Goal: Answer question/provide support: Share knowledge or assist other users

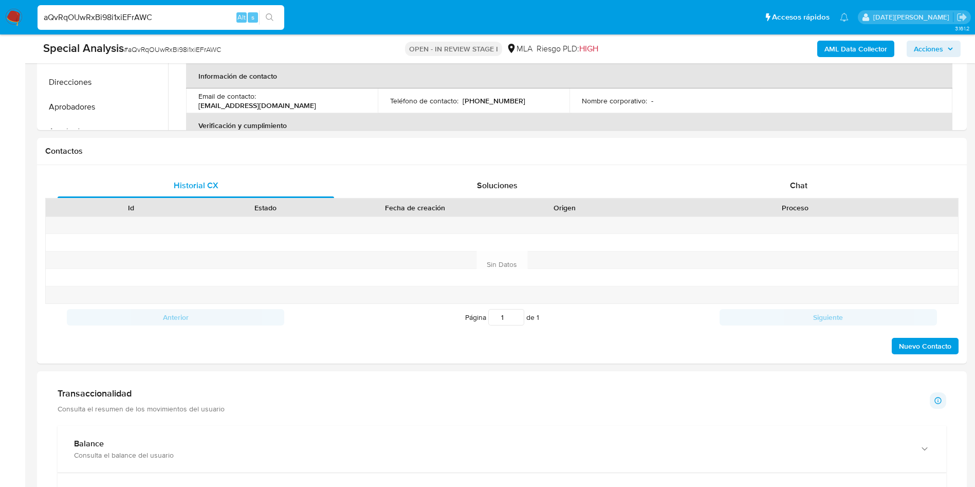
scroll to position [541, 0]
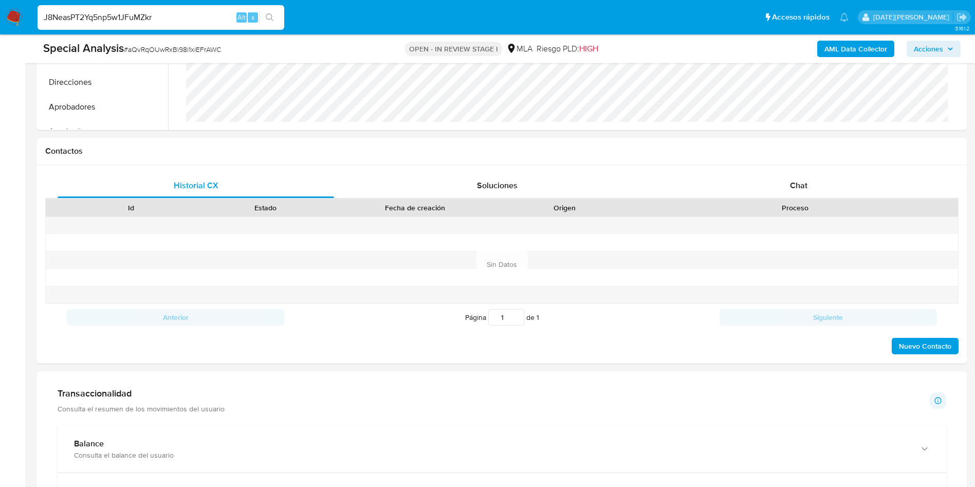
type input "J8NeasPT2Yq5np5w1JFuMZkr"
click at [269, 16] on icon "search-icon" at bounding box center [270, 17] width 8 height 8
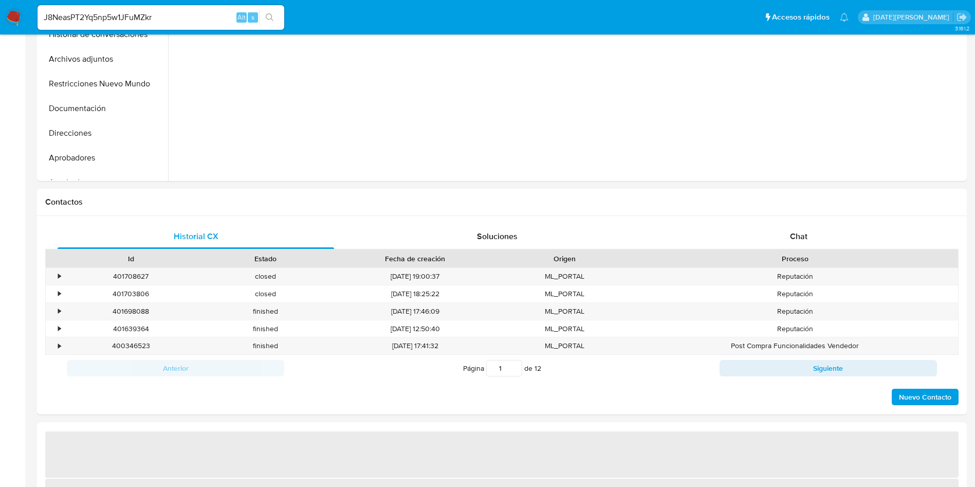
select select "10"
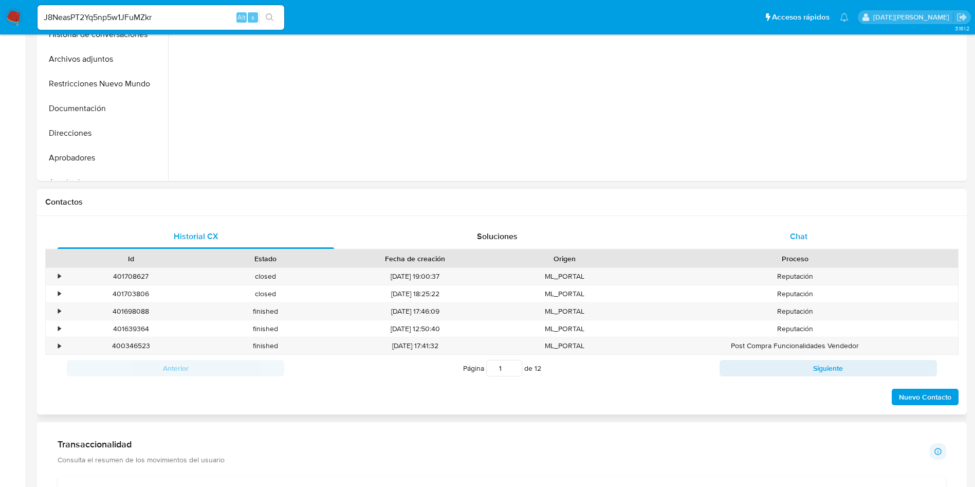
click at [799, 241] on span "Chat" at bounding box center [798, 236] width 17 height 12
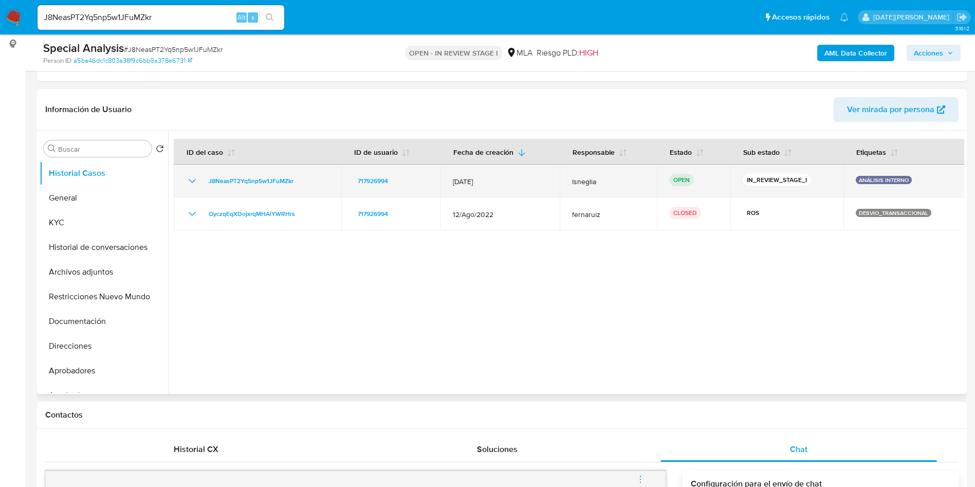
scroll to position [77, 0]
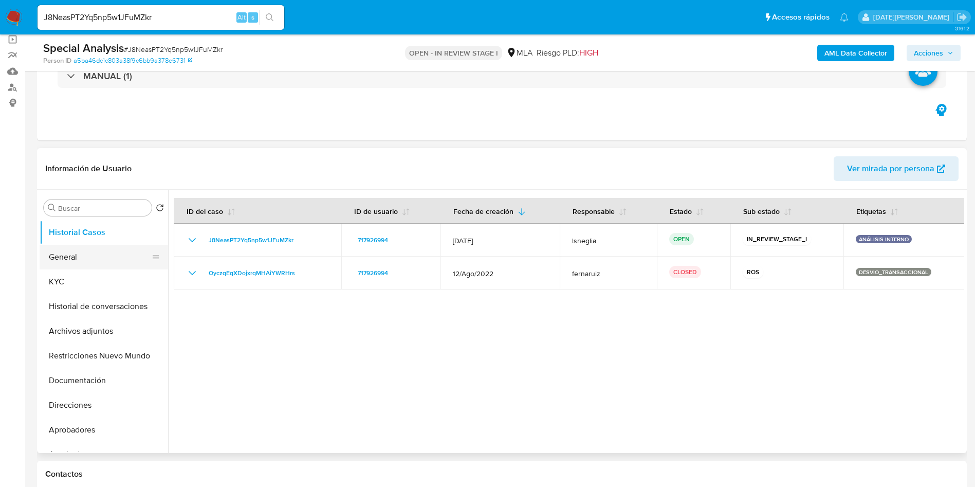
click at [125, 257] on button "General" at bounding box center [100, 257] width 120 height 25
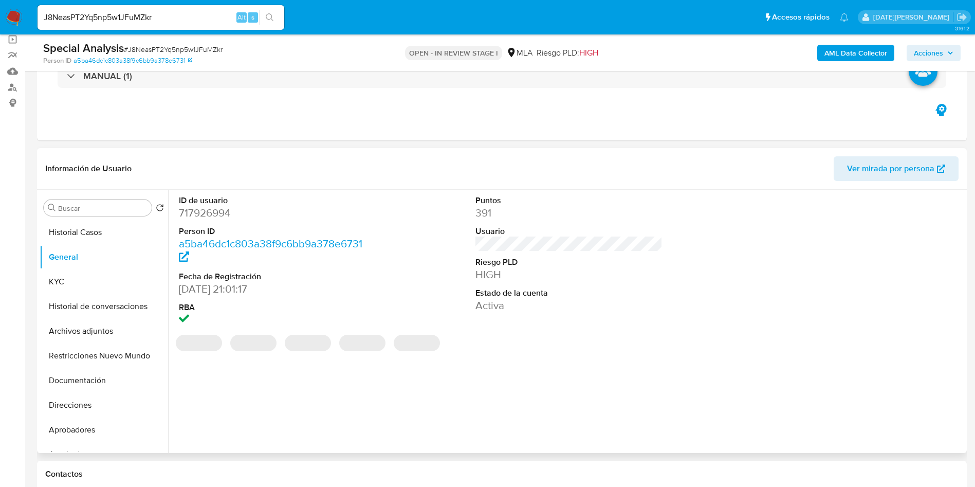
click at [226, 212] on dd "717926994" at bounding box center [273, 213] width 188 height 14
copy dd "717926994"
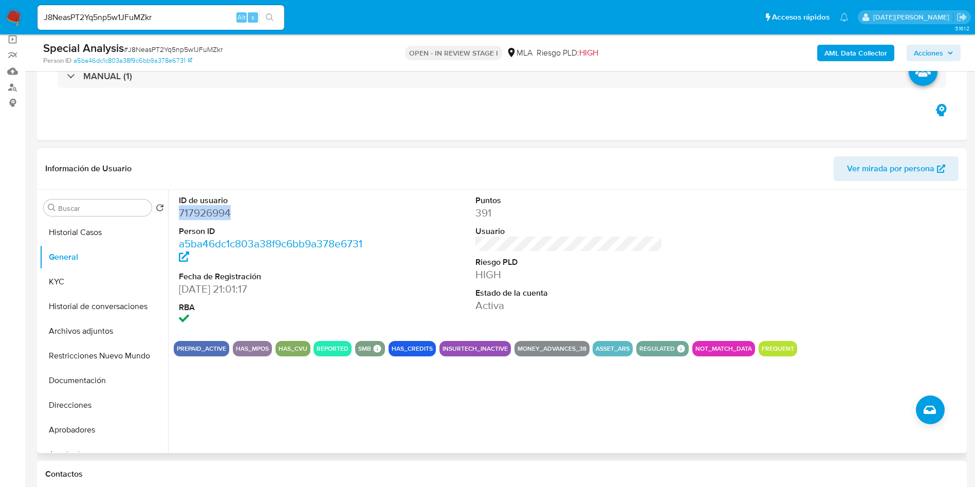
click at [209, 214] on dd "717926994" at bounding box center [273, 213] width 188 height 14
click at [96, 16] on input "J8NeasPT2Yq5np5w1JFuMZkr" at bounding box center [161, 17] width 247 height 13
paste input "NtGauz6qWdGOPUALhQ57EaJb"
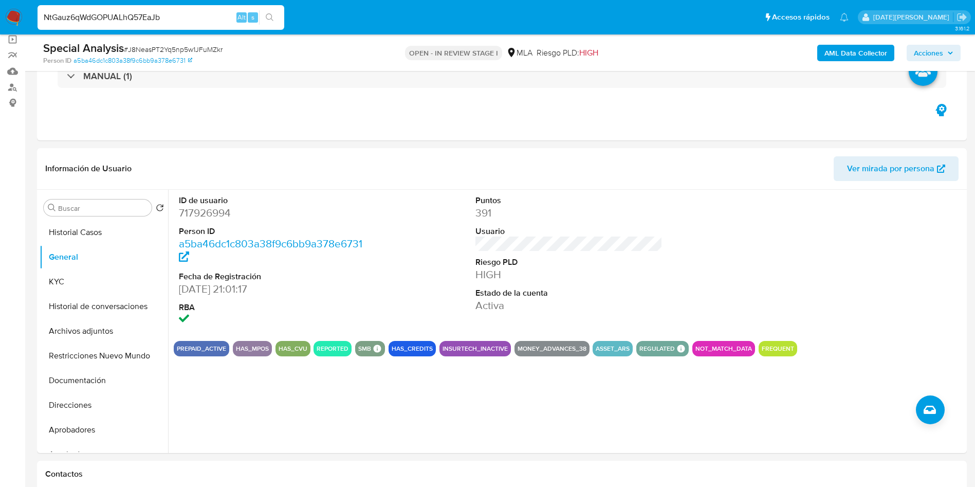
type input "NtGauz6qWdGOPUALhQ57EaJb"
click at [264, 15] on button "search-icon" at bounding box center [269, 17] width 21 height 14
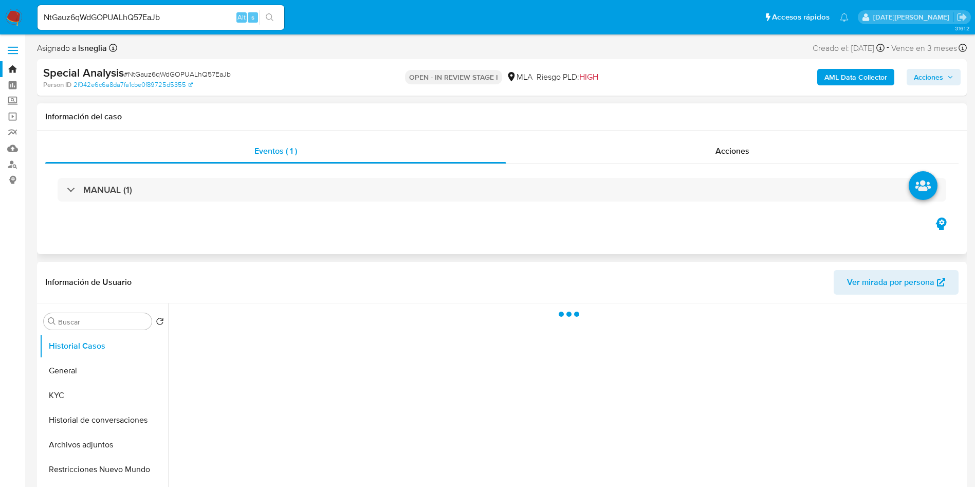
select select "10"
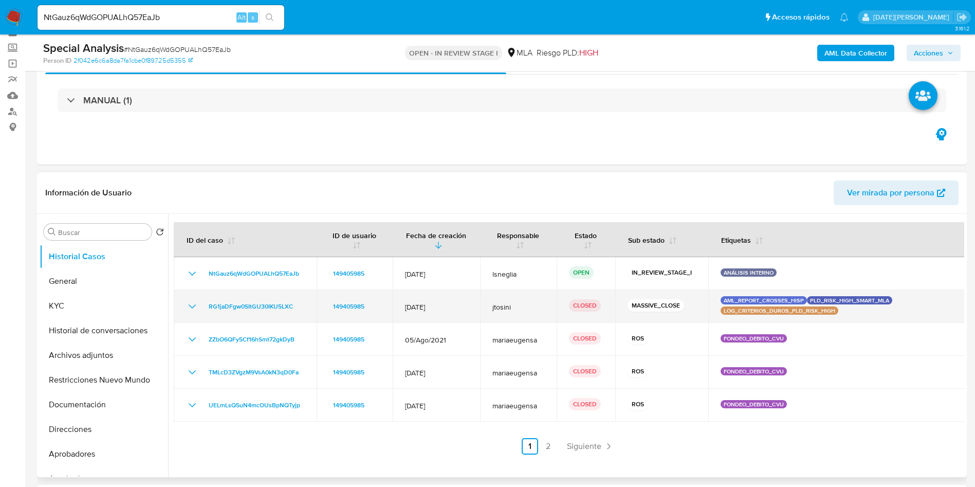
scroll to position [77, 0]
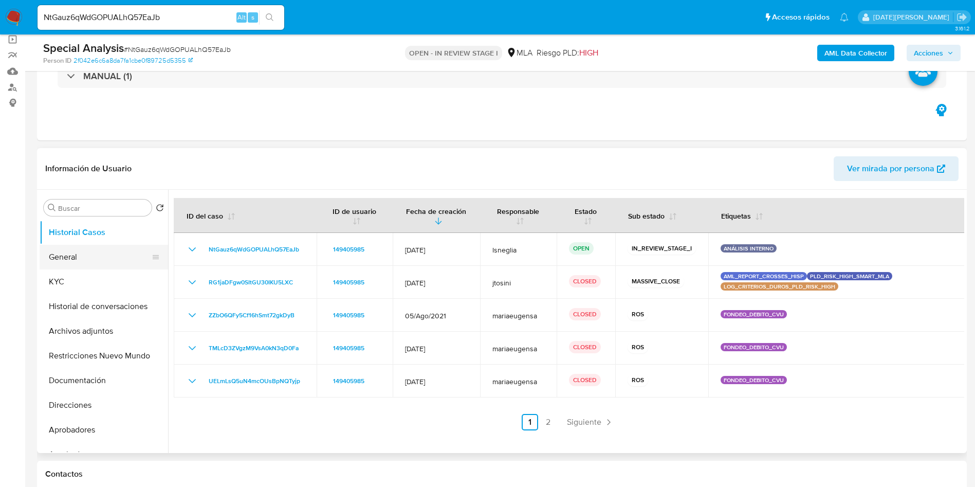
click at [60, 262] on button "General" at bounding box center [100, 257] width 120 height 25
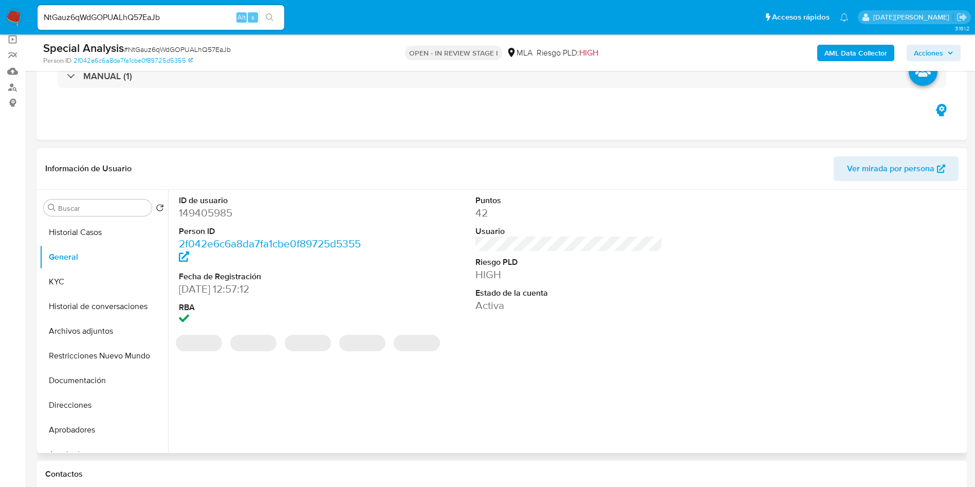
click at [219, 212] on dd "149405985" at bounding box center [273, 213] width 188 height 14
copy dd "149405985"
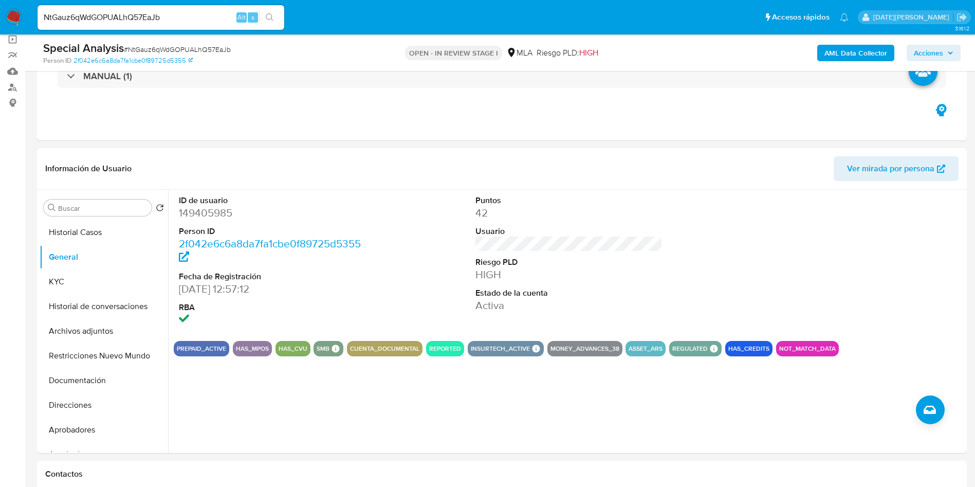
click at [167, 19] on input "NtGauz6qWdGOPUALhQ57EaJb" at bounding box center [161, 17] width 247 height 13
paste input "emTy4wqnvna0ypzglzGB4uz4"
type input "emTy4wqnvna0ypzglzGB4uz4"
click at [272, 16] on icon "search-icon" at bounding box center [270, 17] width 8 height 8
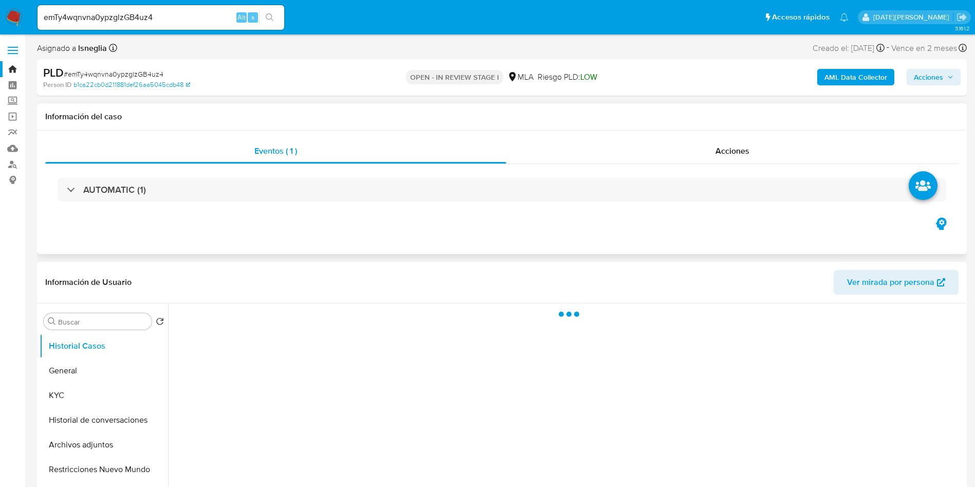
select select "10"
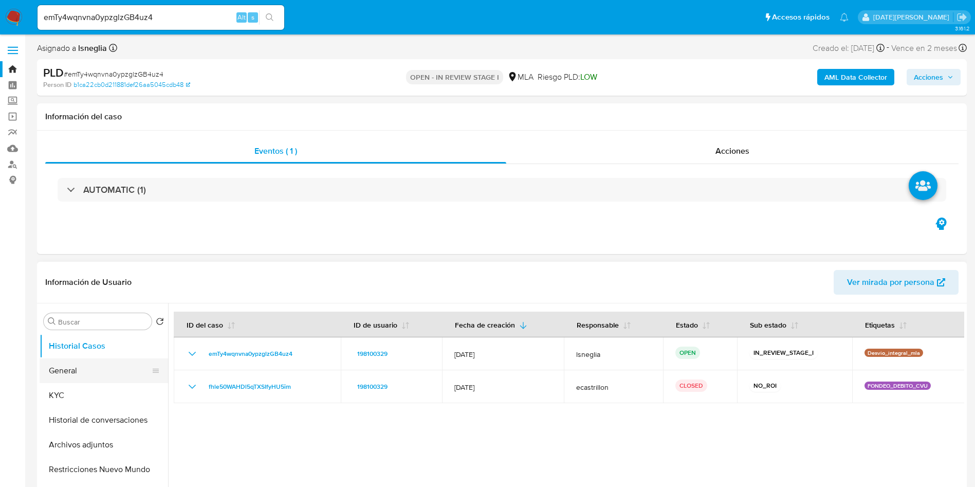
click at [74, 376] on button "General" at bounding box center [100, 370] width 120 height 25
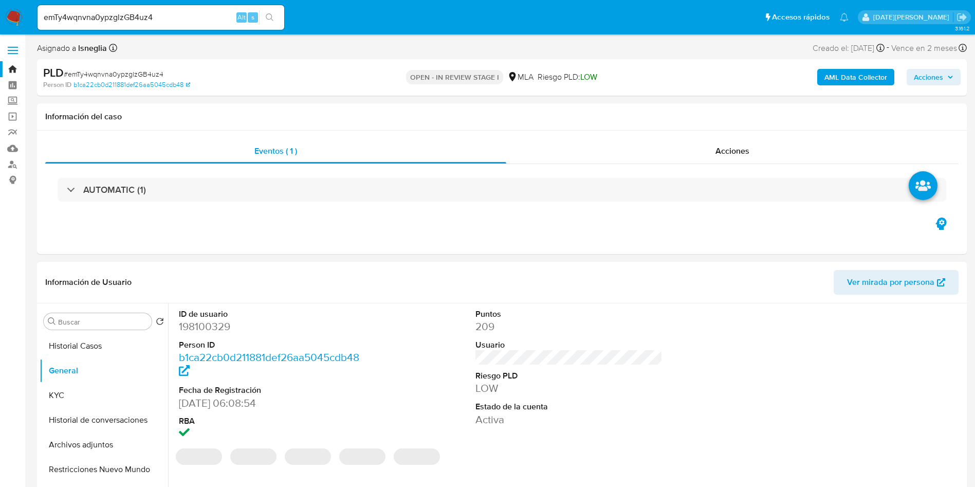
click at [206, 330] on dd "198100329" at bounding box center [273, 326] width 188 height 14
click at [205, 330] on dd "198100329" at bounding box center [273, 326] width 188 height 14
drag, startPoint x: 205, startPoint y: 330, endPoint x: 197, endPoint y: 322, distance: 10.5
click at [197, 322] on dd "198100329" at bounding box center [273, 326] width 188 height 14
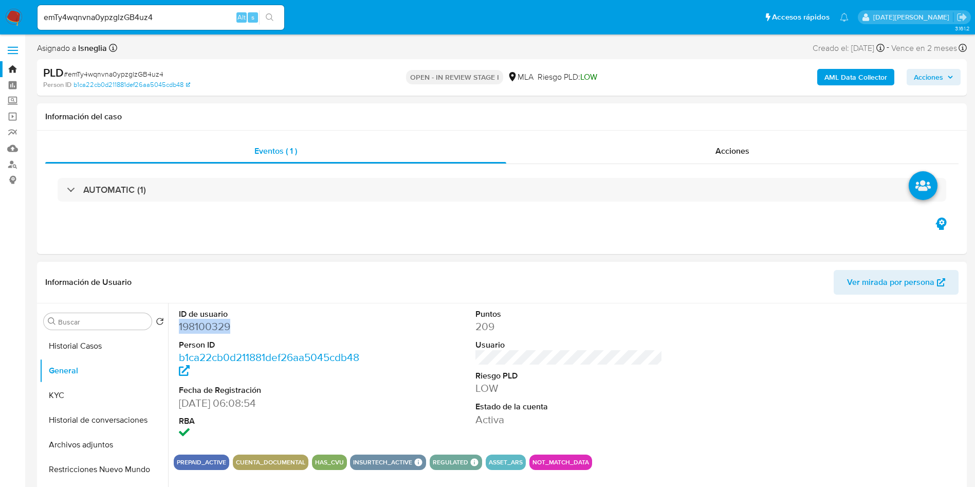
copy dd "198100329"
click at [210, 320] on dd "198100329" at bounding box center [273, 326] width 188 height 14
click at [658, 319] on dd "209" at bounding box center [570, 326] width 188 height 14
click at [224, 327] on dd "198100329" at bounding box center [273, 326] width 188 height 14
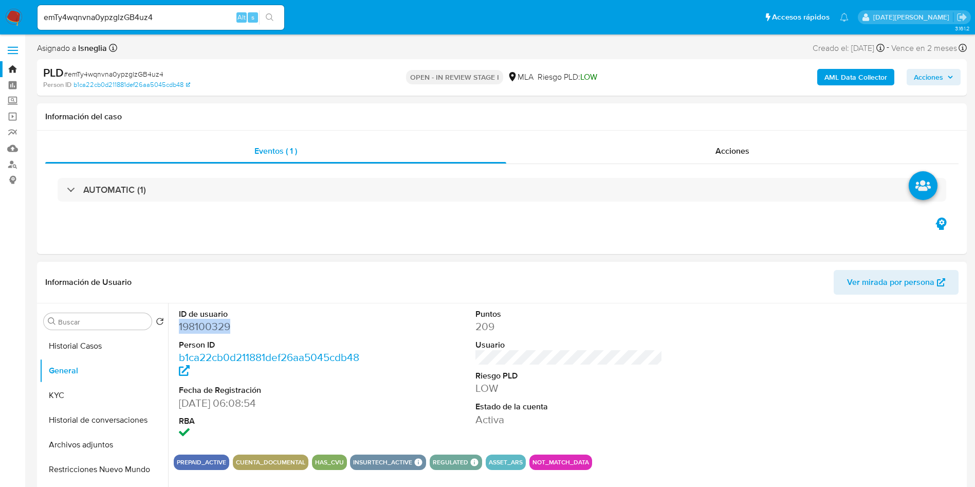
click at [224, 327] on dd "198100329" at bounding box center [273, 326] width 188 height 14
copy dd "198100329"
click at [207, 321] on dd "198100329" at bounding box center [273, 326] width 188 height 14
click at [58, 394] on button "KYC" at bounding box center [100, 395] width 120 height 25
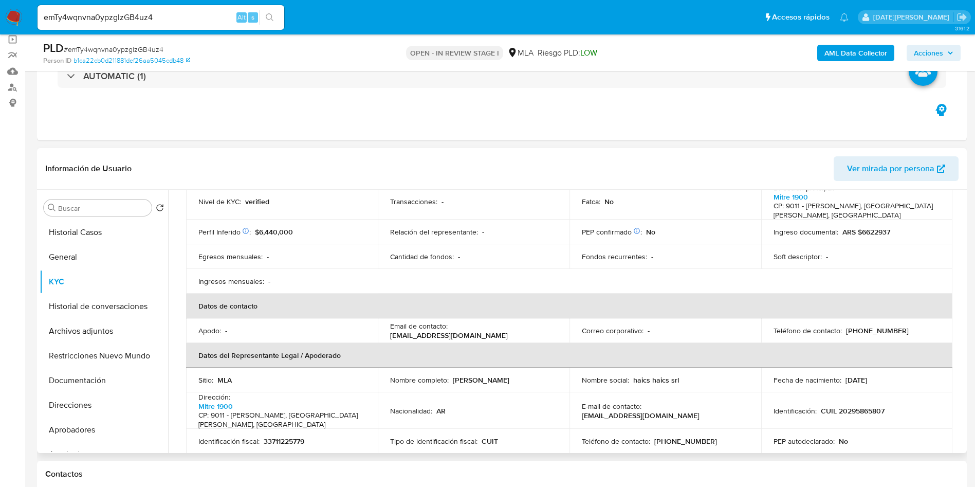
scroll to position [77, 0]
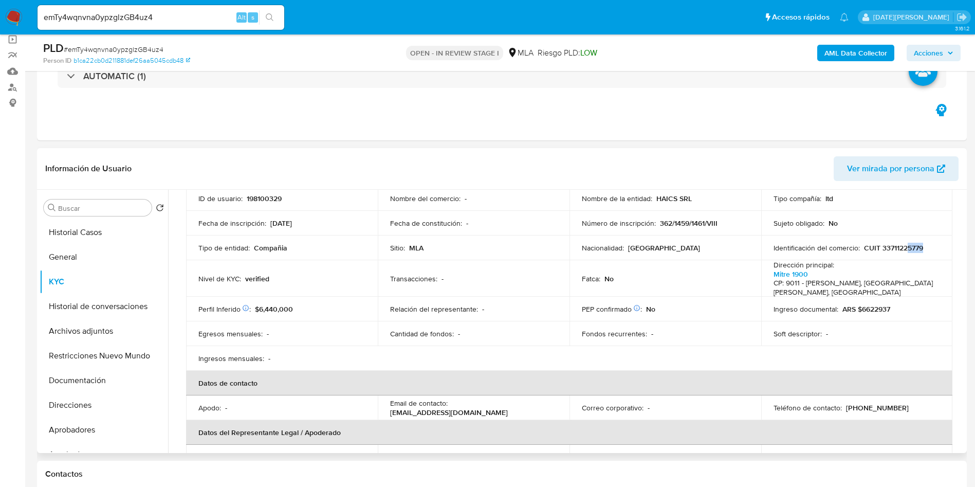
drag, startPoint x: 906, startPoint y: 244, endPoint x: 924, endPoint y: 245, distance: 18.5
click at [924, 245] on div "Identificación del comercio : CUIT 33711225779" at bounding box center [857, 247] width 167 height 9
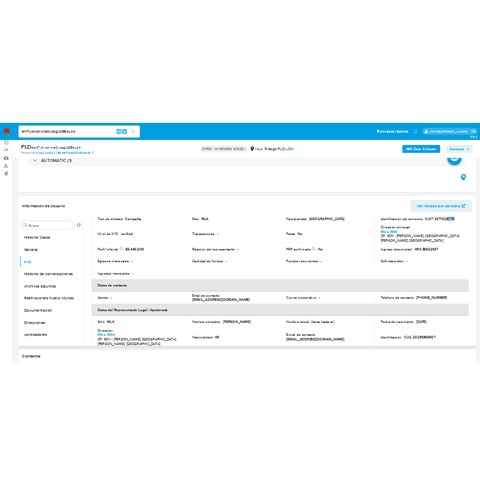
scroll to position [154, 0]
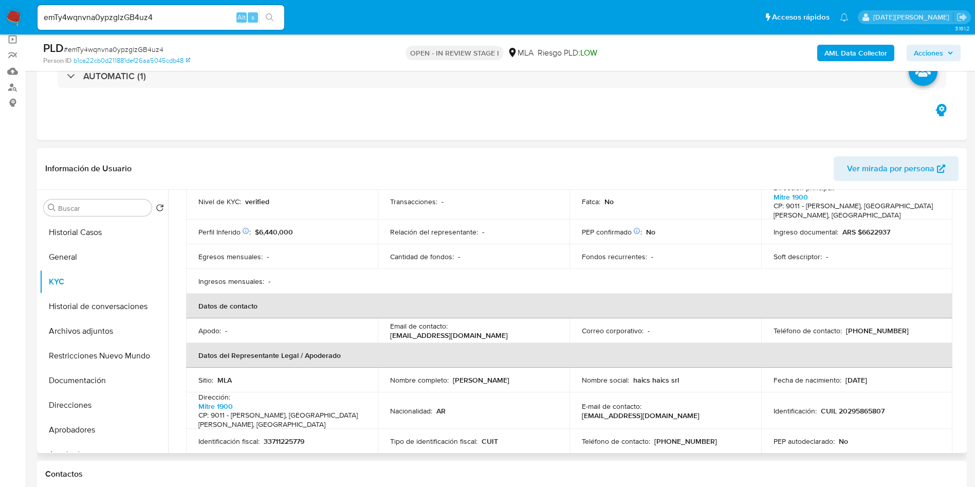
drag, startPoint x: 452, startPoint y: 368, endPoint x: 543, endPoint y: 369, distance: 90.5
click at [543, 375] on div "Nombre completo : Leonardo Daniel Heupel" at bounding box center [473, 379] width 167 height 9
click at [93, 330] on button "Archivos adjuntos" at bounding box center [100, 331] width 120 height 25
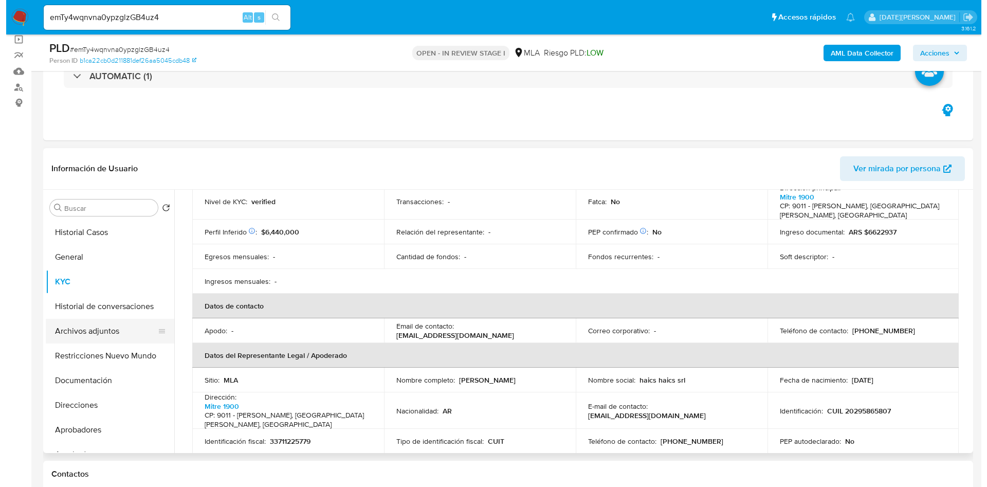
scroll to position [0, 0]
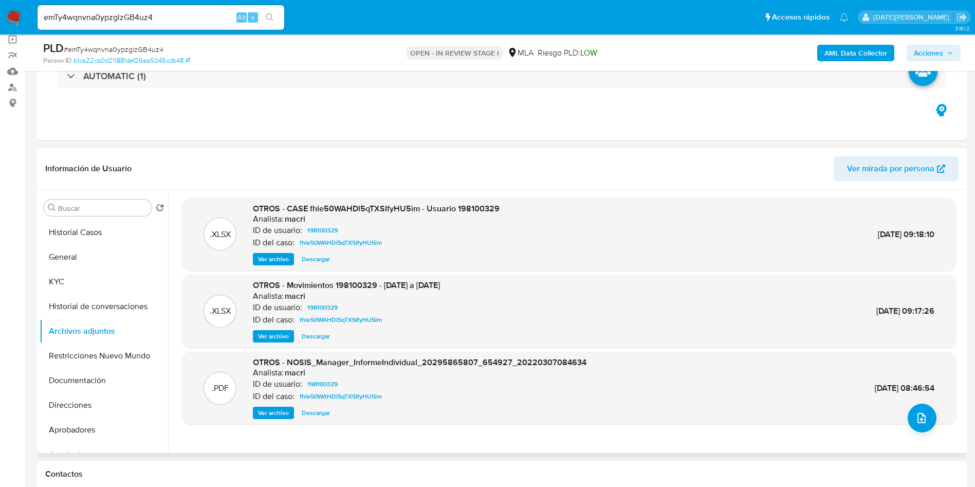
click at [274, 260] on span "Ver archivo" at bounding box center [273, 259] width 31 height 10
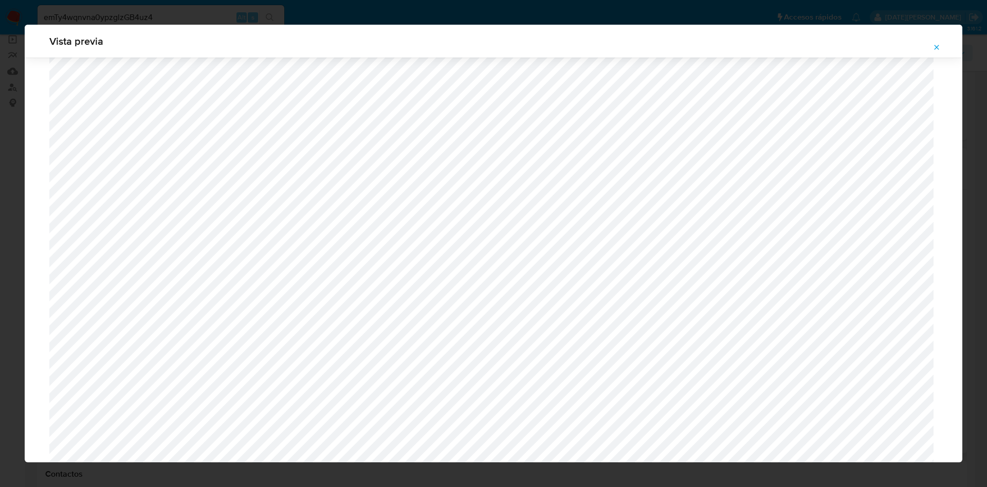
scroll to position [442, 0]
click at [934, 42] on span "Attachment preview" at bounding box center [937, 47] width 8 height 14
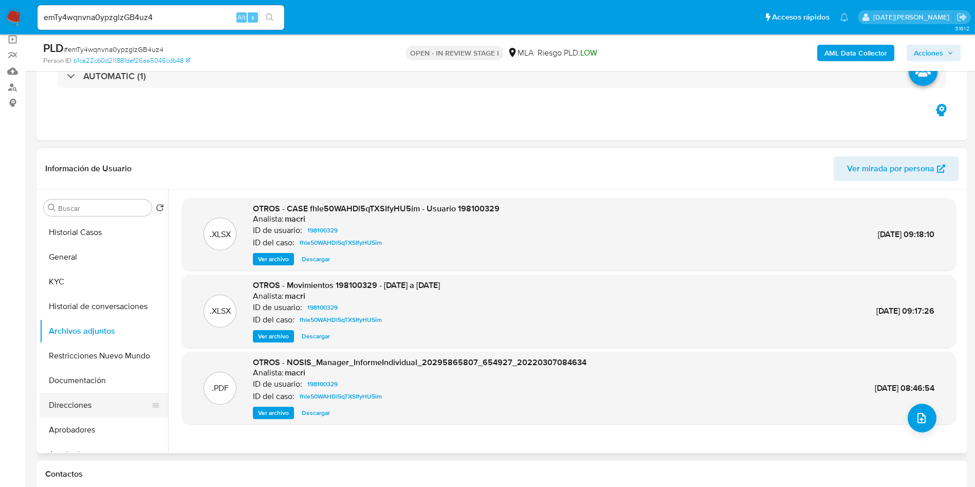
click at [88, 411] on button "Direcciones" at bounding box center [100, 405] width 120 height 25
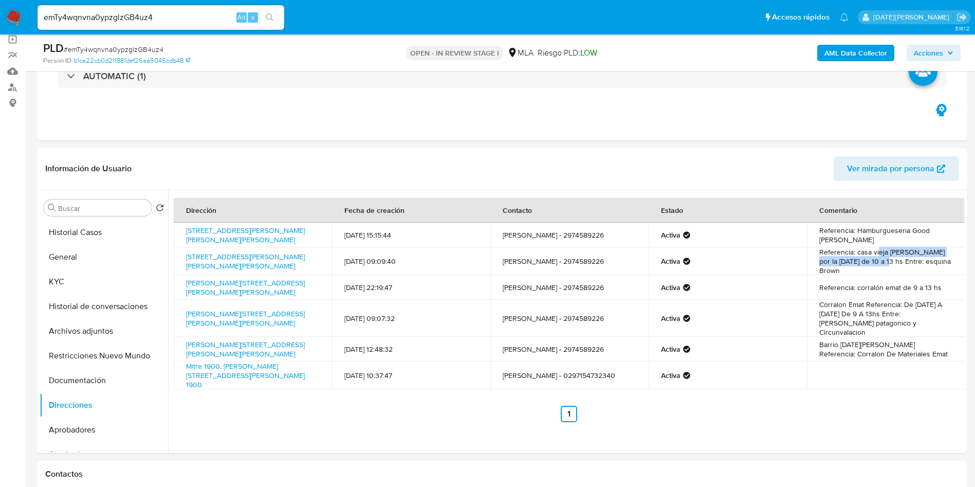
drag, startPoint x: 876, startPoint y: 256, endPoint x: 886, endPoint y: 265, distance: 13.5
click at [886, 265] on td "Referencia: casa vieja de chapa por la mañana de 10 a 13 hs Entre: esquina Brown" at bounding box center [886, 261] width 158 height 28
drag, startPoint x: 862, startPoint y: 288, endPoint x: 875, endPoint y: 289, distance: 12.9
click at [875, 289] on td "Referencia: corralón emat de 9 a 13 hs" at bounding box center [886, 287] width 158 height 25
click at [70, 402] on button "Direcciones" at bounding box center [100, 405] width 120 height 25
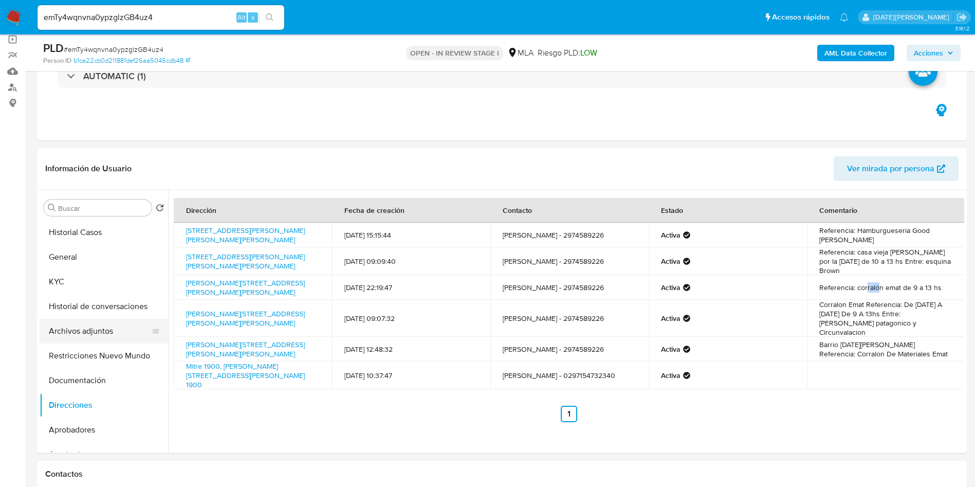
click at [89, 335] on button "Archivos adjuntos" at bounding box center [100, 331] width 120 height 25
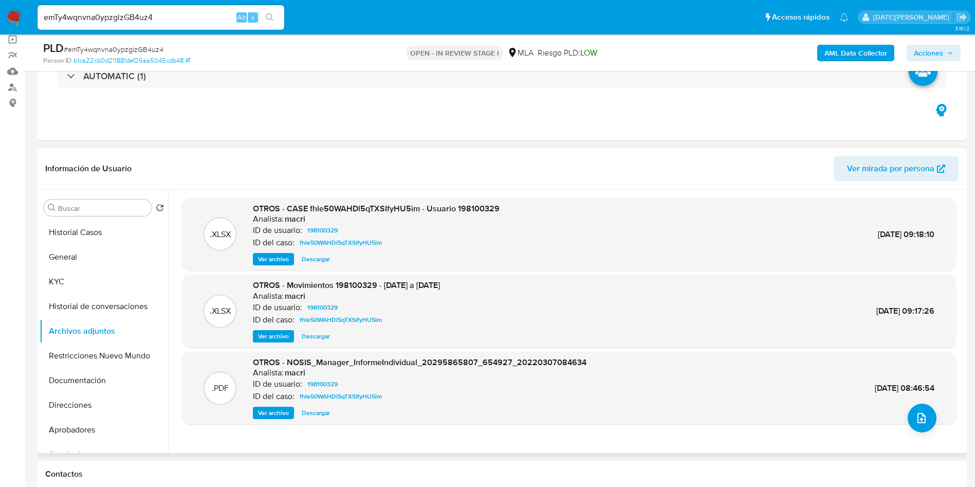
click at [282, 257] on span "Ver archivo" at bounding box center [273, 259] width 31 height 10
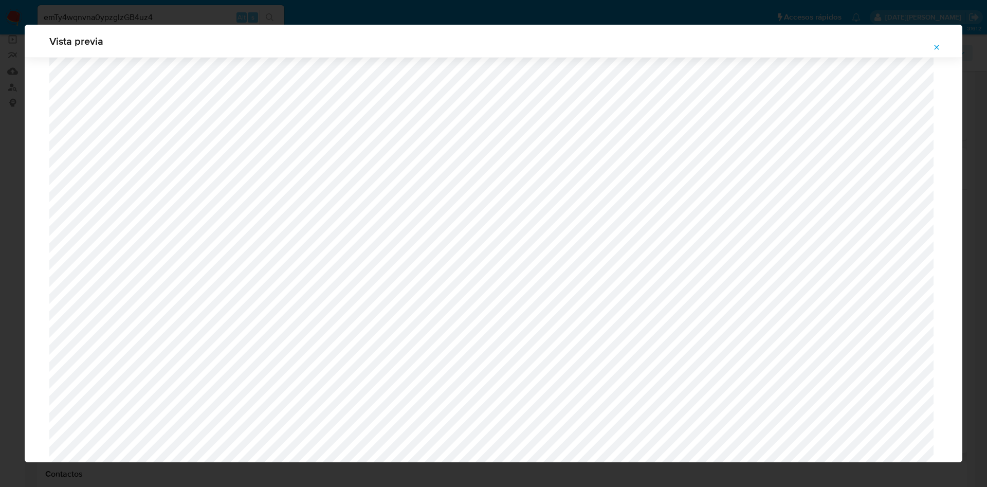
scroll to position [519, 0]
click at [940, 44] on icon "Attachment preview" at bounding box center [937, 47] width 8 height 8
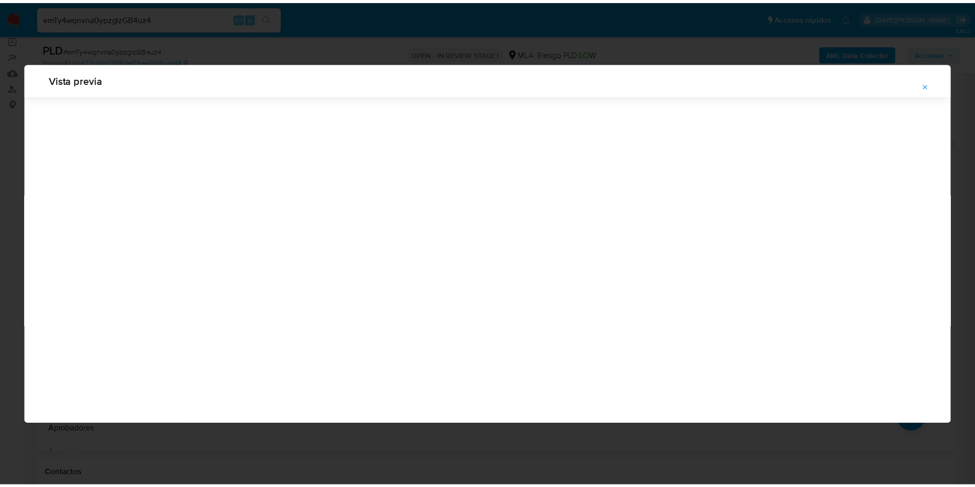
scroll to position [0, 0]
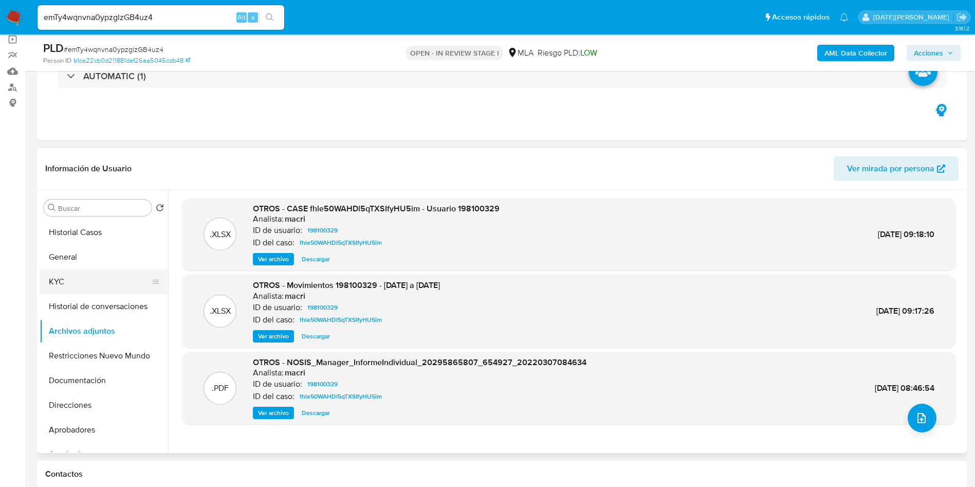
click at [58, 278] on button "KYC" at bounding box center [100, 281] width 120 height 25
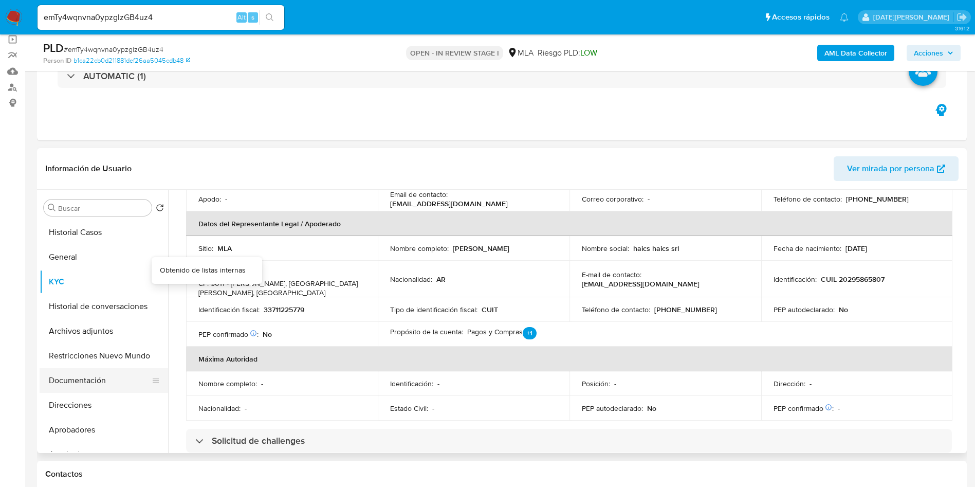
scroll to position [308, 0]
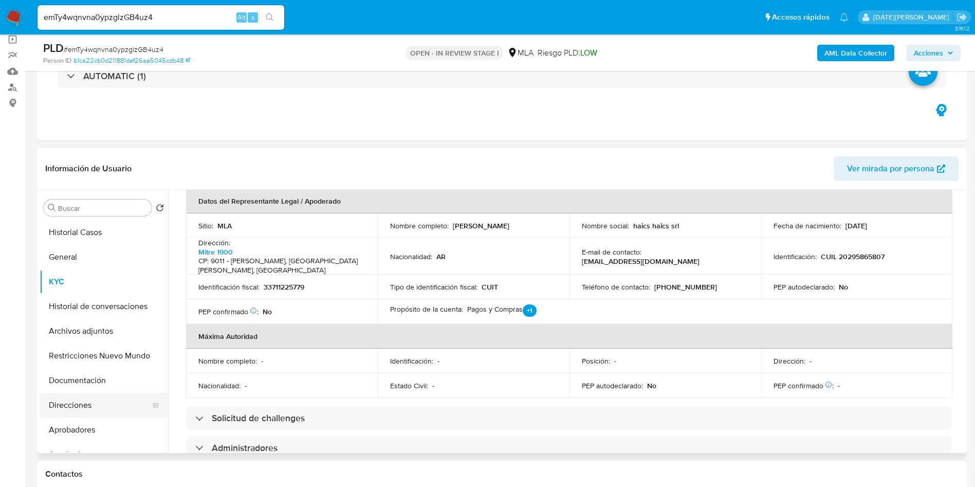
click at [82, 406] on button "Direcciones" at bounding box center [100, 405] width 120 height 25
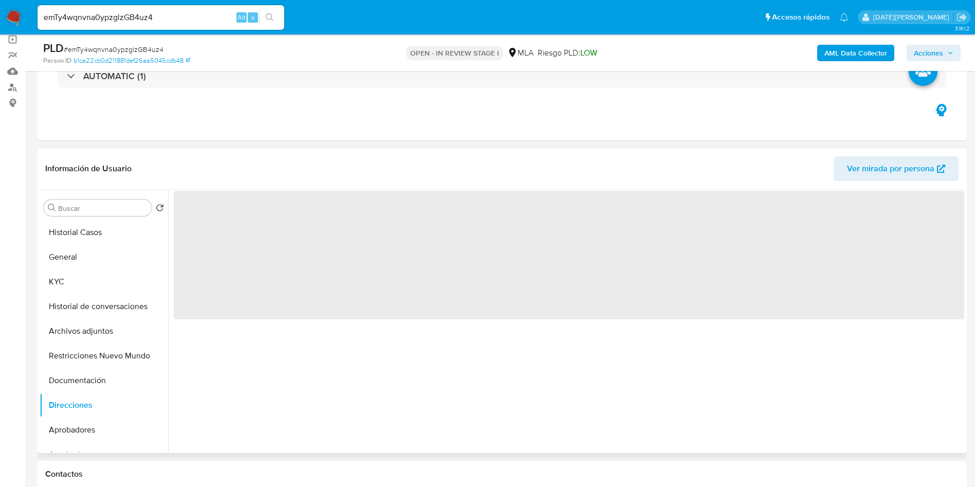
scroll to position [0, 0]
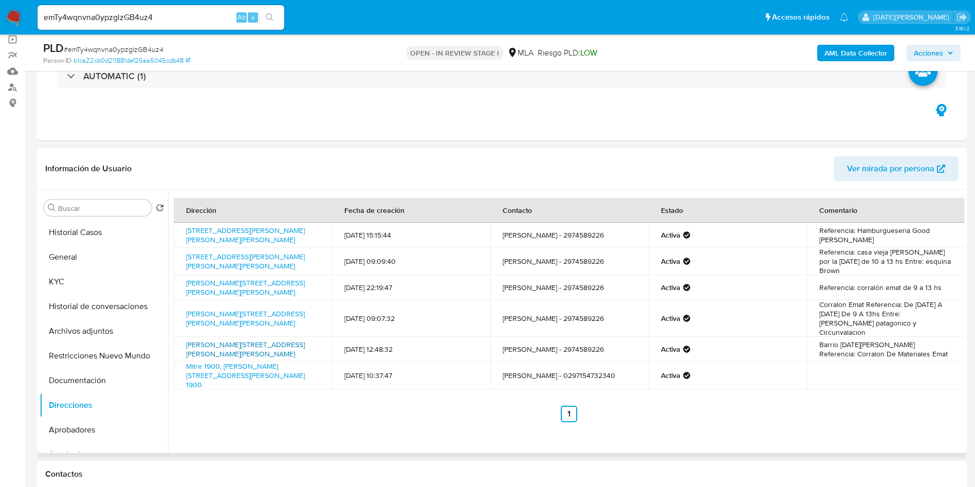
click at [221, 339] on link "Juan Pablo Ii 175, Caleta Olivia, Santa Cruz, 9011, Argentina 175" at bounding box center [245, 349] width 119 height 20
click at [115, 241] on button "Historial Casos" at bounding box center [100, 232] width 120 height 25
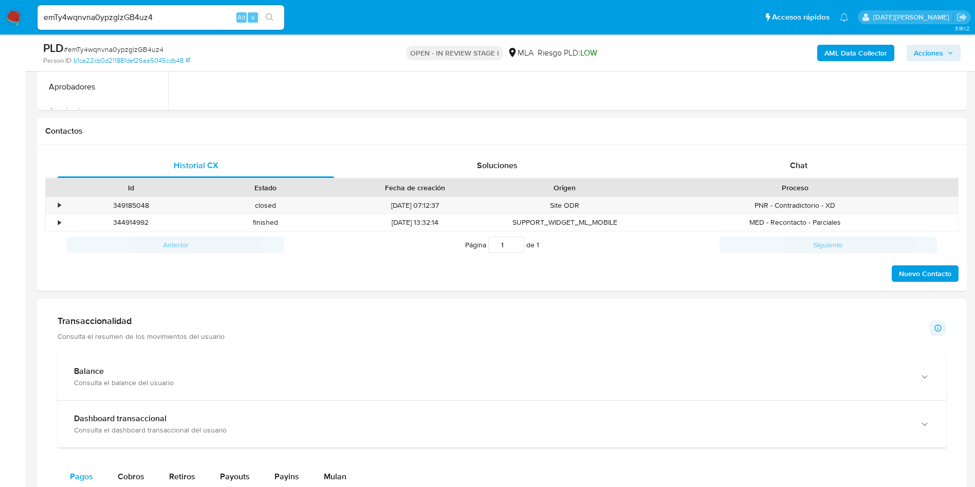
scroll to position [463, 0]
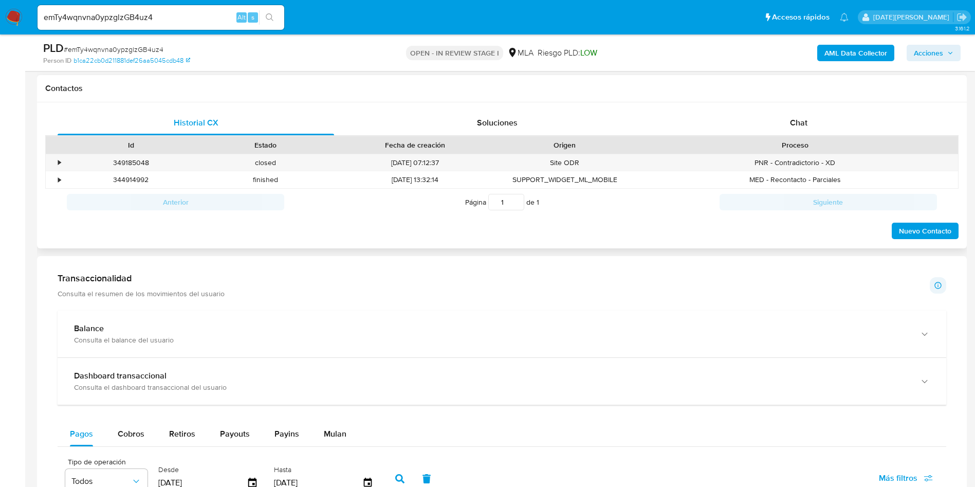
click at [790, 107] on div "Historial CX Soluciones Chat Id Estado Fecha de creación Origen Proceso • 34918…" at bounding box center [502, 175] width 930 height 147
click at [790, 108] on div "Historial CX Soluciones Chat Id Estado Fecha de creación Origen Proceso • 34918…" at bounding box center [502, 175] width 930 height 147
click at [794, 114] on div "Chat" at bounding box center [799, 123] width 277 height 25
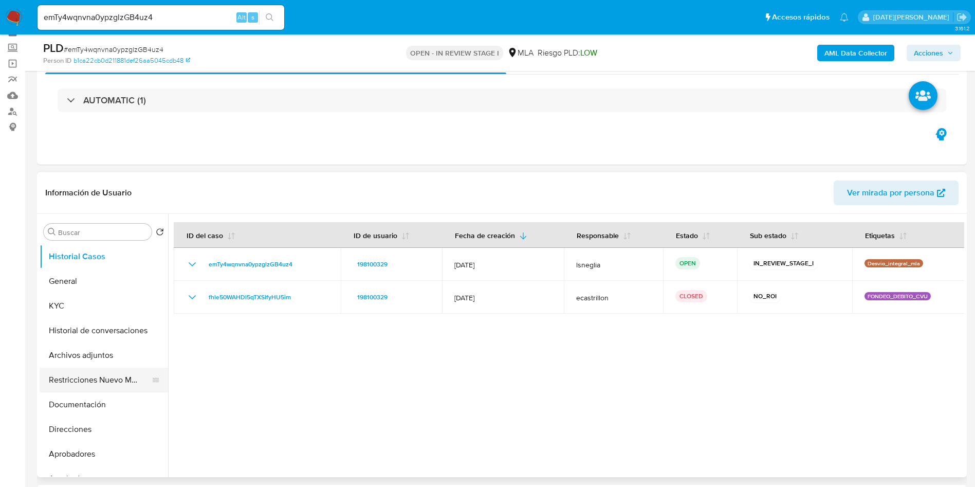
scroll to position [77, 0]
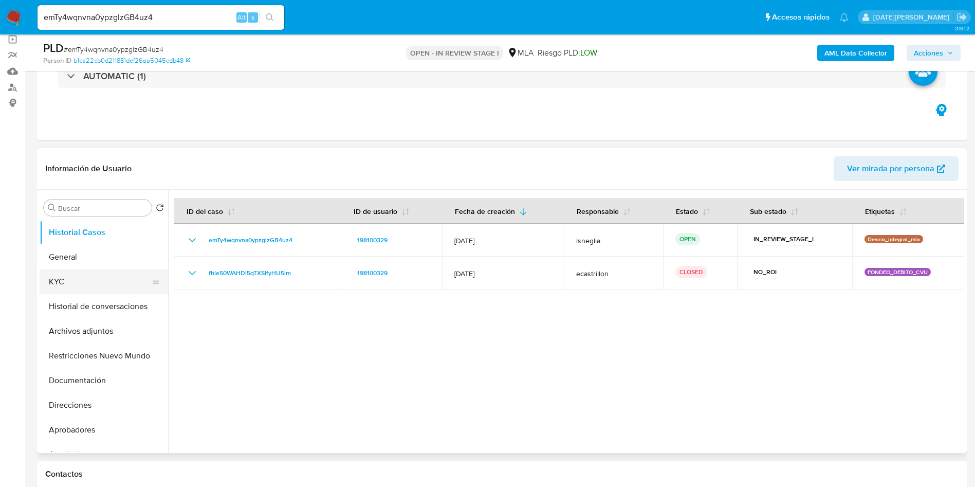
click at [54, 285] on button "KYC" at bounding box center [100, 281] width 120 height 25
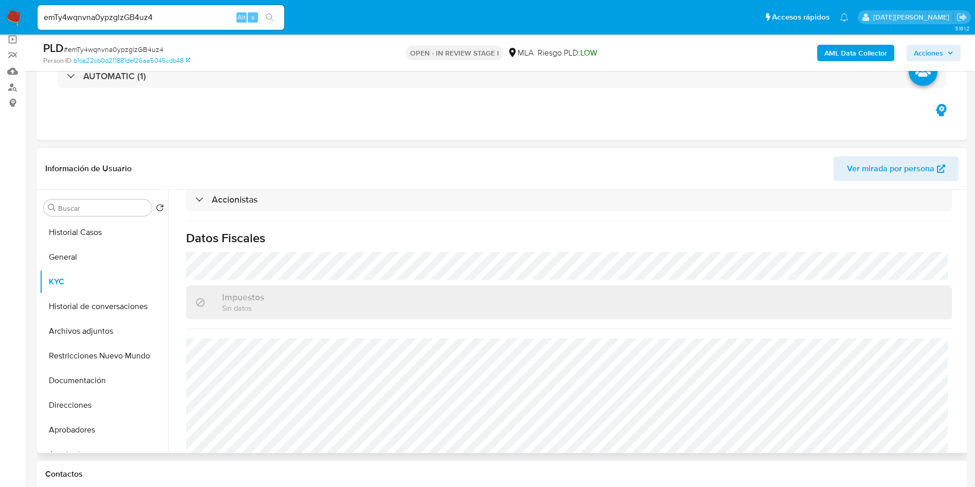
scroll to position [696, 0]
click at [67, 409] on button "Direcciones" at bounding box center [100, 405] width 120 height 25
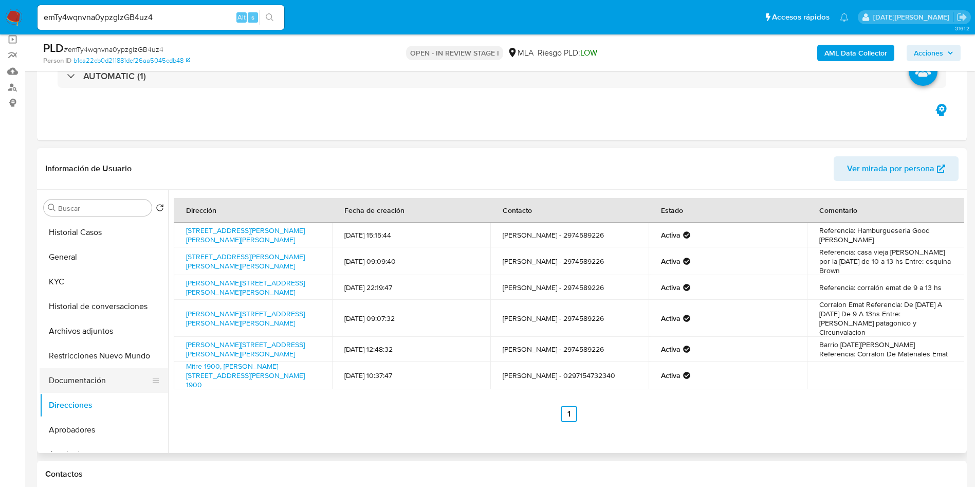
click at [74, 371] on button "Documentación" at bounding box center [100, 380] width 120 height 25
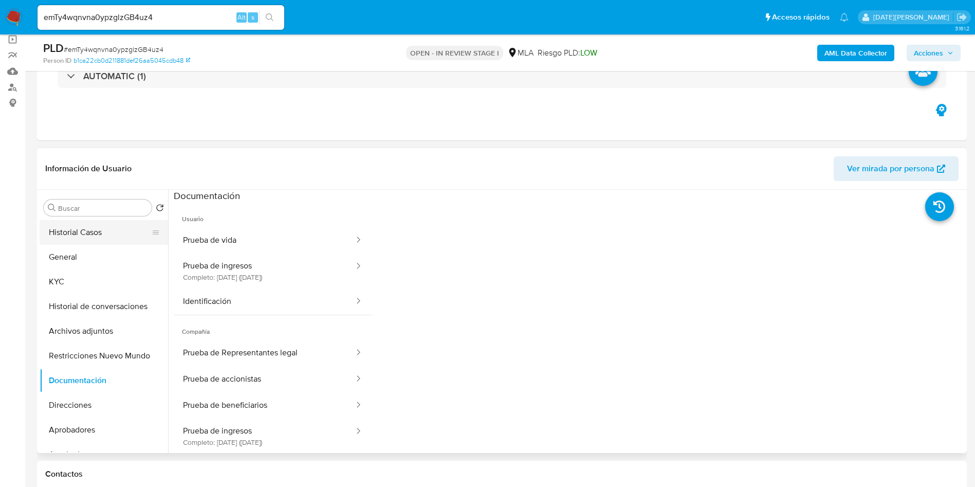
click at [64, 226] on button "Historial Casos" at bounding box center [100, 232] width 120 height 25
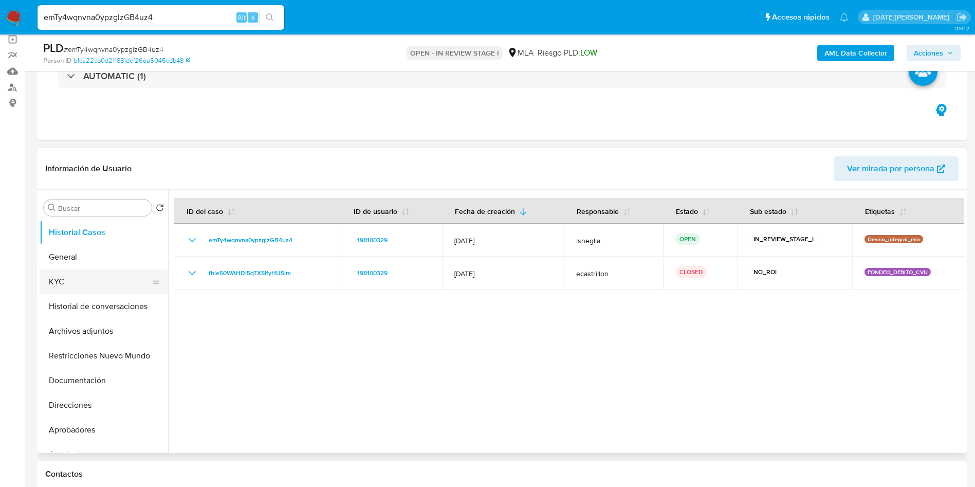
click at [58, 280] on button "KYC" at bounding box center [100, 281] width 120 height 25
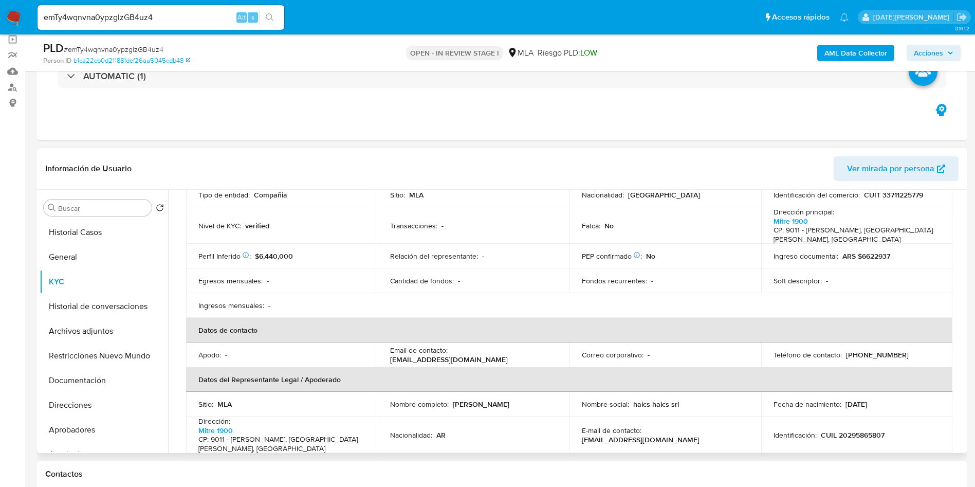
scroll to position [154, 0]
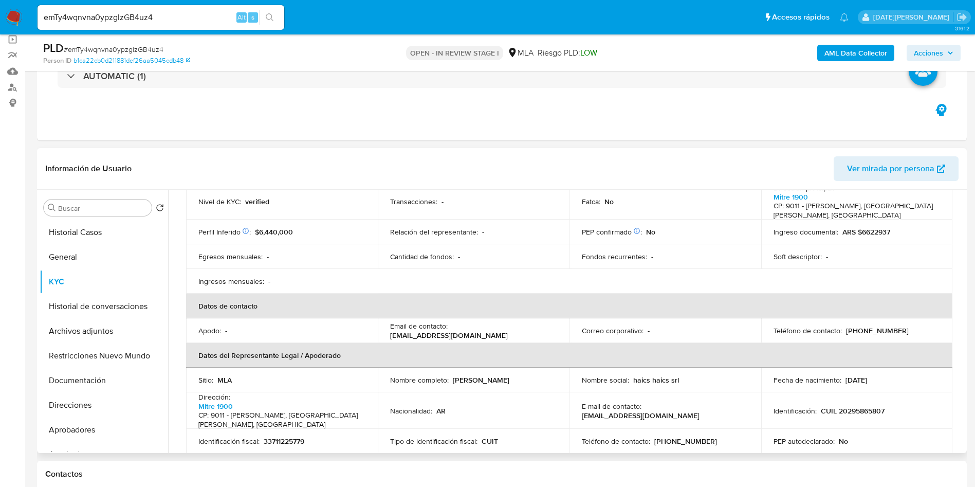
click at [450, 321] on div "Email de contacto : info.haics@gmail.com" at bounding box center [473, 330] width 167 height 19
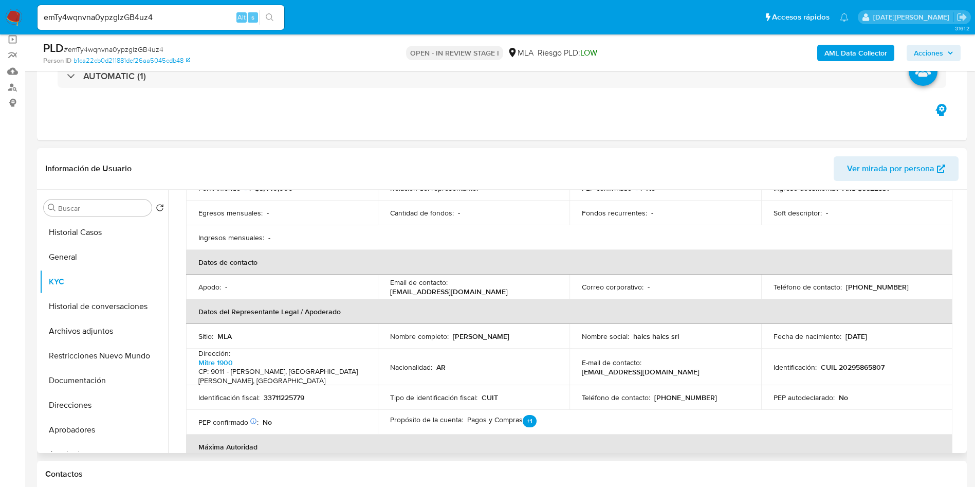
scroll to position [231, 0]
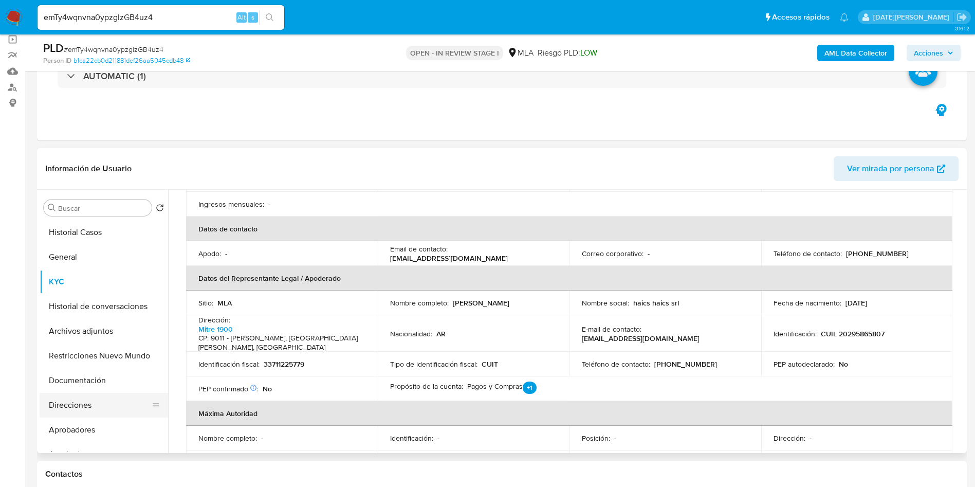
click at [94, 405] on button "Direcciones" at bounding box center [100, 405] width 120 height 25
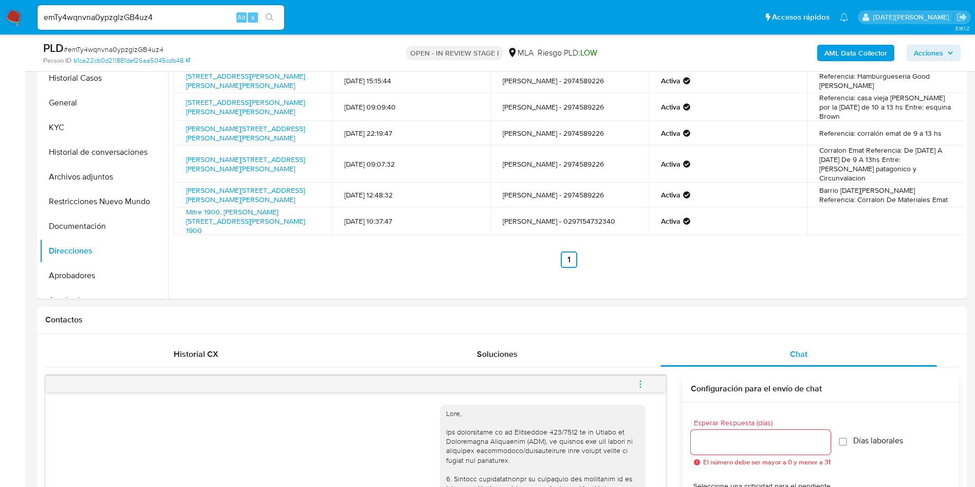
scroll to position [0, 0]
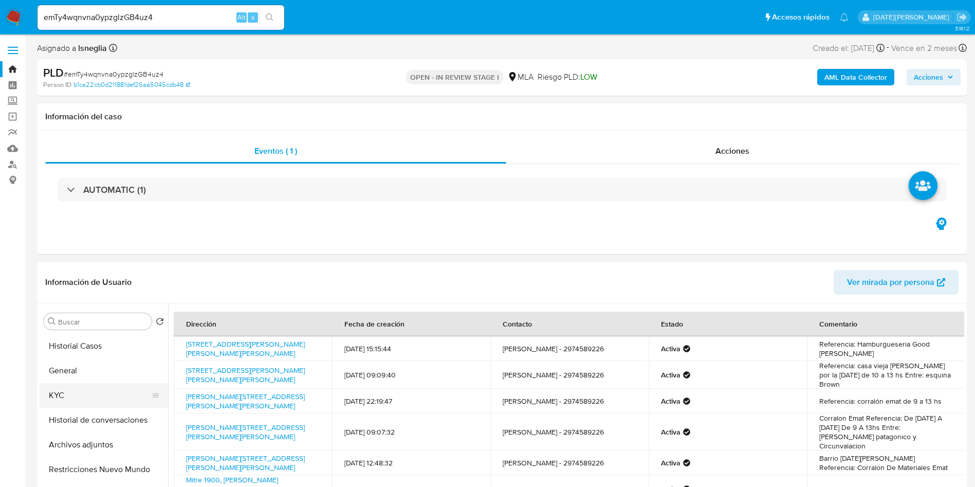
click at [70, 398] on button "KYC" at bounding box center [100, 395] width 120 height 25
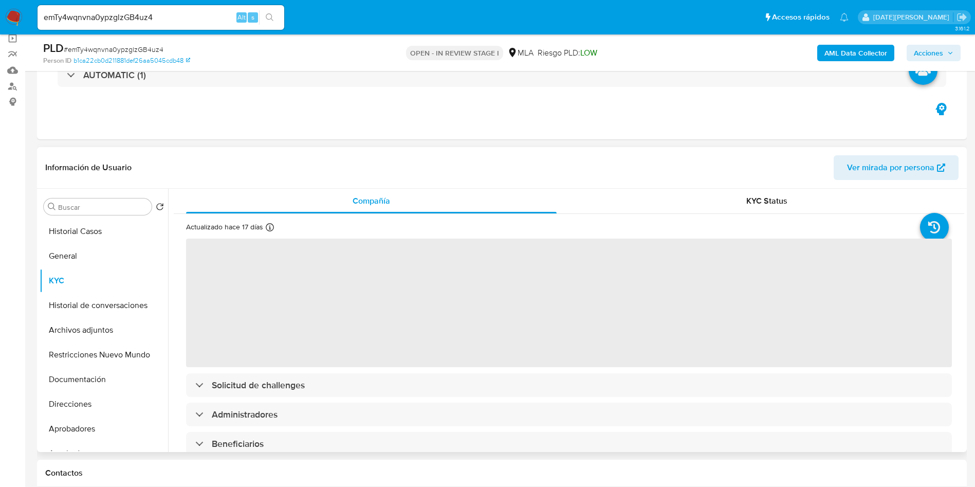
scroll to position [154, 0]
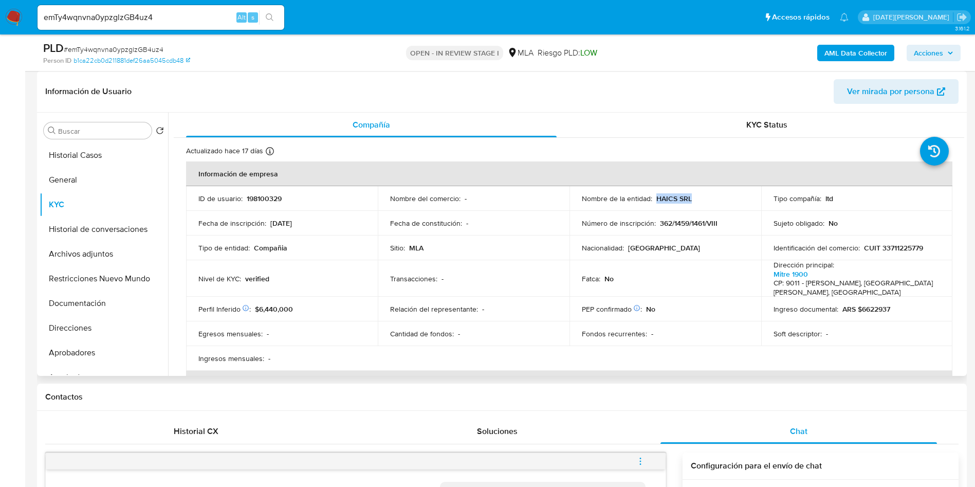
drag, startPoint x: 653, startPoint y: 199, endPoint x: 696, endPoint y: 198, distance: 42.7
click at [696, 198] on div "Nombre de la entidad : HAICS SRL" at bounding box center [665, 198] width 167 height 9
copy p "HAICS SRL"
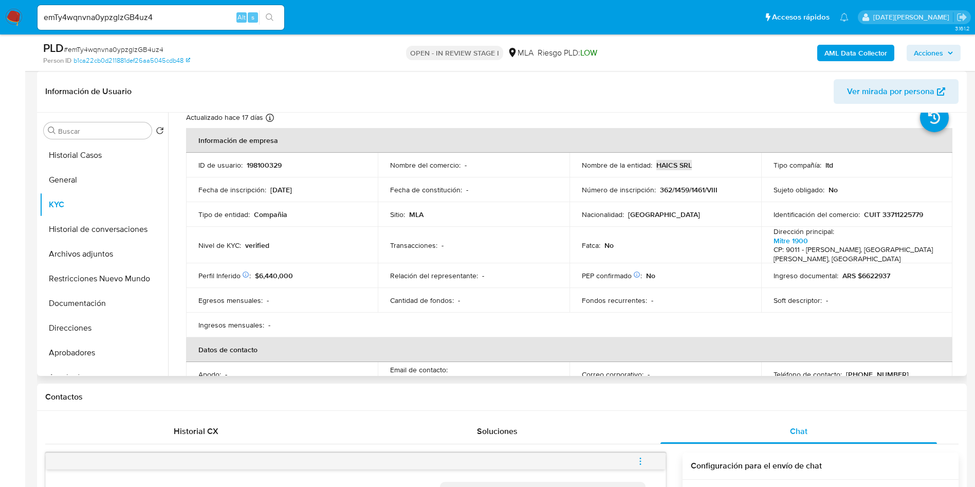
scroll to position [0, 0]
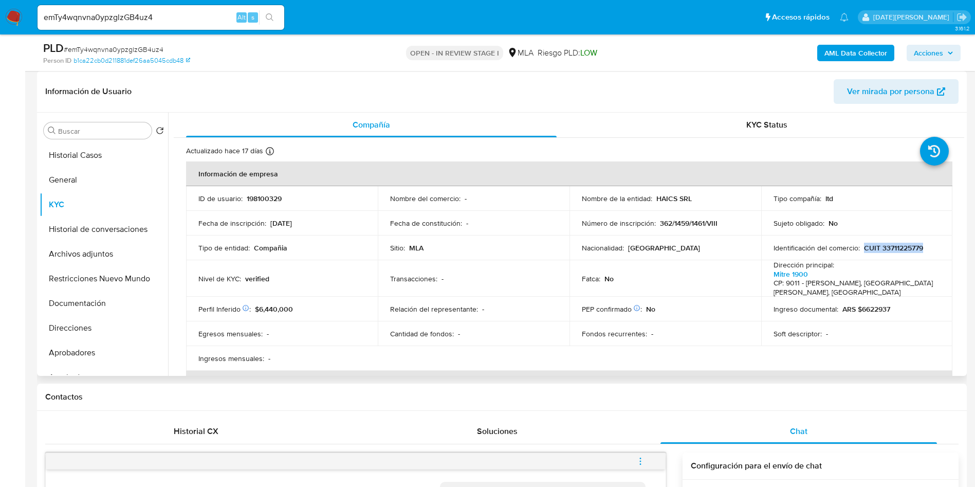
drag, startPoint x: 861, startPoint y: 248, endPoint x: 937, endPoint y: 247, distance: 76.1
click at [937, 247] on td "Identificación del comercio : CUIT 33711225779" at bounding box center [857, 247] width 192 height 25
copy p "CUIT 33711225779"
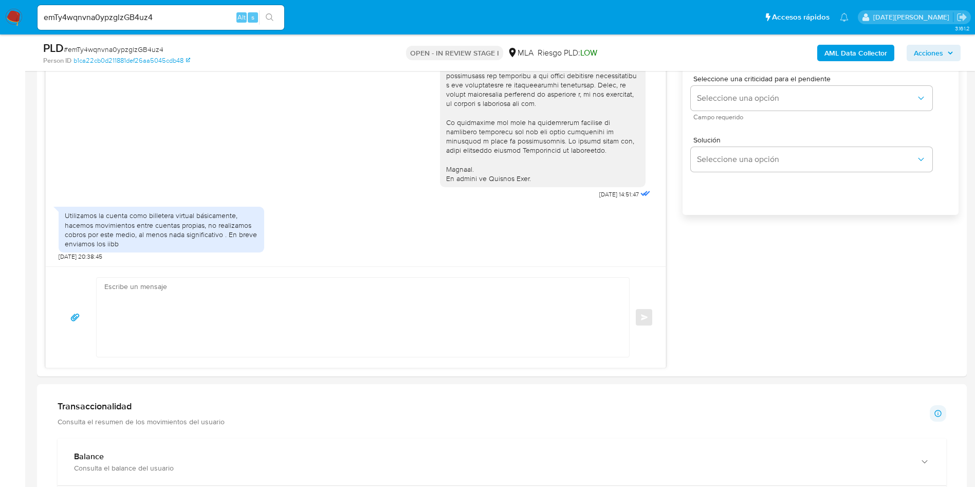
scroll to position [694, 0]
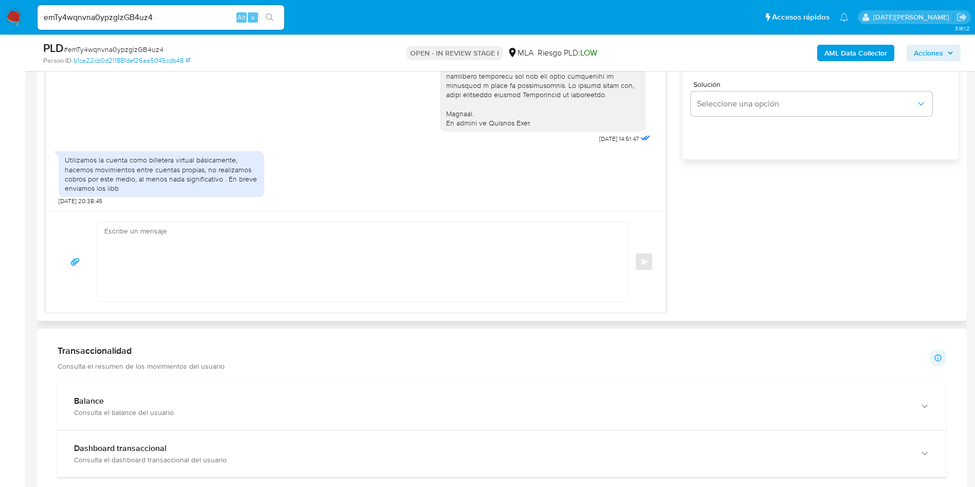
click at [267, 289] on textarea at bounding box center [360, 261] width 512 height 79
type textarea "/"
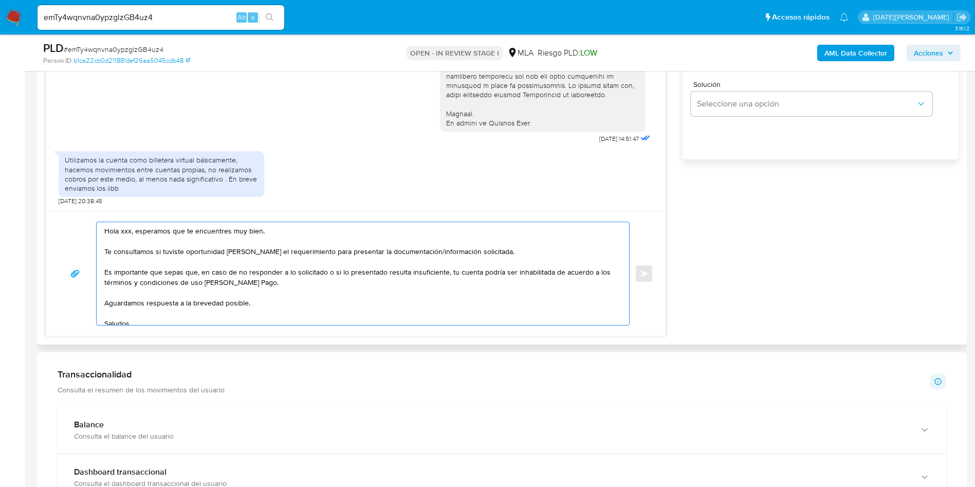
scroll to position [17, 0]
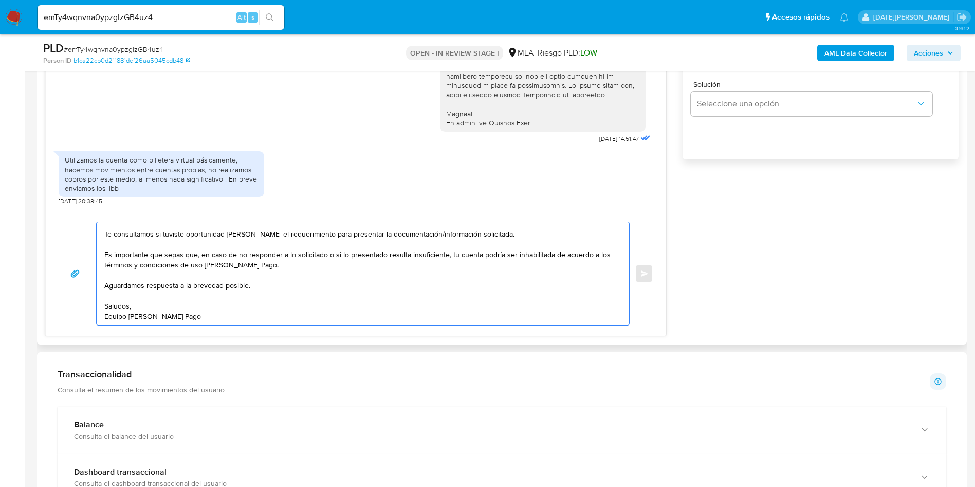
drag, startPoint x: 106, startPoint y: 273, endPoint x: 197, endPoint y: 317, distance: 101.2
click at [197, 317] on textarea "Hola xxx, esperamos que te encuentres muy bien. Te consultamos si tuviste oport…" at bounding box center [360, 273] width 512 height 103
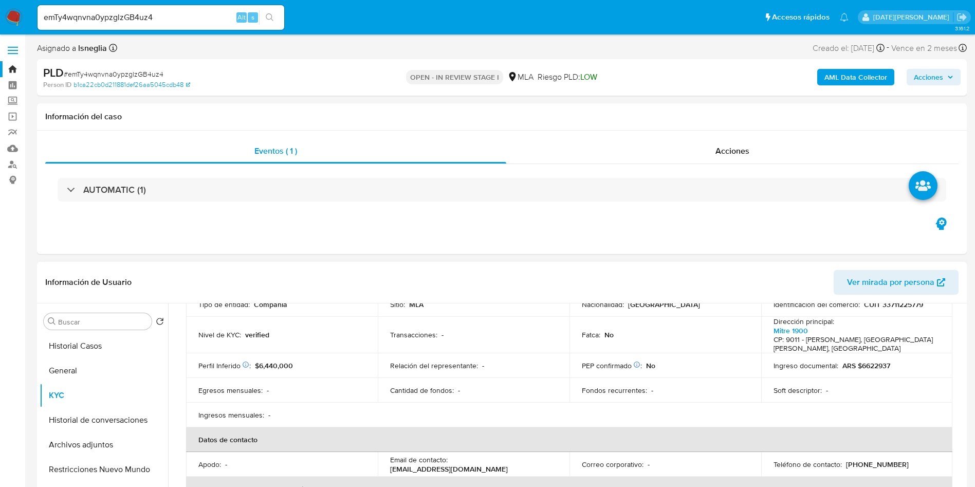
scroll to position [79, 0]
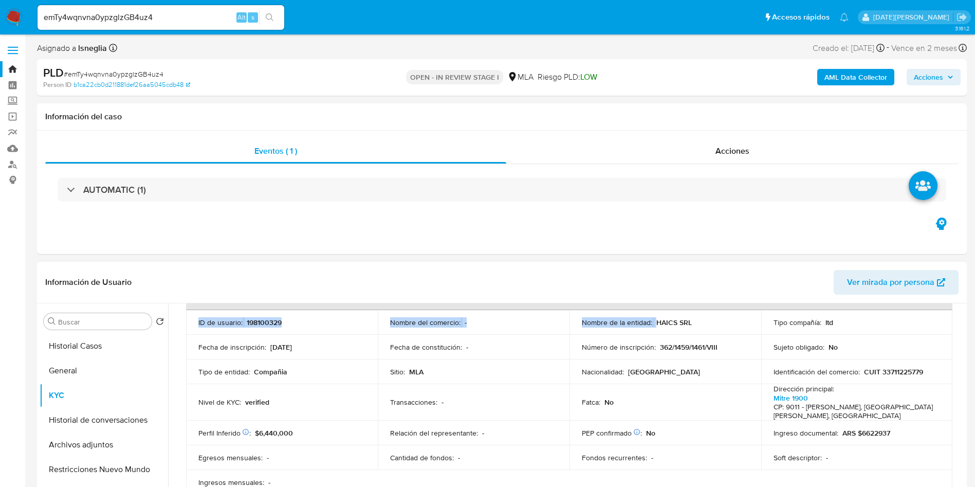
drag, startPoint x: 654, startPoint y: 312, endPoint x: 713, endPoint y: 311, distance: 58.6
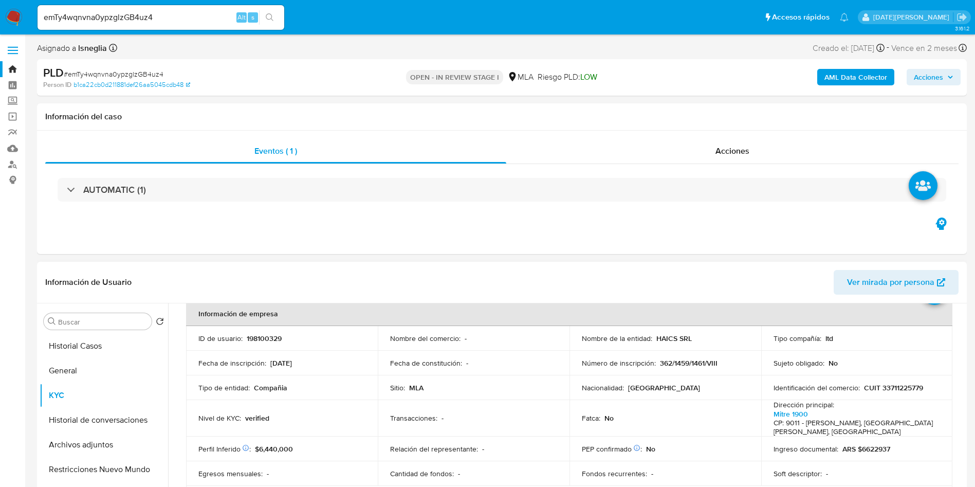
drag, startPoint x: 688, startPoint y: 336, endPoint x: 667, endPoint y: 339, distance: 21.7
click at [688, 336] on p "HAICS SRL" at bounding box center [673, 338] width 35 height 9
drag, startPoint x: 653, startPoint y: 339, endPoint x: 696, endPoint y: 339, distance: 42.7
click at [696, 339] on div "Nombre de la entidad : HAICS SRL" at bounding box center [665, 338] width 167 height 9
copy p "HAICS SRL"
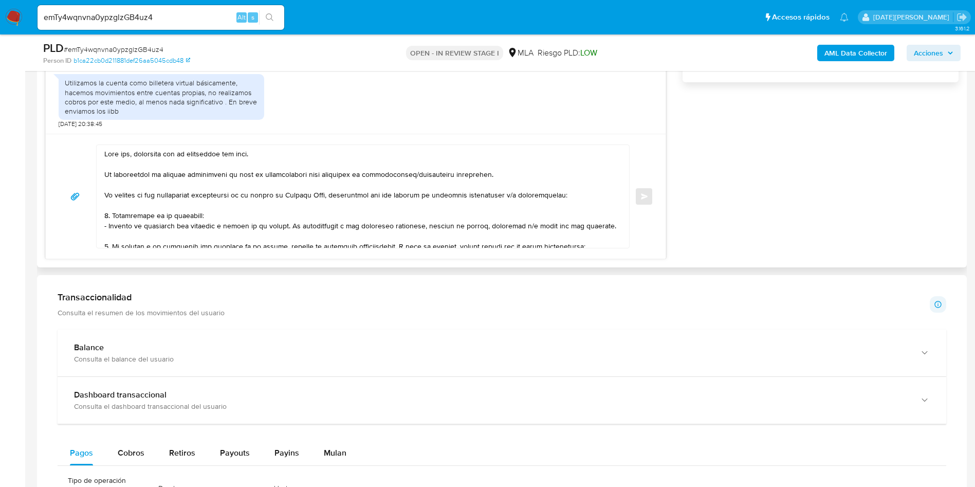
scroll to position [617, 0]
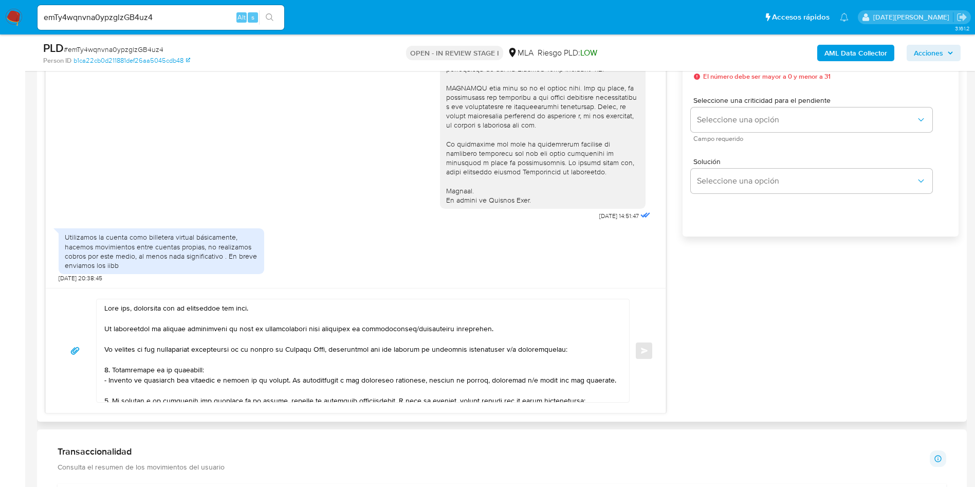
click at [124, 308] on textarea at bounding box center [360, 350] width 512 height 103
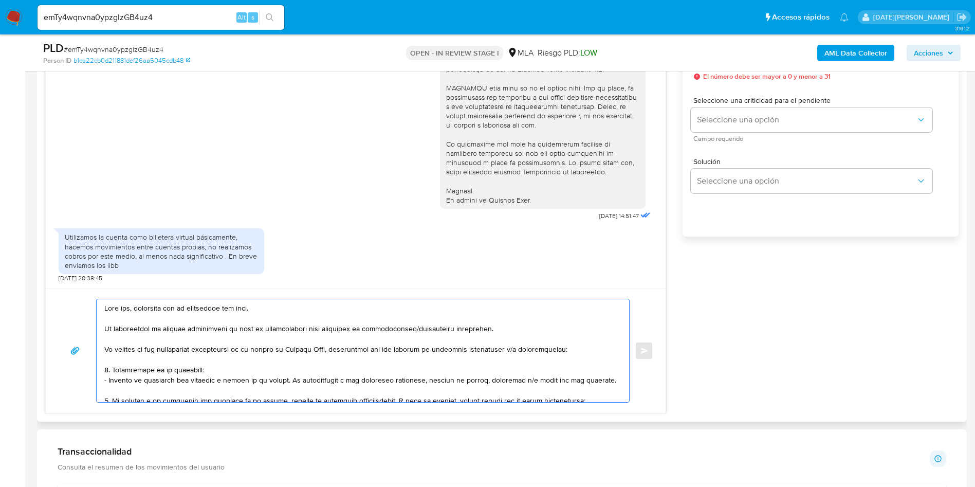
paste textarea "HAICS SRL"
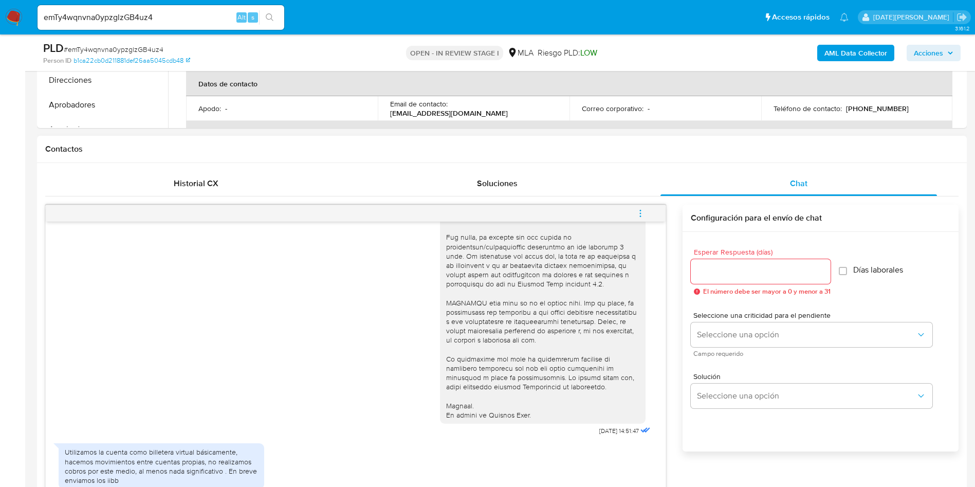
scroll to position [386, 0]
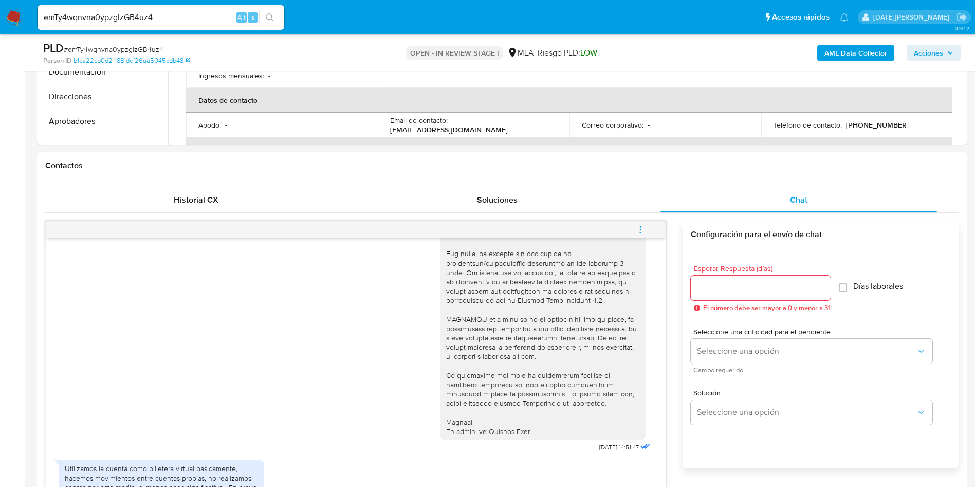
type textarea "Hola HAICS SRL , esperamos que te encuentres muy bien. Te consultamos si tuvist…"
click at [728, 284] on input "Esperar Respuesta (días)" at bounding box center [761, 287] width 140 height 13
type input "3"
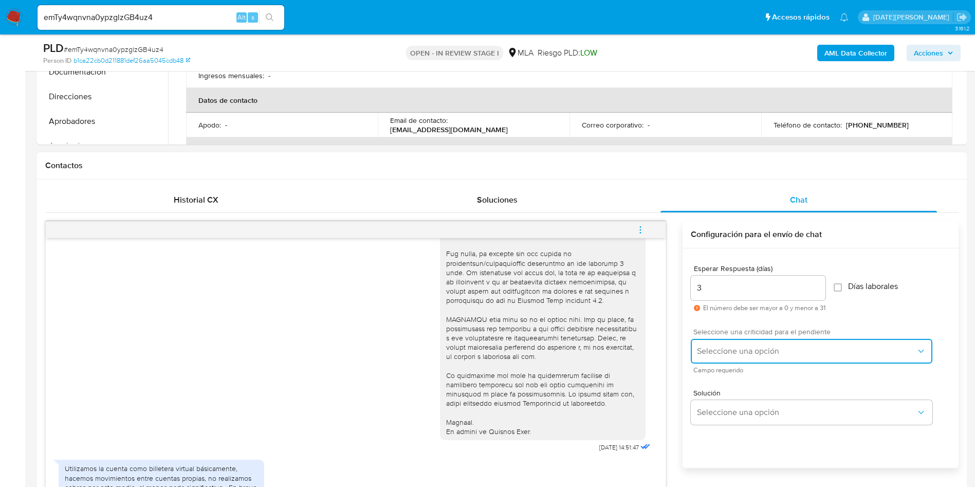
click at [745, 351] on span "Seleccione una opción" at bounding box center [806, 351] width 219 height 10
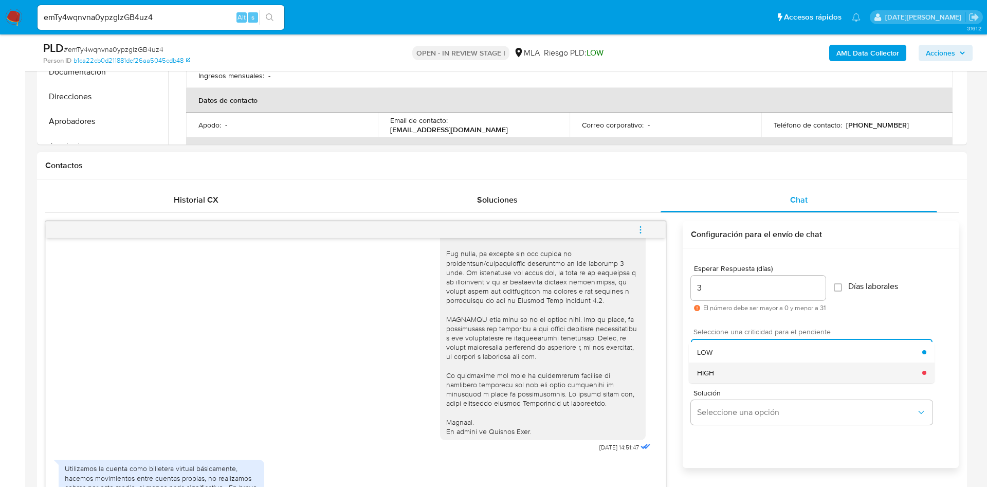
click at [736, 371] on div "HIGH" at bounding box center [809, 372] width 225 height 21
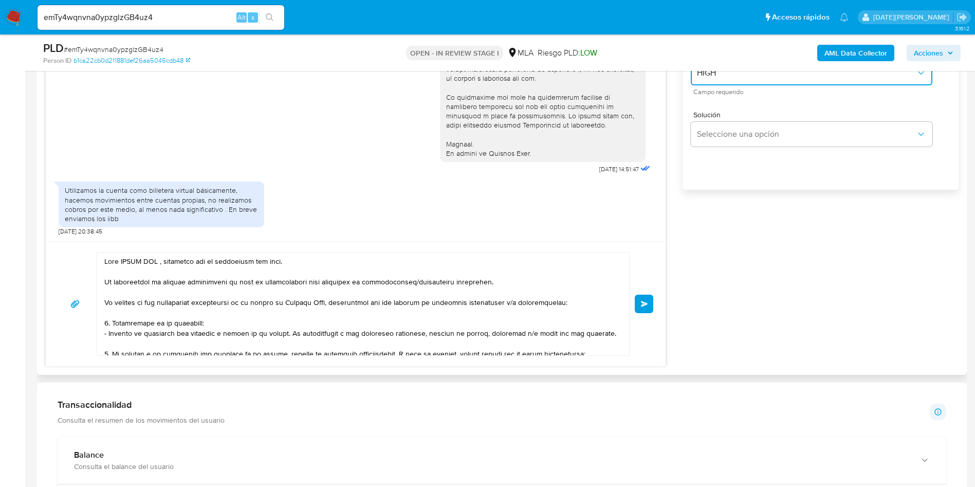
scroll to position [694, 0]
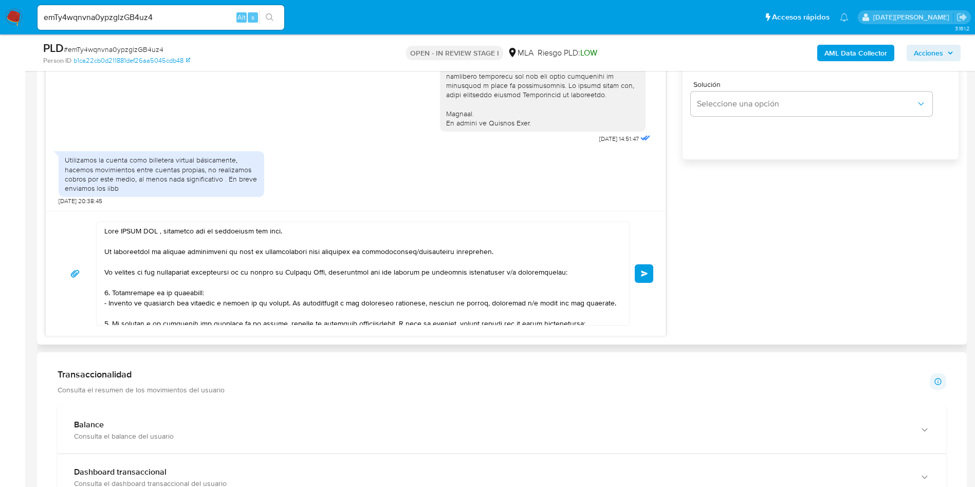
click at [161, 234] on textarea at bounding box center [360, 273] width 512 height 103
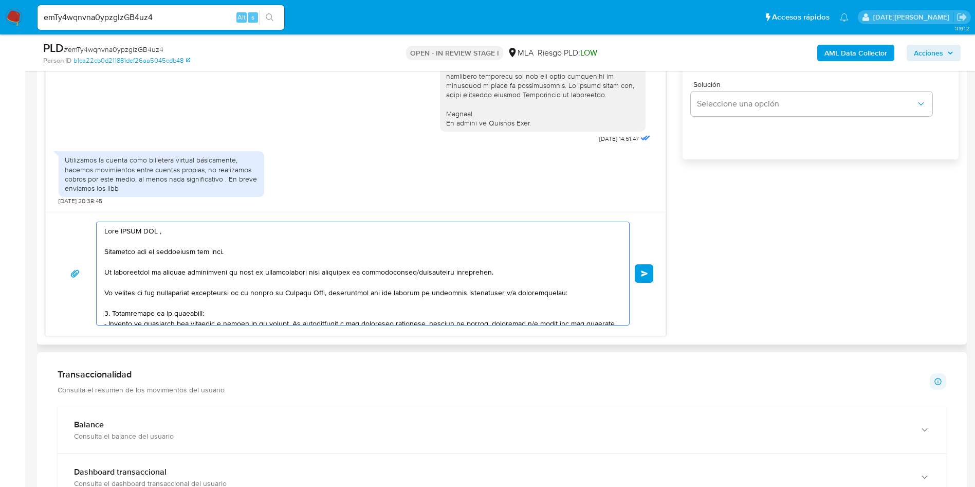
click at [462, 301] on textarea at bounding box center [360, 273] width 512 height 103
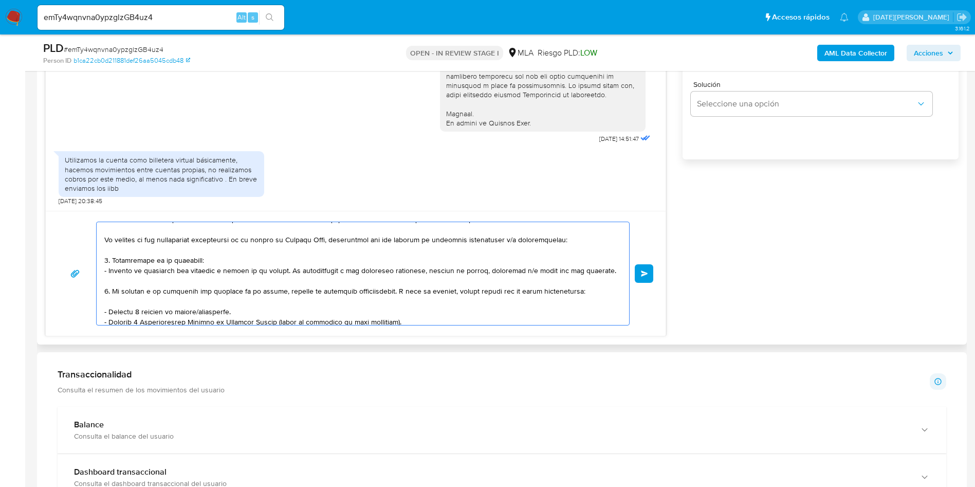
scroll to position [77, 0]
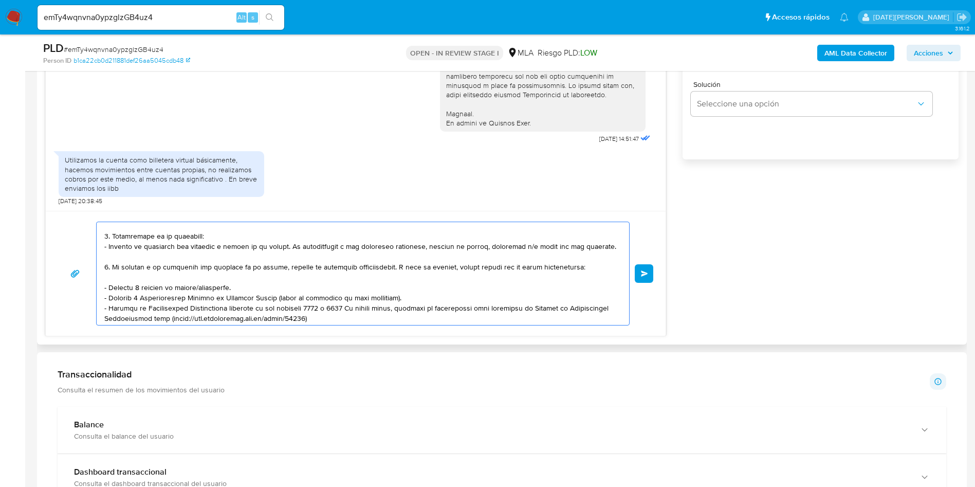
drag, startPoint x: 245, startPoint y: 293, endPoint x: 101, endPoint y: 287, distance: 144.0
click at [102, 287] on div at bounding box center [360, 273] width 527 height 103
drag, startPoint x: 239, startPoint y: 287, endPoint x: 102, endPoint y: 287, distance: 137.3
click at [102, 287] on div at bounding box center [360, 273] width 527 height 103
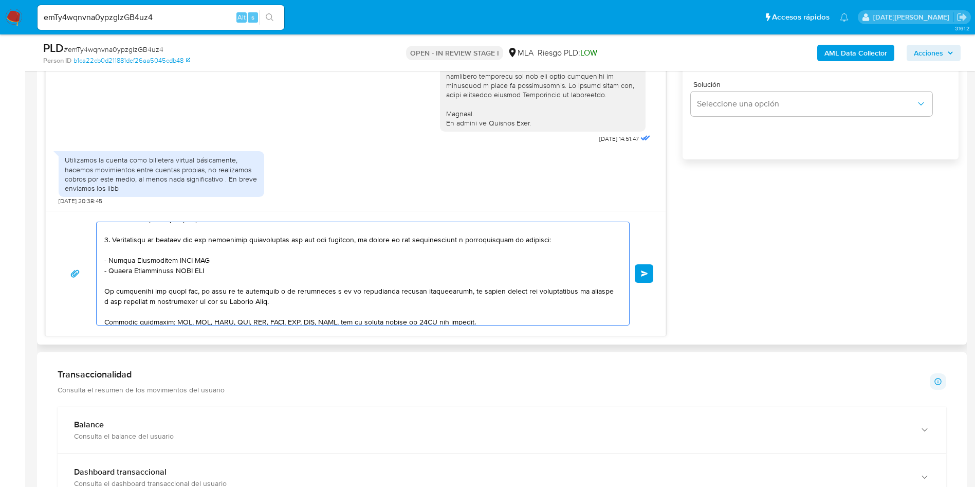
scroll to position [231, 0]
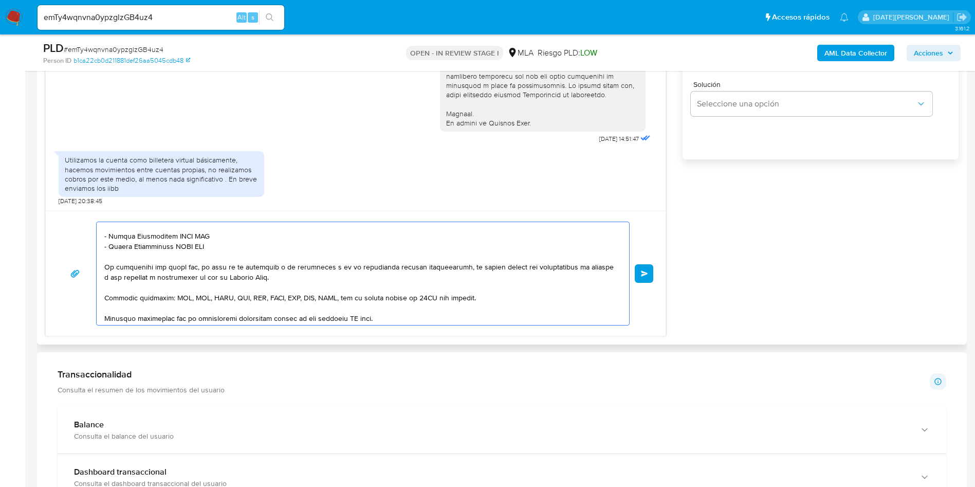
drag, startPoint x: 109, startPoint y: 239, endPoint x: 236, endPoint y: 241, distance: 127.0
click at [236, 241] on textarea at bounding box center [360, 273] width 512 height 103
drag, startPoint x: 226, startPoint y: 239, endPoint x: 208, endPoint y: 239, distance: 18.0
click at [225, 239] on textarea at bounding box center [360, 273] width 512 height 103
click at [208, 235] on textarea at bounding box center [360, 273] width 512 height 103
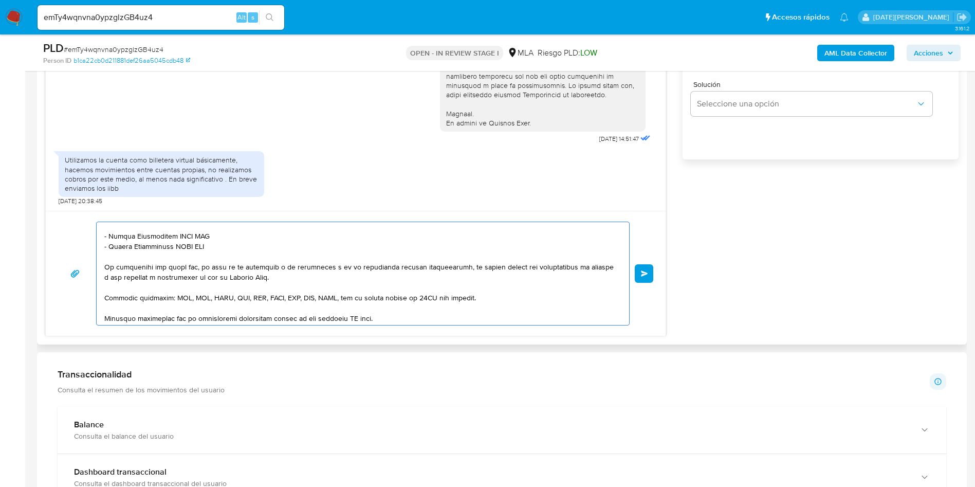
drag, startPoint x: 213, startPoint y: 235, endPoint x: 107, endPoint y: 236, distance: 105.4
click at [107, 236] on textarea at bounding box center [360, 273] width 512 height 103
click at [158, 230] on textarea at bounding box center [360, 273] width 512 height 103
drag, startPoint x: 112, startPoint y: 237, endPoint x: 221, endPoint y: 236, distance: 109.5
click at [221, 236] on textarea at bounding box center [360, 273] width 512 height 103
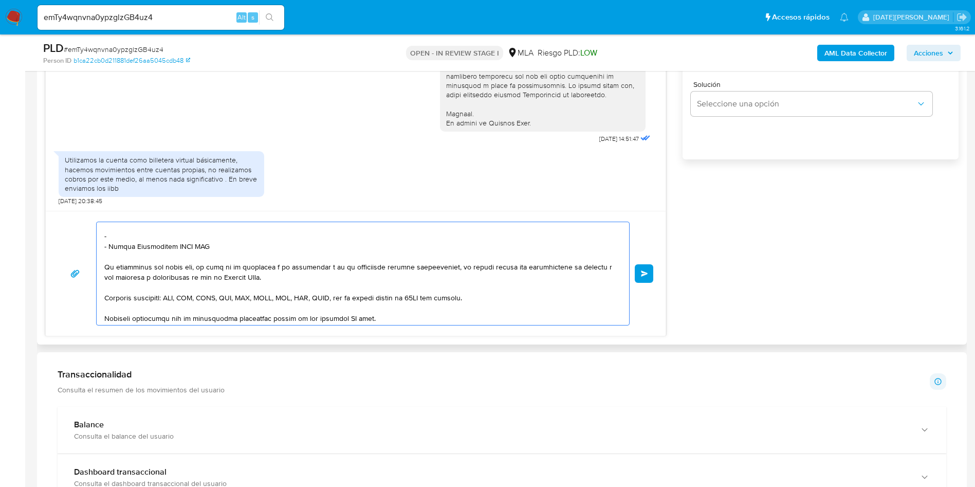
paste textarea "E MAT S.R.L."
drag, startPoint x: 110, startPoint y: 248, endPoint x: 227, endPoint y: 246, distance: 117.2
click at [227, 246] on textarea at bounding box center [360, 273] width 512 height 103
paste textarea "TARQUE RODOLFO"
click at [110, 246] on textarea at bounding box center [360, 273] width 512 height 103
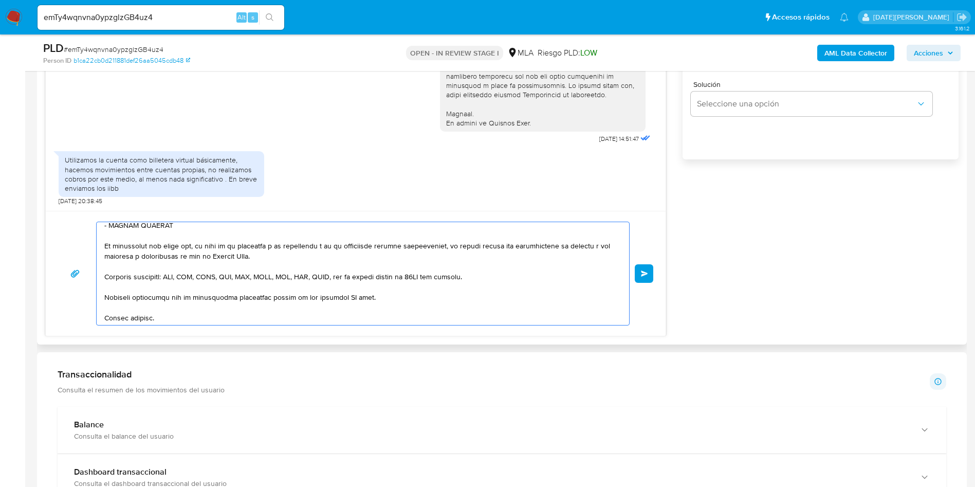
scroll to position [308, 0]
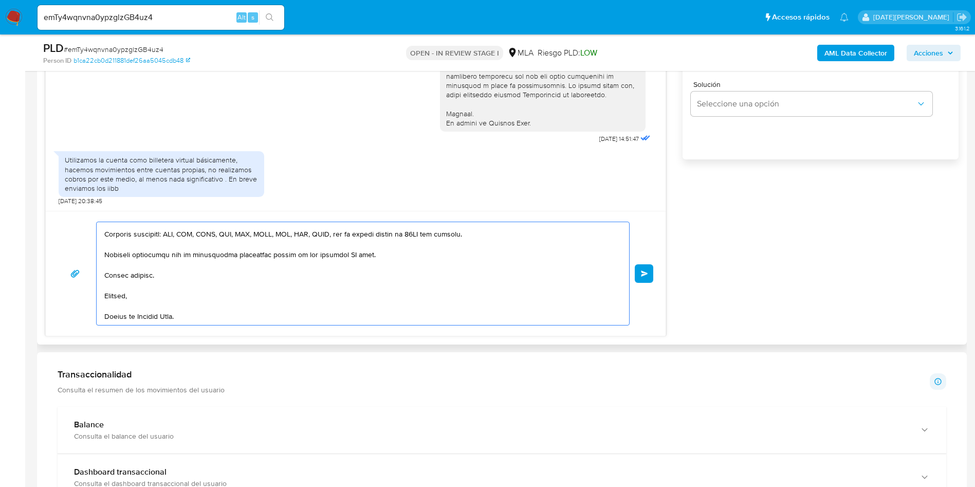
click at [351, 242] on textarea at bounding box center [360, 273] width 512 height 103
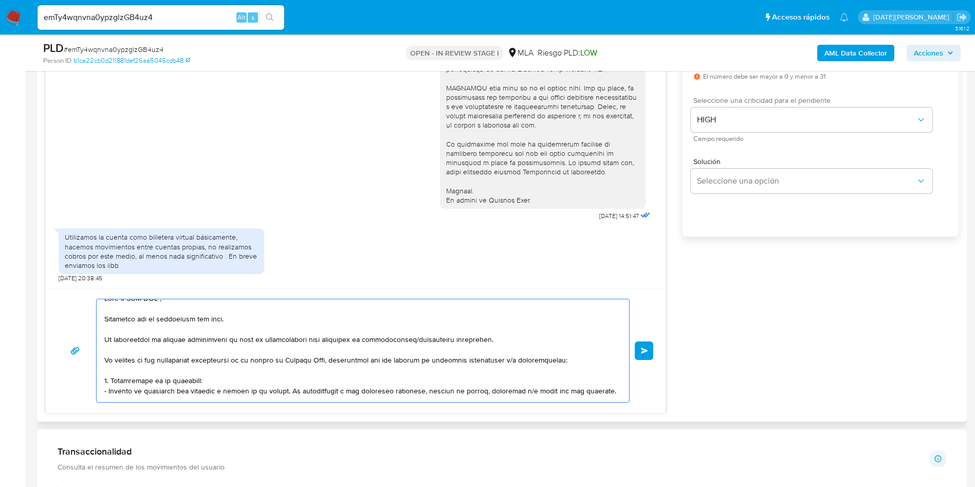
scroll to position [0, 0]
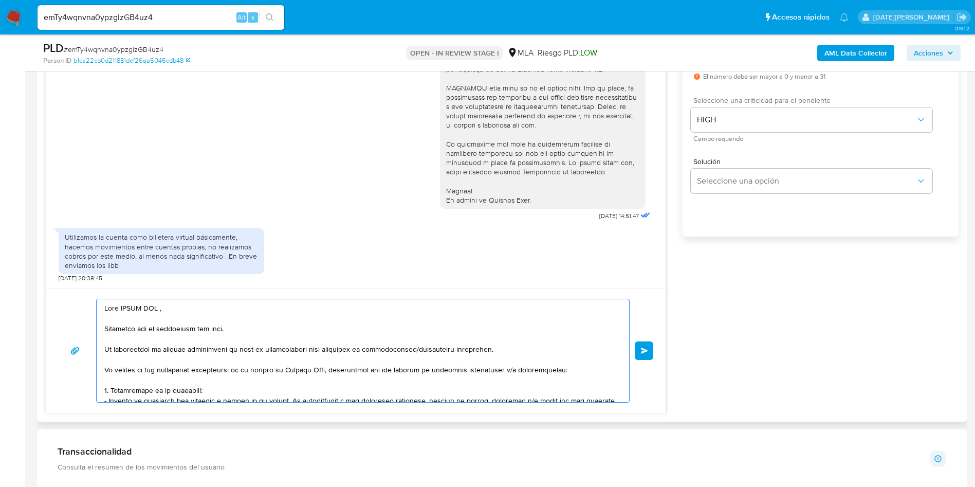
click at [119, 309] on textarea at bounding box center [360, 350] width 512 height 103
click at [172, 309] on textarea at bounding box center [360, 350] width 512 height 103
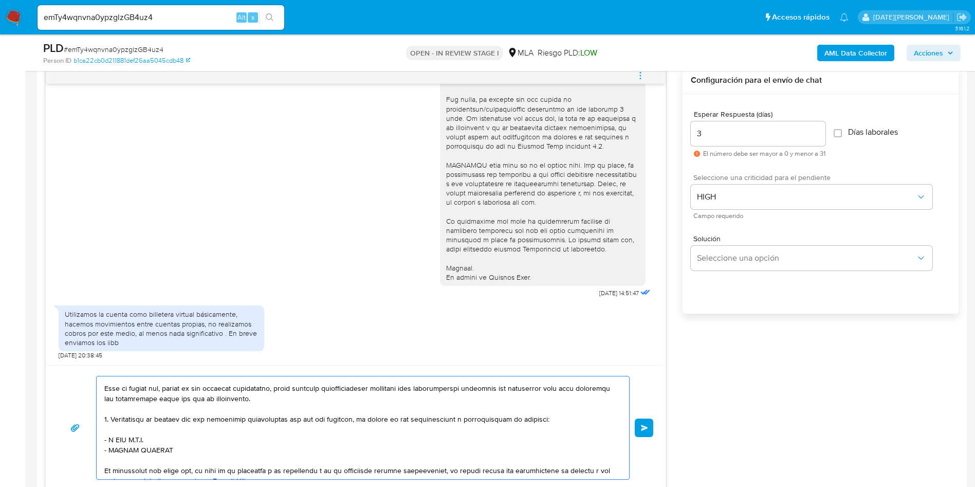
scroll to position [694, 0]
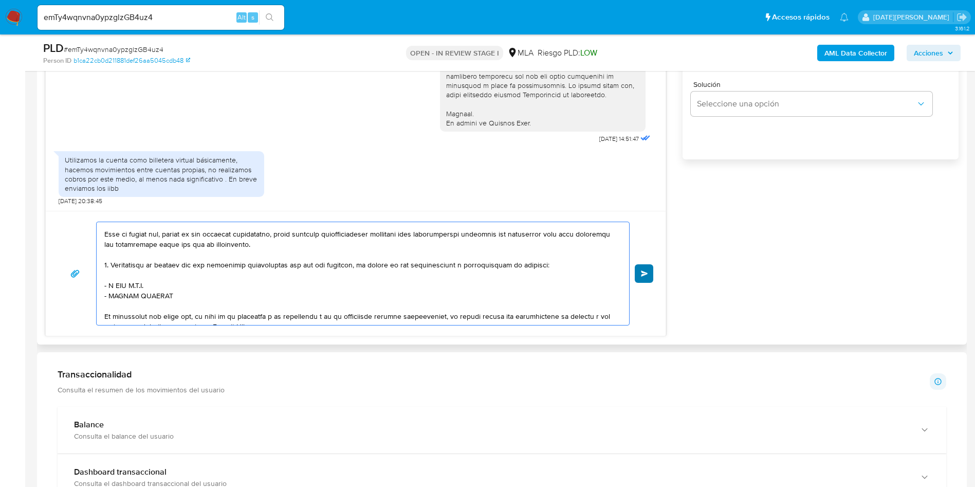
type textarea "Hola, HAICS SRL. Esperamos que te encuentres muy bien. Te consultamos si tuvist…"
click at [640, 272] on button "Enviar" at bounding box center [644, 273] width 19 height 19
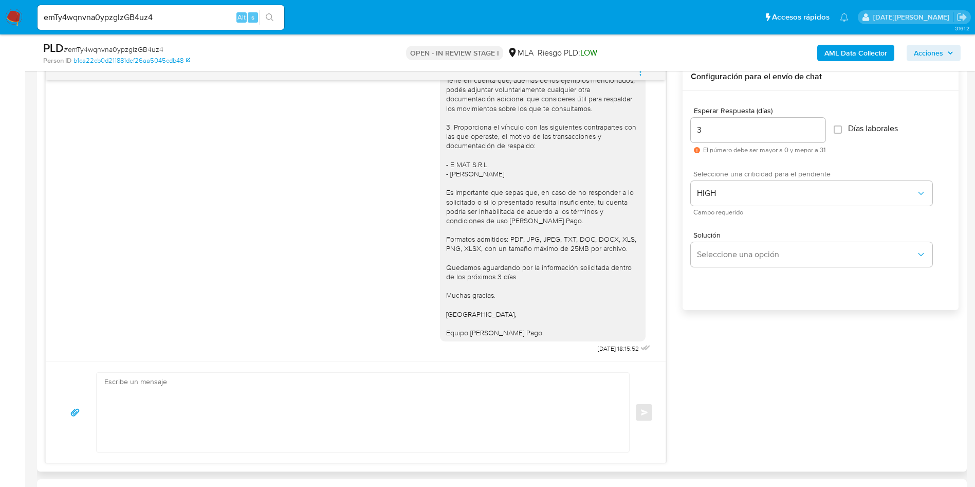
scroll to position [540, 0]
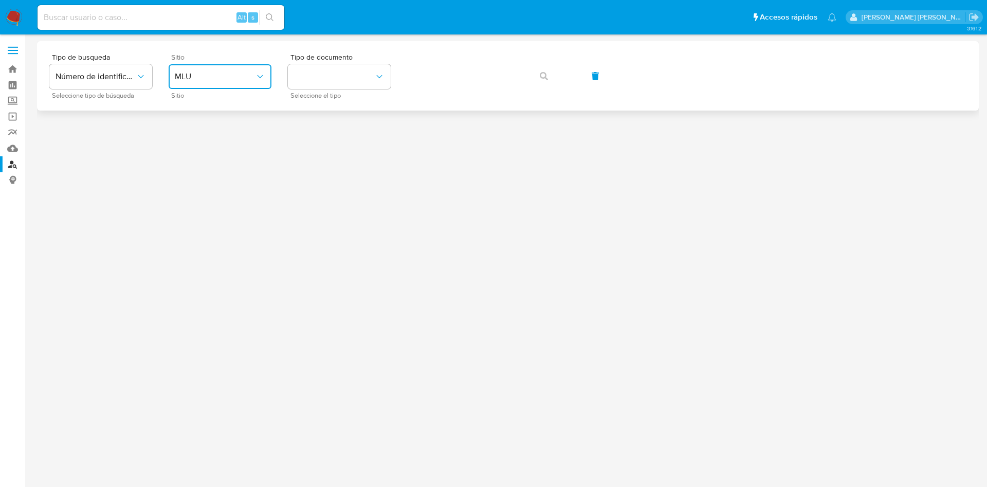
click at [229, 78] on span "MLU" at bounding box center [215, 76] width 80 height 10
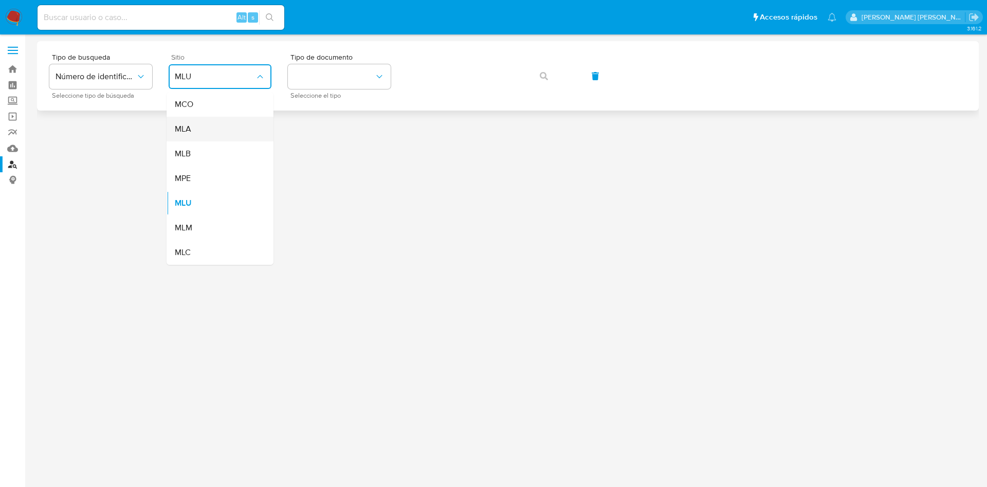
click at [239, 130] on div "MLA" at bounding box center [217, 129] width 84 height 25
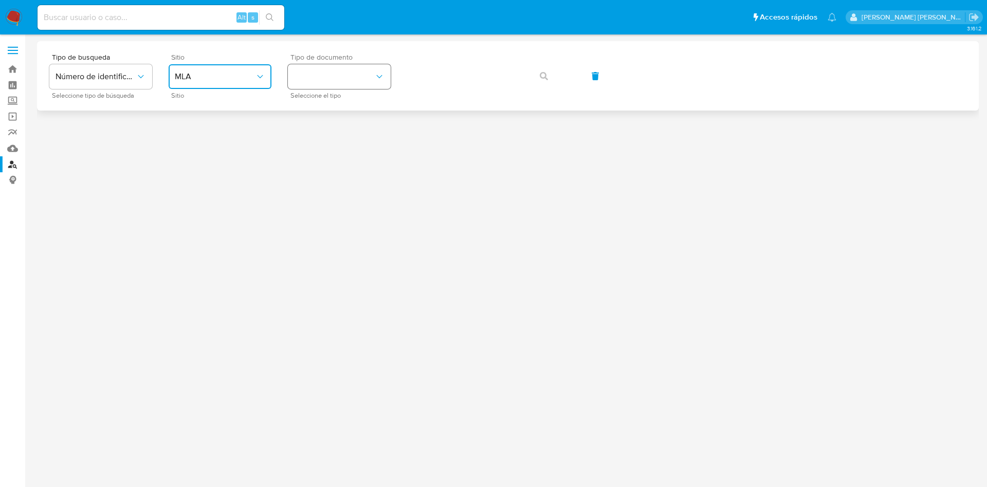
click at [345, 76] on button "identificationType" at bounding box center [339, 76] width 103 height 25
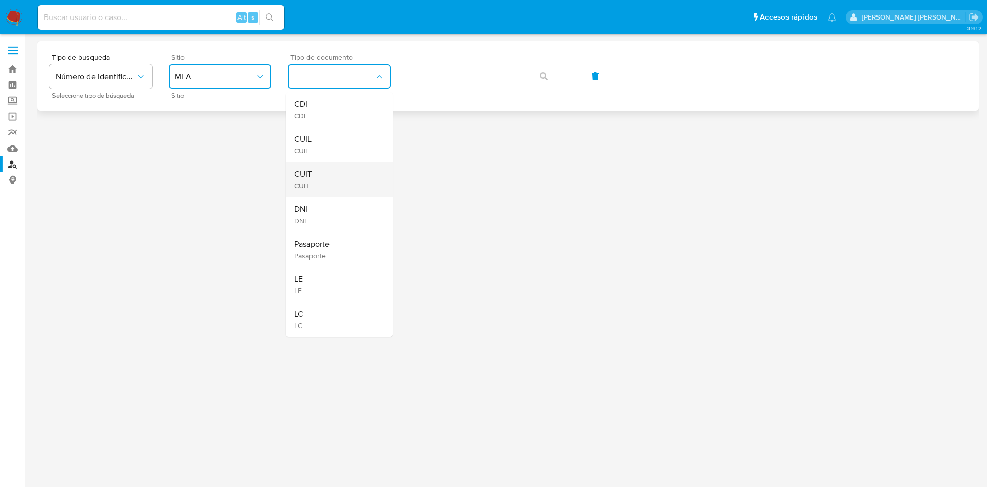
click at [342, 174] on div "CUIT CUIT" at bounding box center [336, 179] width 84 height 35
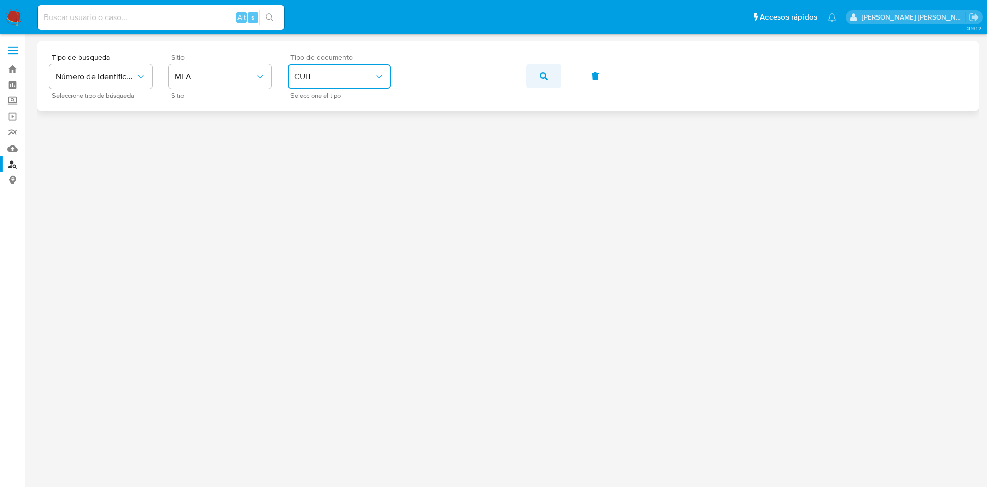
click at [549, 81] on button "button" at bounding box center [543, 76] width 35 height 25
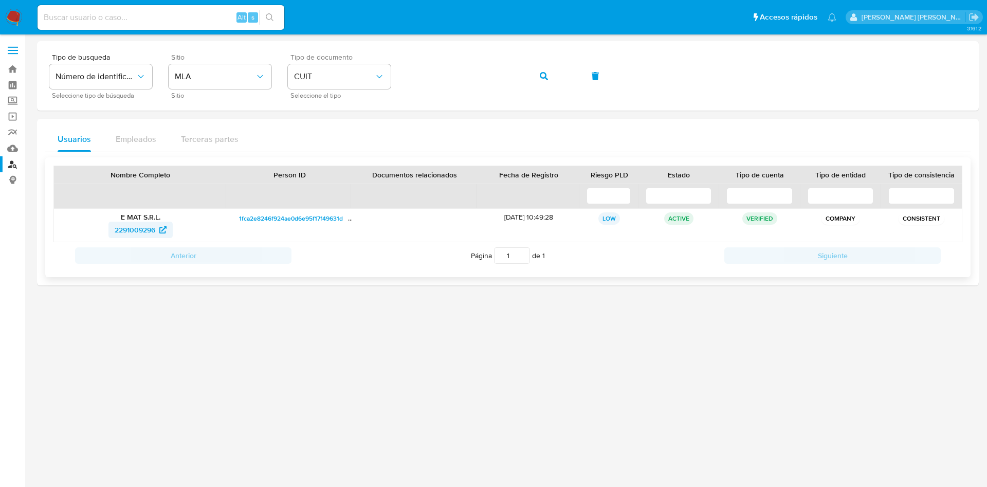
click at [133, 228] on span "2291009296" at bounding box center [135, 230] width 41 height 16
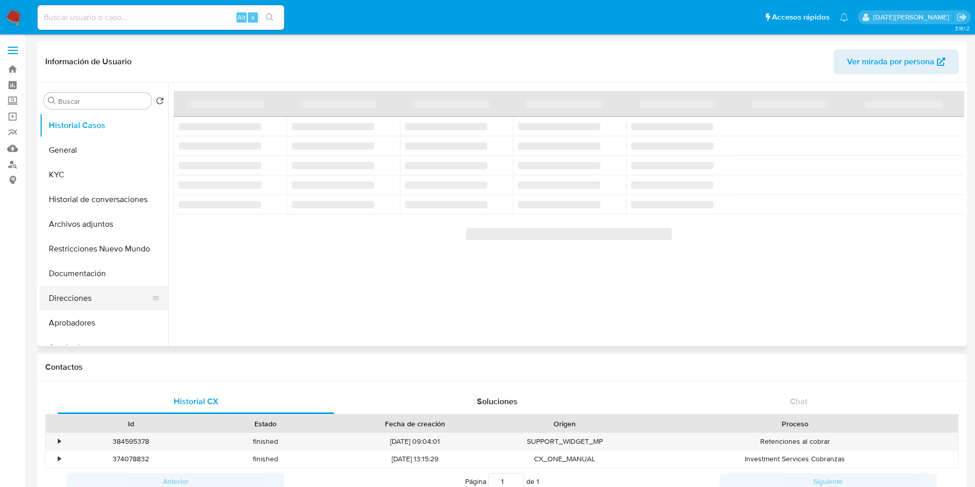
select select "10"
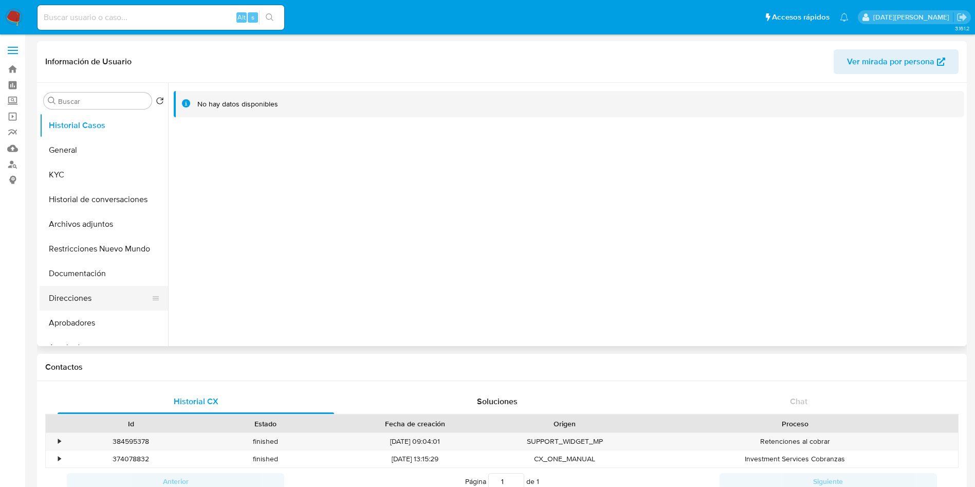
click at [80, 295] on button "Direcciones" at bounding box center [100, 298] width 120 height 25
click at [77, 172] on button "KYC" at bounding box center [100, 174] width 120 height 25
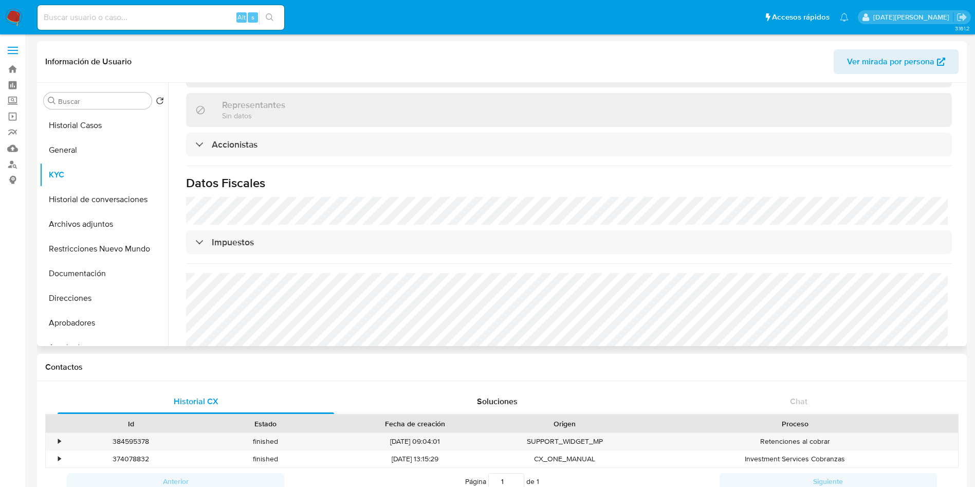
scroll to position [694, 0]
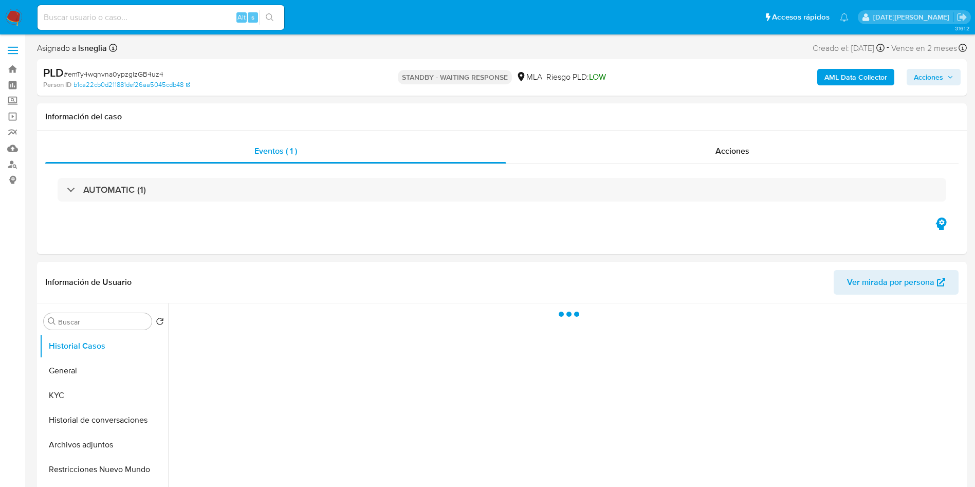
select select "10"
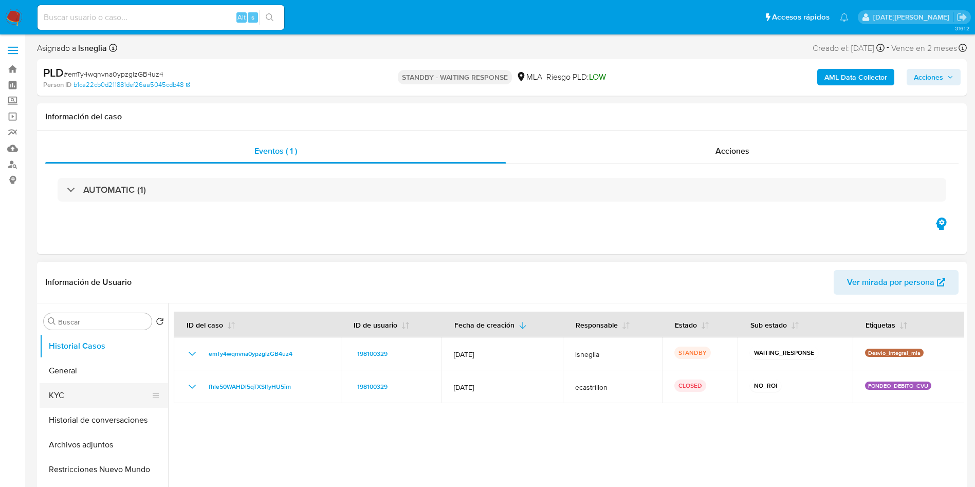
click at [59, 396] on button "KYC" at bounding box center [100, 395] width 120 height 25
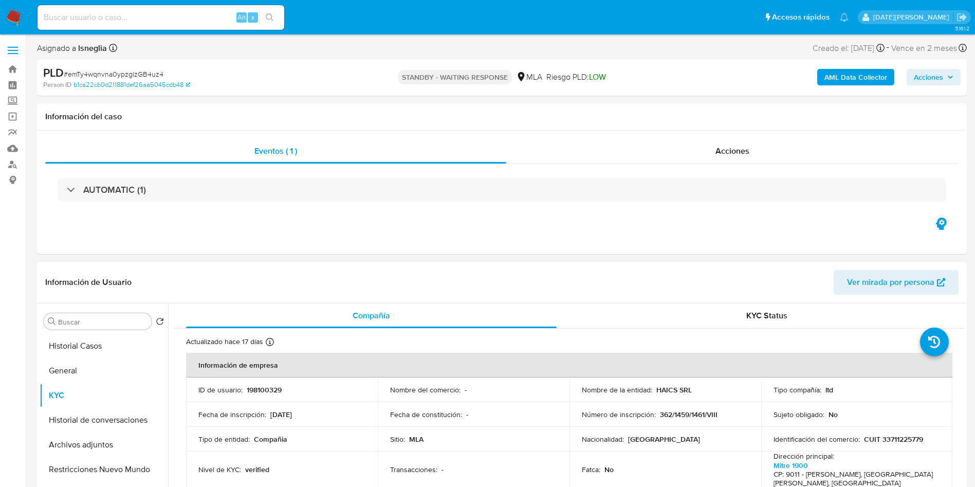
click at [897, 437] on p "CUIT 33711225779" at bounding box center [893, 438] width 59 height 9
copy p "33711225779"
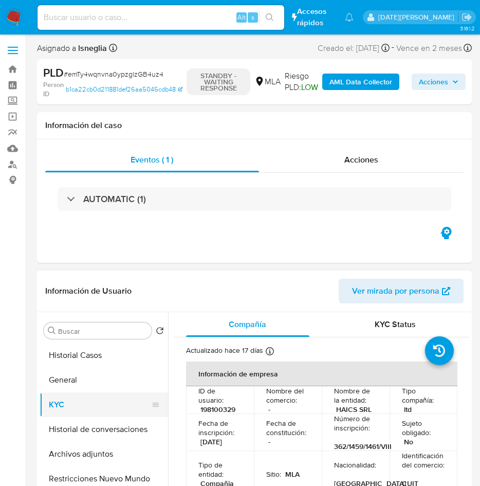
click at [81, 395] on button "KYC" at bounding box center [100, 404] width 120 height 25
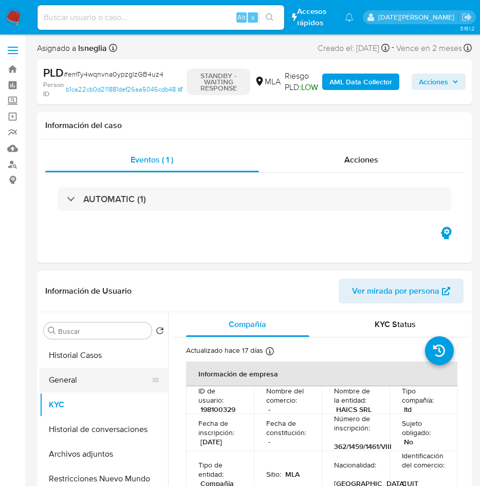
click at [79, 384] on button "General" at bounding box center [100, 380] width 120 height 25
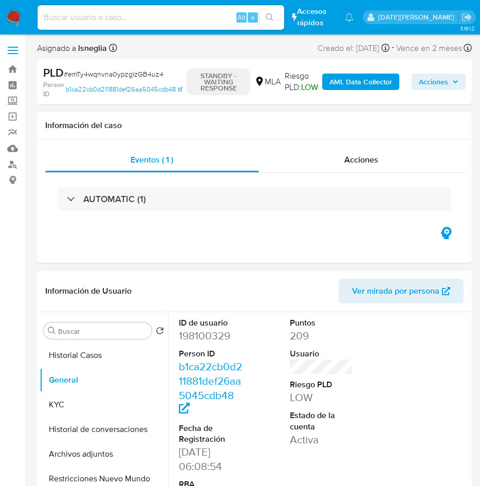
click at [211, 334] on dd "198100329" at bounding box center [211, 336] width 64 height 14
copy dd "198100329"
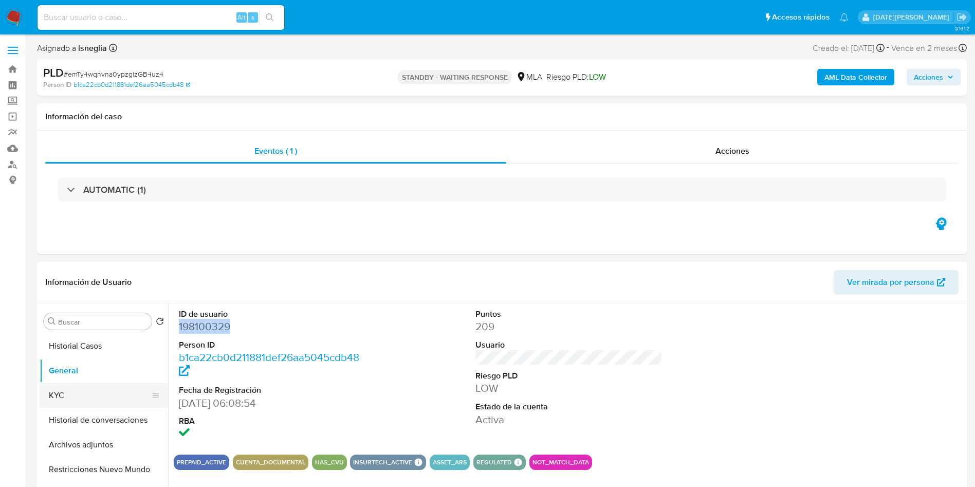
click at [75, 387] on button "KYC" at bounding box center [100, 395] width 120 height 25
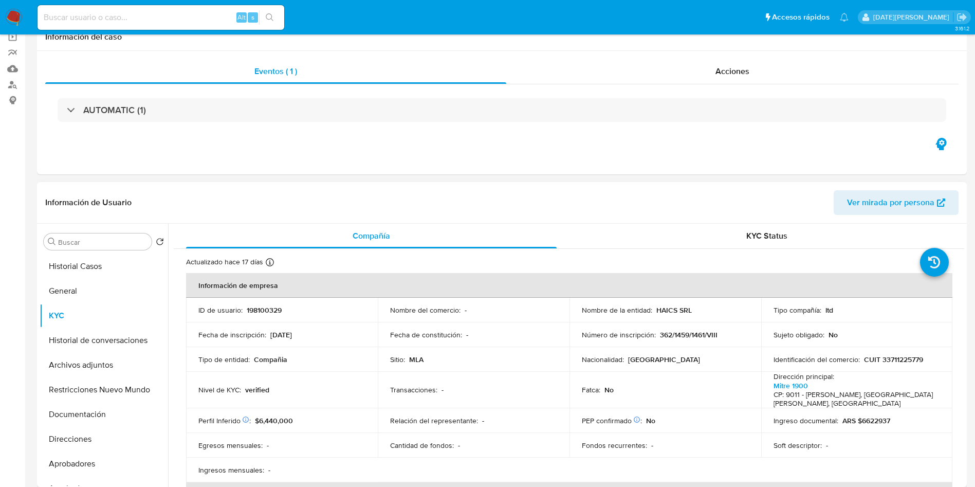
scroll to position [154, 0]
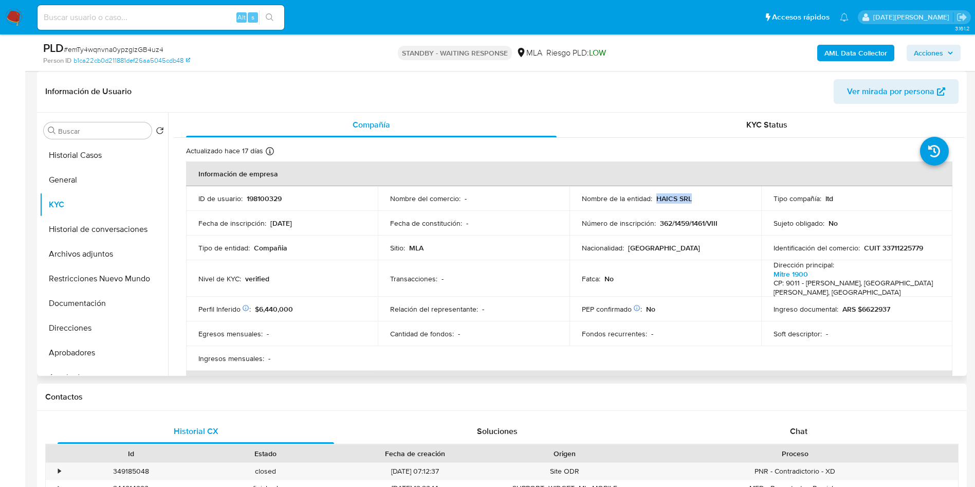
drag, startPoint x: 654, startPoint y: 199, endPoint x: 696, endPoint y: 197, distance: 41.7
click at [696, 197] on div "Nombre de la entidad : HAICS SRL" at bounding box center [665, 198] width 167 height 9
copy p "HAICS SRL"
click at [151, 19] on input at bounding box center [161, 17] width 247 height 13
paste input "WHkli2EnCKNDesVEdFieNVyw"
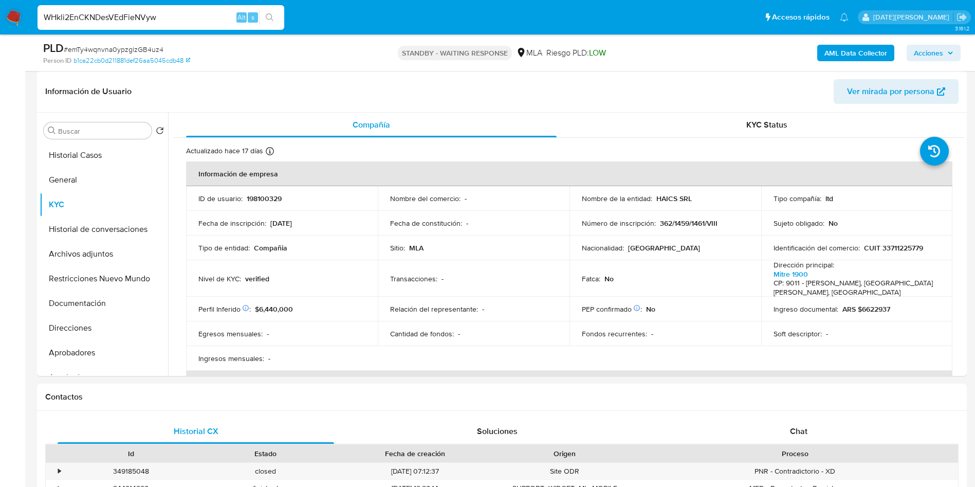
type input "WHkli2EnCKNDesVEdFieNVyw"
click at [271, 15] on icon "search-icon" at bounding box center [270, 17] width 8 height 8
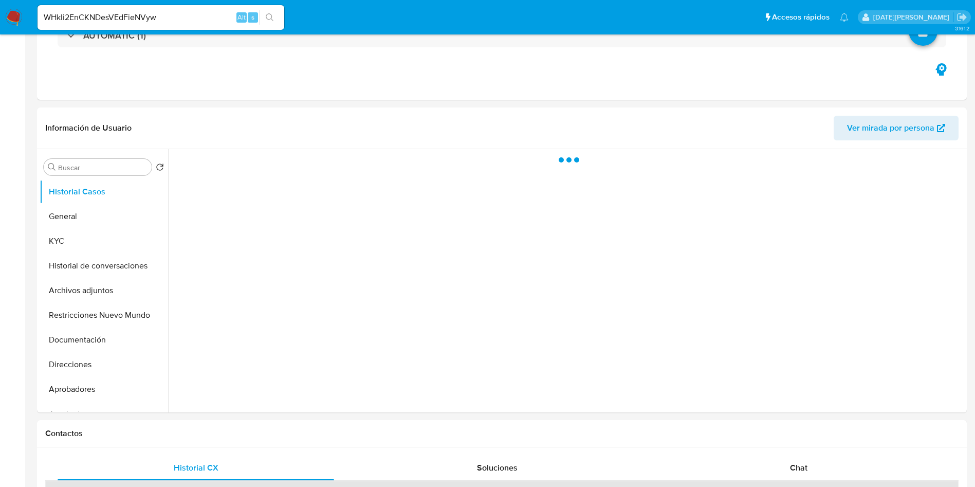
select select "10"
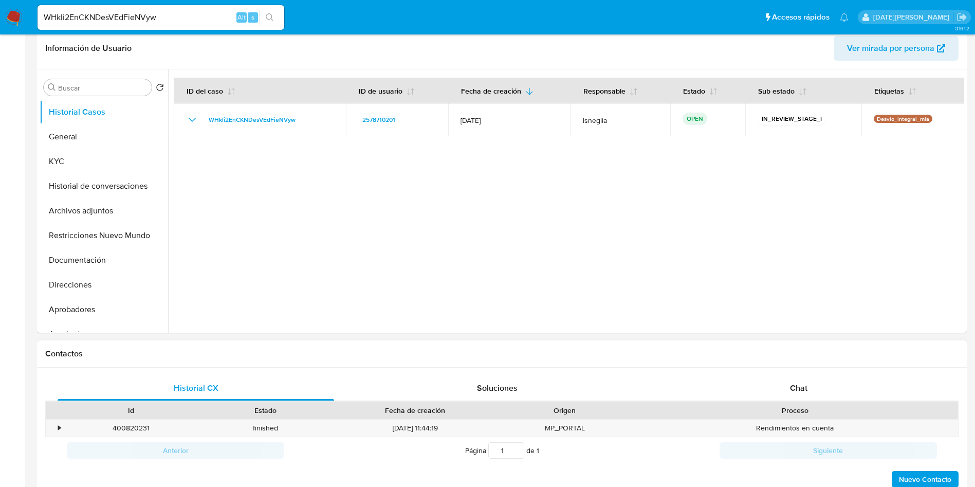
scroll to position [308, 0]
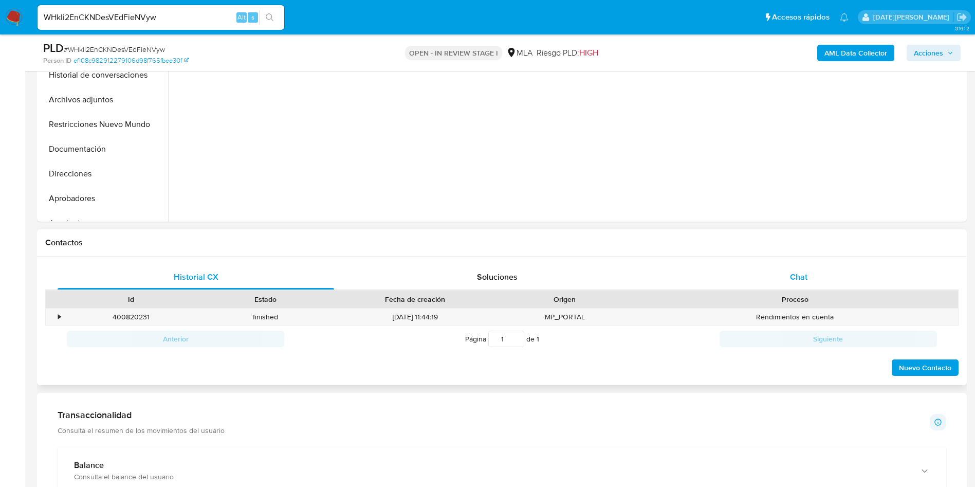
click at [790, 285] on div "Chat" at bounding box center [799, 277] width 277 height 25
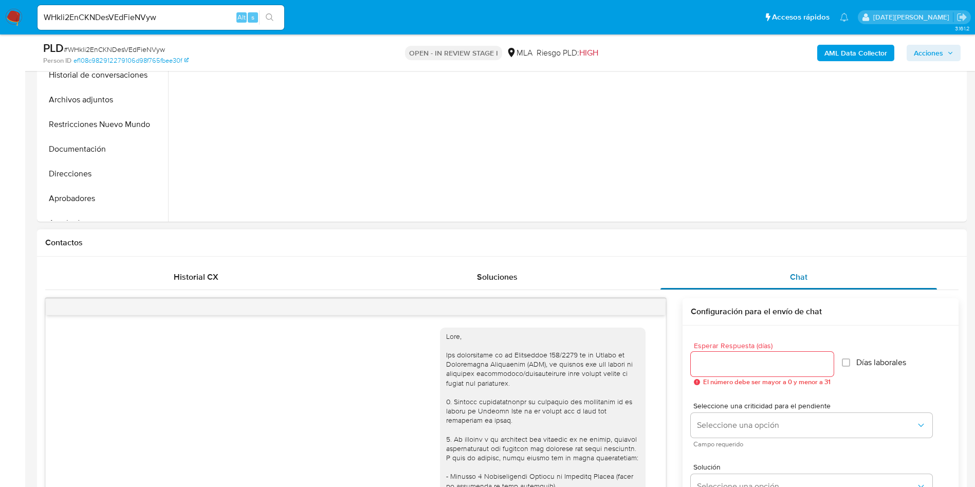
scroll to position [471, 0]
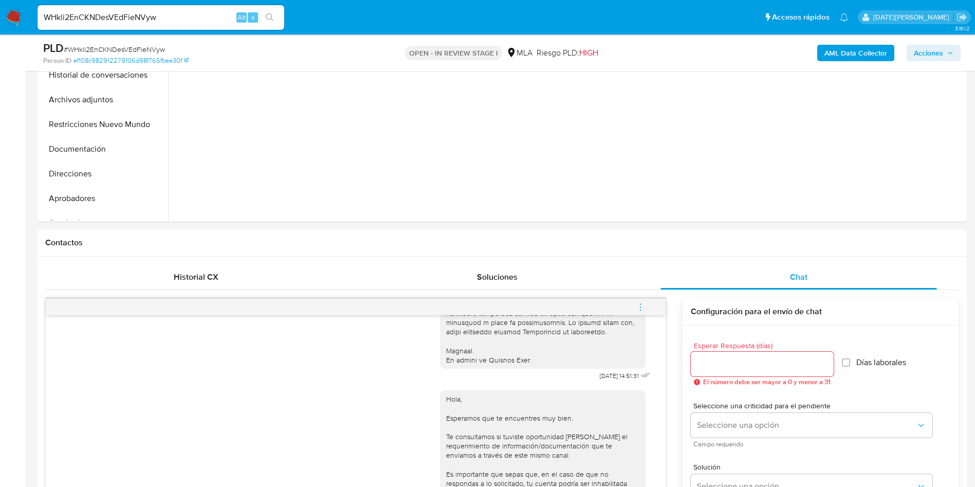
click at [303, 135] on div at bounding box center [566, 89] width 796 height 263
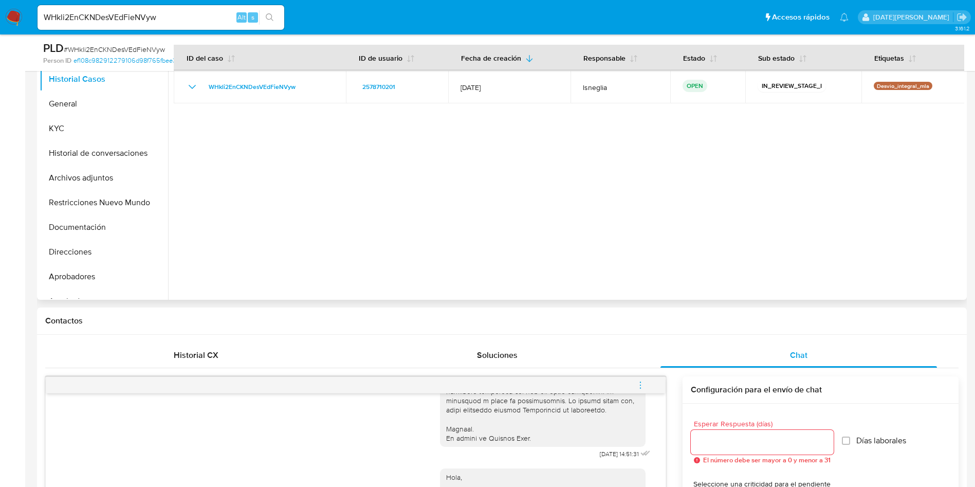
scroll to position [0, 0]
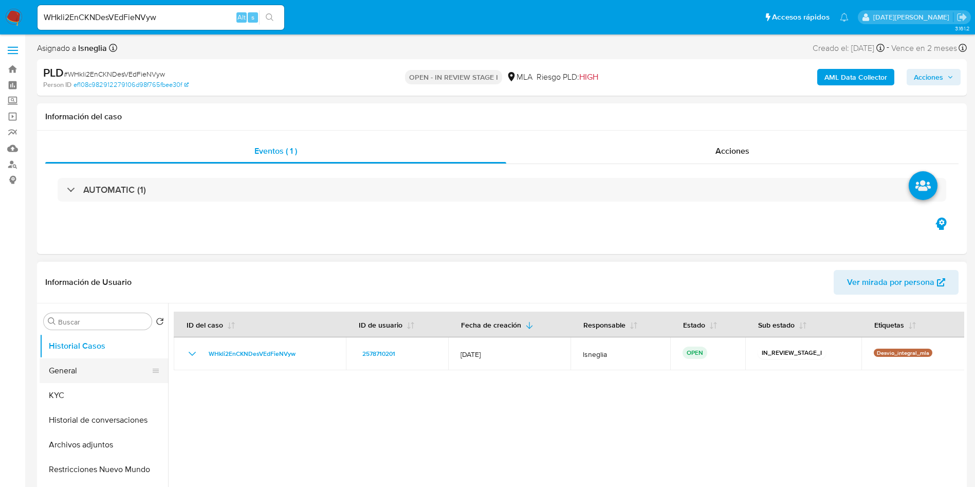
click at [63, 376] on button "General" at bounding box center [100, 370] width 120 height 25
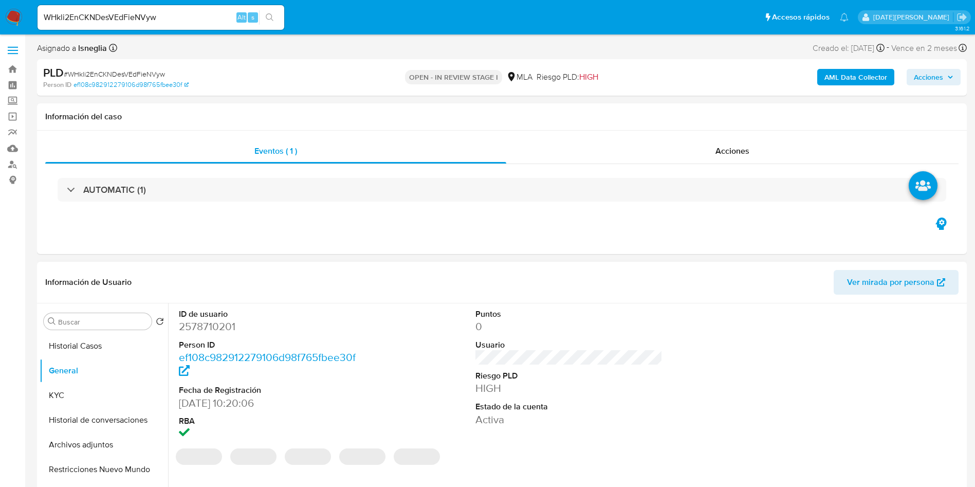
click at [211, 323] on dd "2578710201" at bounding box center [273, 326] width 188 height 14
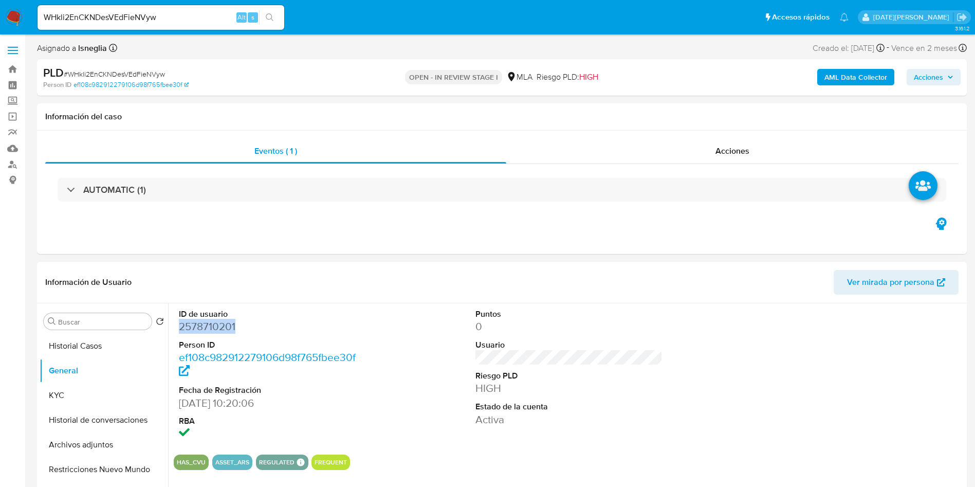
copy dd "2578710201"
click at [209, 327] on dd "2578710201" at bounding box center [273, 326] width 188 height 14
click at [92, 356] on button "Historial Casos" at bounding box center [100, 346] width 120 height 25
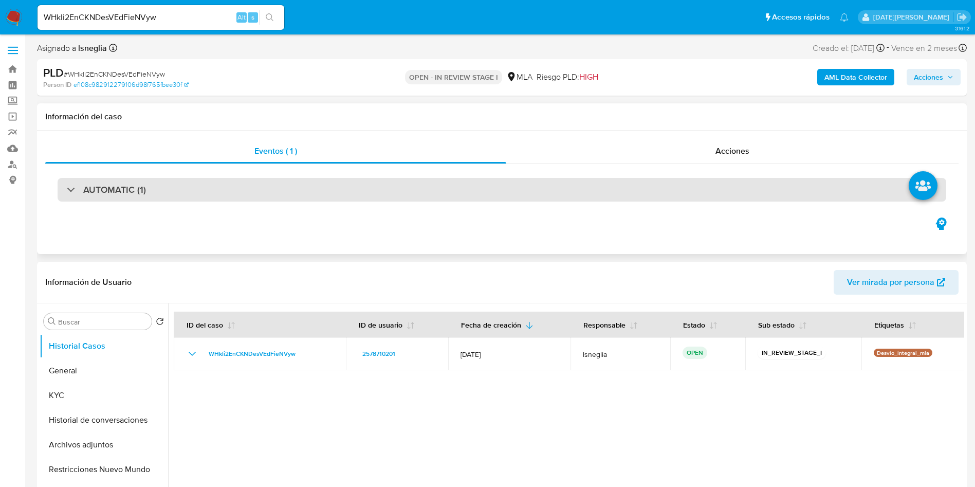
click at [373, 190] on div "AUTOMATIC (1)" at bounding box center [502, 190] width 889 height 24
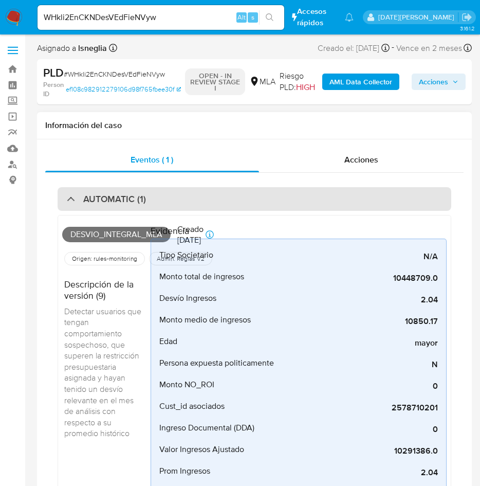
click at [67, 201] on div "AUTOMATIC (1)" at bounding box center [106, 198] width 79 height 11
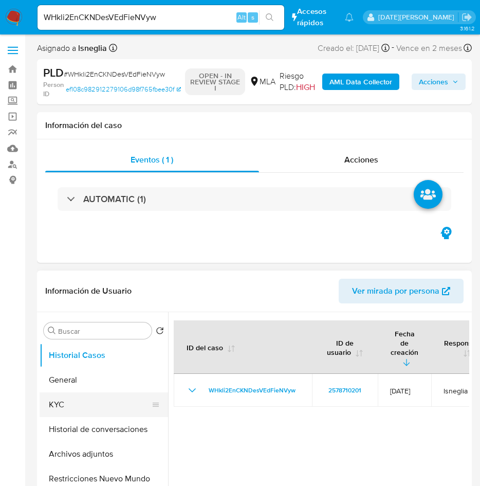
click at [95, 409] on button "KYC" at bounding box center [100, 404] width 120 height 25
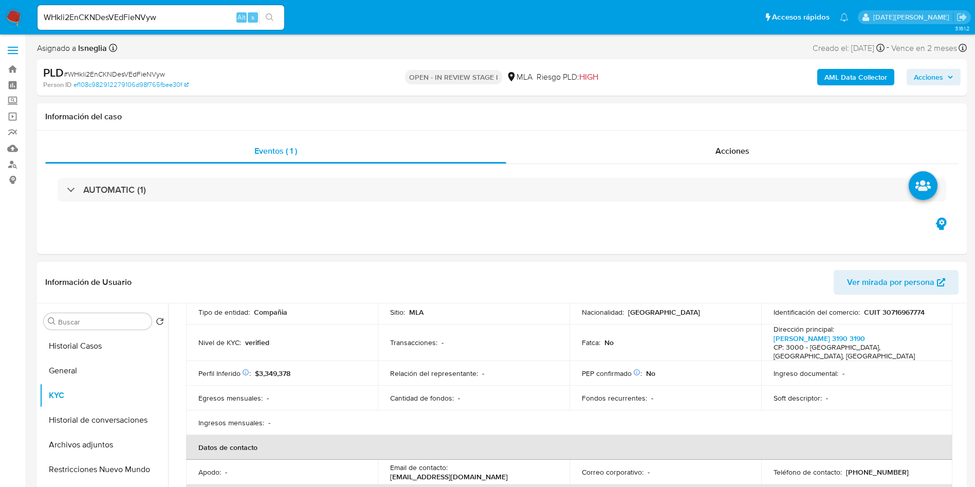
scroll to position [154, 0]
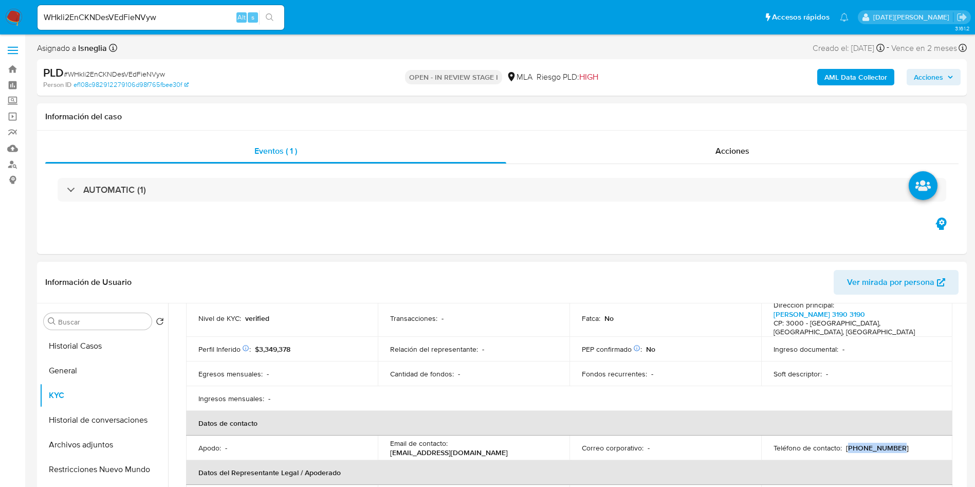
drag, startPoint x: 844, startPoint y: 437, endPoint x: 896, endPoint y: 441, distance: 51.5
click at [896, 443] on div "Teléfono de contacto : (342) 5193769" at bounding box center [857, 447] width 167 height 9
copy p "342) 5193769"
drag, startPoint x: 388, startPoint y: 442, endPoint x: 542, endPoint y: 441, distance: 154.2
click at [542, 441] on td "Email de contacto : asoc.trabajadoresindependientes@gmail.com" at bounding box center [474, 447] width 192 height 25
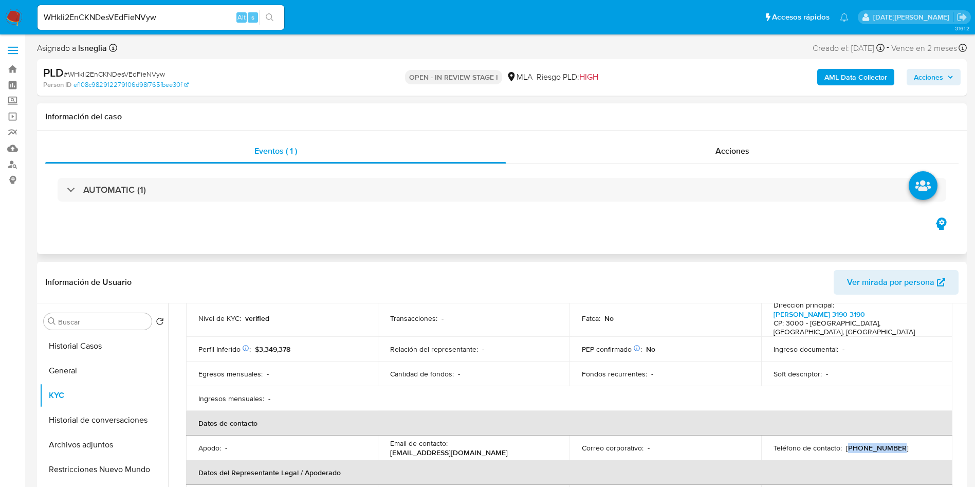
copy p "[EMAIL_ADDRESS][DOMAIN_NAME]"
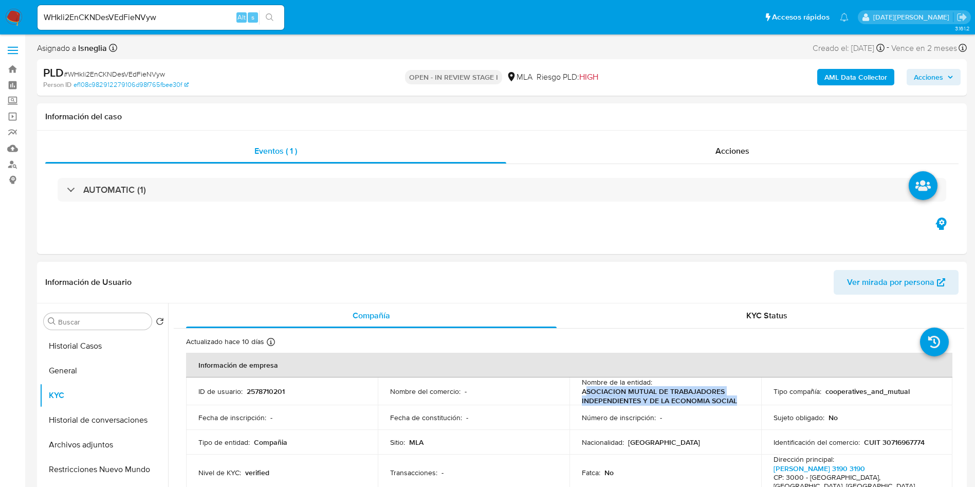
drag, startPoint x: 583, startPoint y: 391, endPoint x: 734, endPoint y: 399, distance: 150.3
click at [734, 399] on p "ASOCIACION MUTUAL DE TRABAJADORES INDEPENDIENTES Y DE LA ECONOMIA SOCIAL" at bounding box center [663, 396] width 163 height 19
copy p "SOCIACION MUTUAL DE TRABAJADORES INDEPENDIENTES Y DE LA ECONOMIA SOCIAL"
drag, startPoint x: 580, startPoint y: 392, endPoint x: 737, endPoint y: 401, distance: 156.6
click at [737, 401] on p "ASOCIACION MUTUAL DE TRABAJADORES INDEPENDIENTES Y DE LA ECONOMIA SOCIAL" at bounding box center [663, 396] width 163 height 19
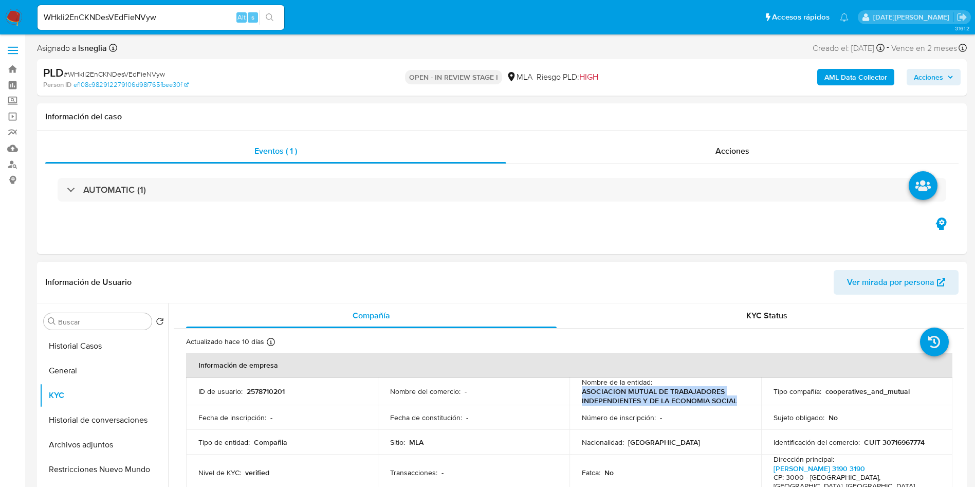
copy p "ASOCIACION MUTUAL DE TRABAJADORES INDEPENDIENTES Y DE LA ECONOMIA SOCIAL"
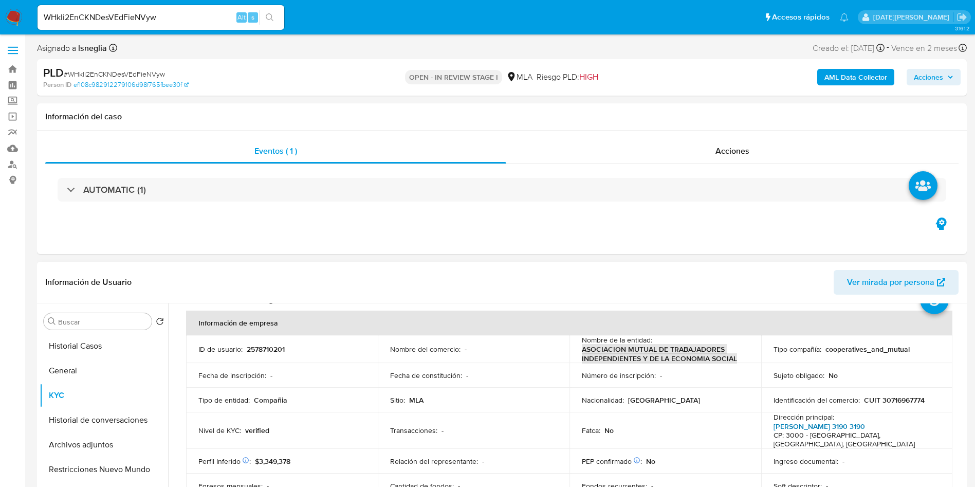
scroll to position [77, 0]
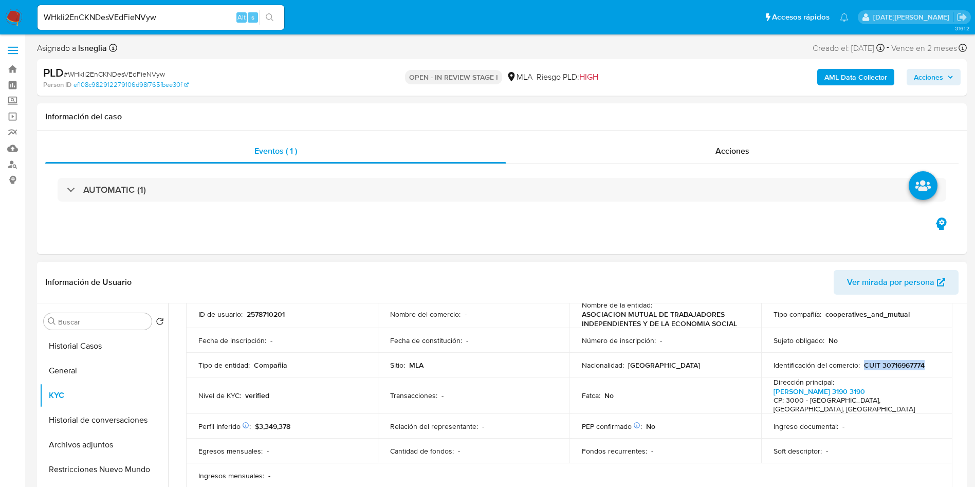
drag, startPoint x: 859, startPoint y: 364, endPoint x: 934, endPoint y: 366, distance: 74.6
click at [934, 366] on div "Identificación del comercio : CUIT 30716967774" at bounding box center [857, 364] width 167 height 9
copy p "CUIT 30716967774"
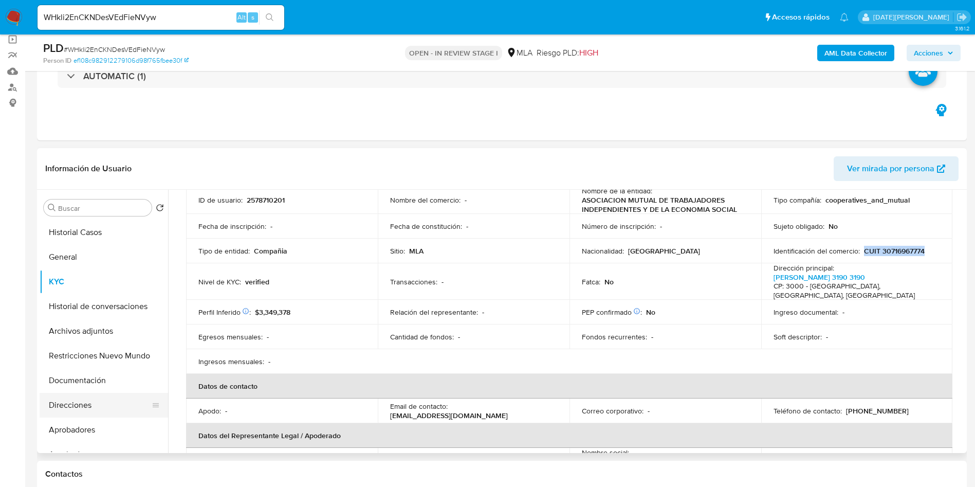
click at [59, 405] on button "Direcciones" at bounding box center [100, 405] width 120 height 25
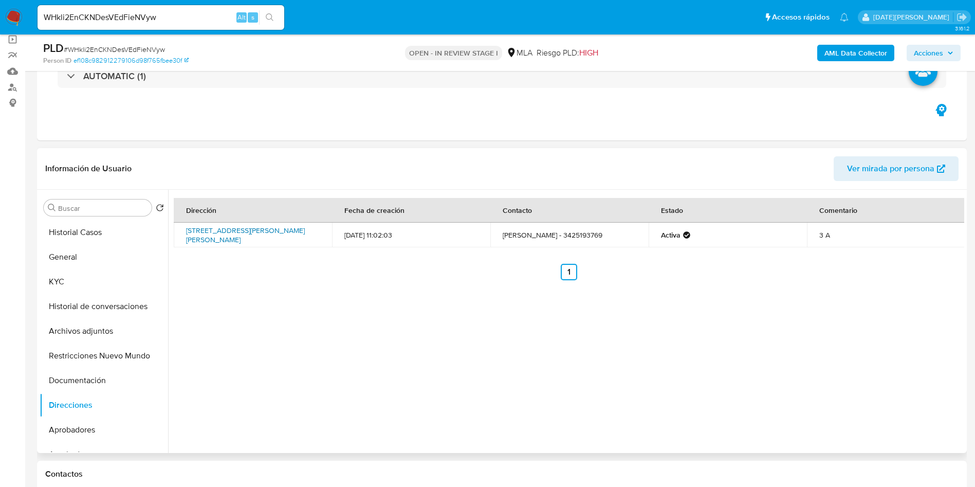
click at [255, 236] on link "[STREET_ADDRESS][PERSON_NAME][PERSON_NAME]" at bounding box center [245, 235] width 119 height 20
click at [60, 286] on button "KYC" at bounding box center [100, 281] width 120 height 25
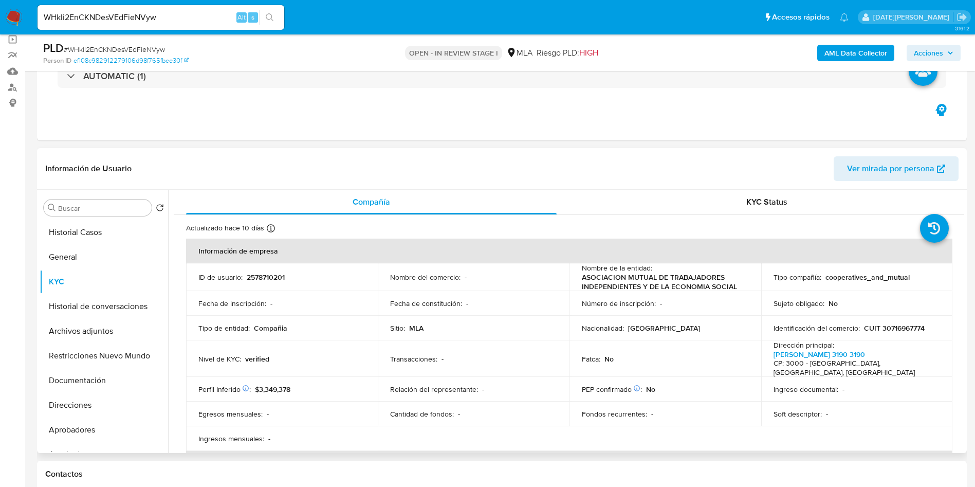
click at [902, 325] on p "CUIT 30716967774" at bounding box center [894, 327] width 61 height 9
copy p "30716967774"
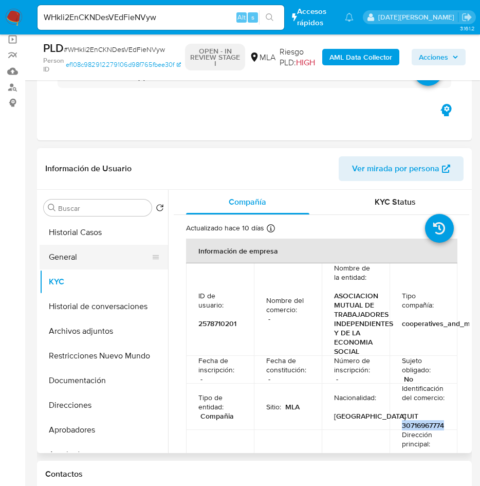
click at [46, 259] on button "General" at bounding box center [100, 257] width 120 height 25
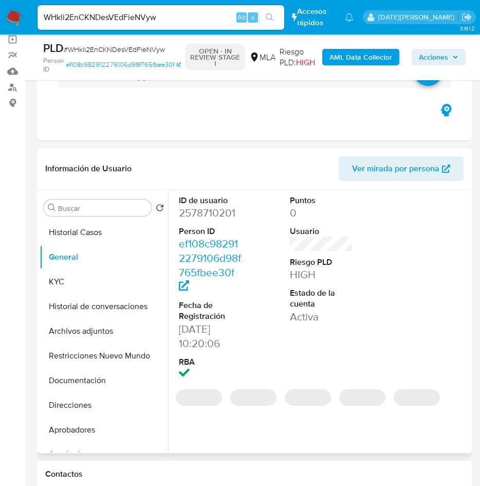
click at [214, 218] on dd "2578710201" at bounding box center [211, 213] width 64 height 14
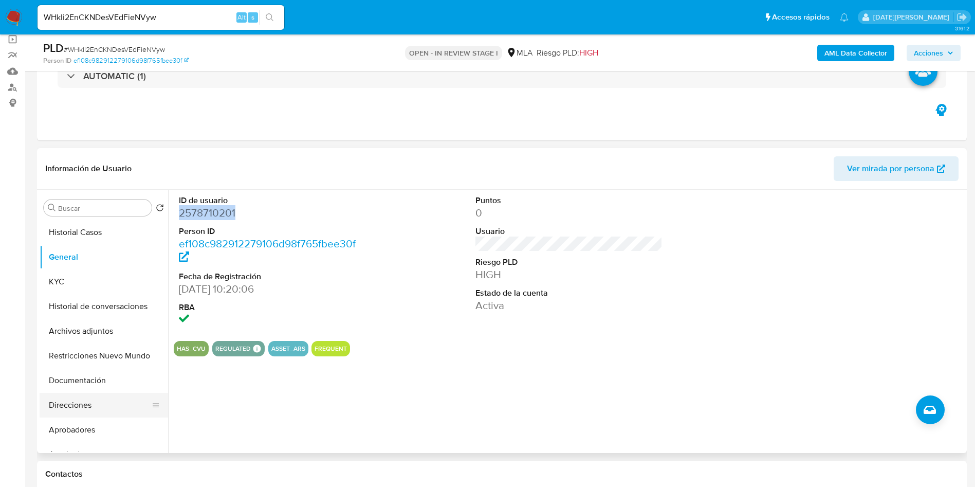
click at [84, 413] on button "Direcciones" at bounding box center [100, 405] width 120 height 25
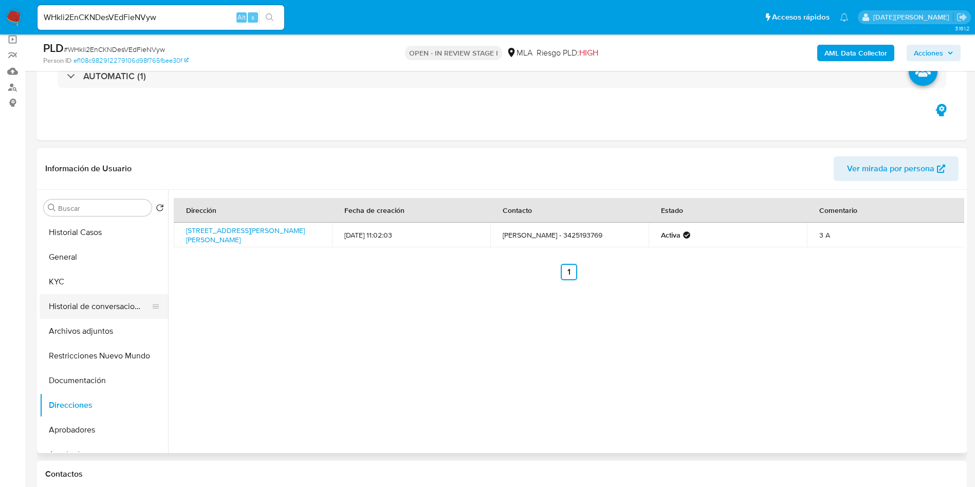
click at [89, 302] on button "Historial de conversaciones" at bounding box center [100, 306] width 120 height 25
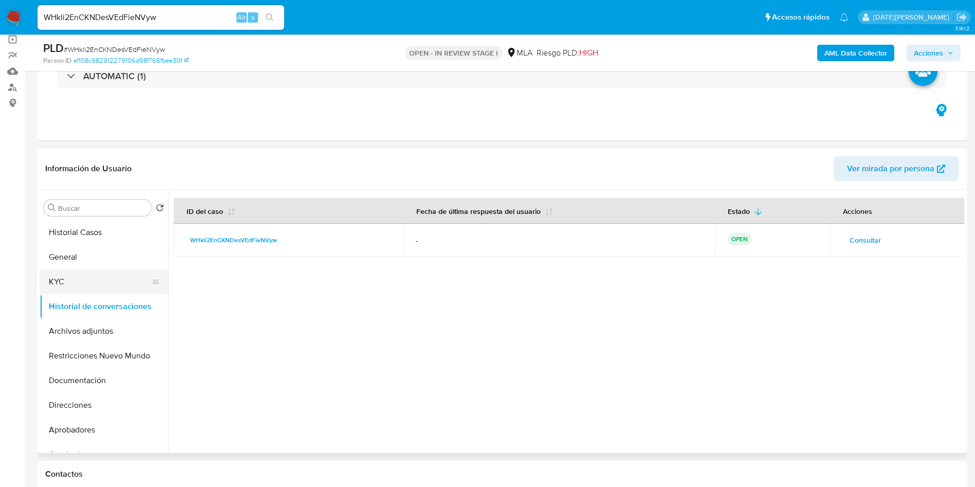
click at [97, 293] on button "KYC" at bounding box center [100, 281] width 120 height 25
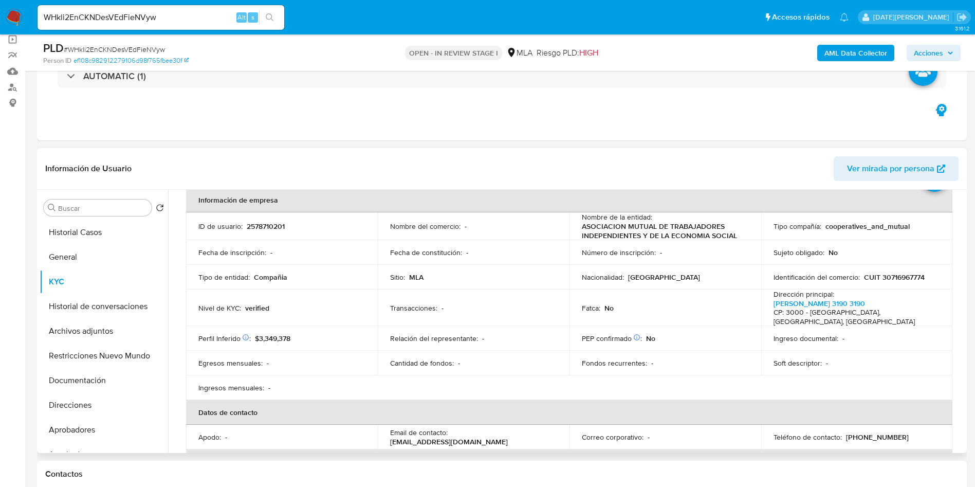
scroll to position [154, 0]
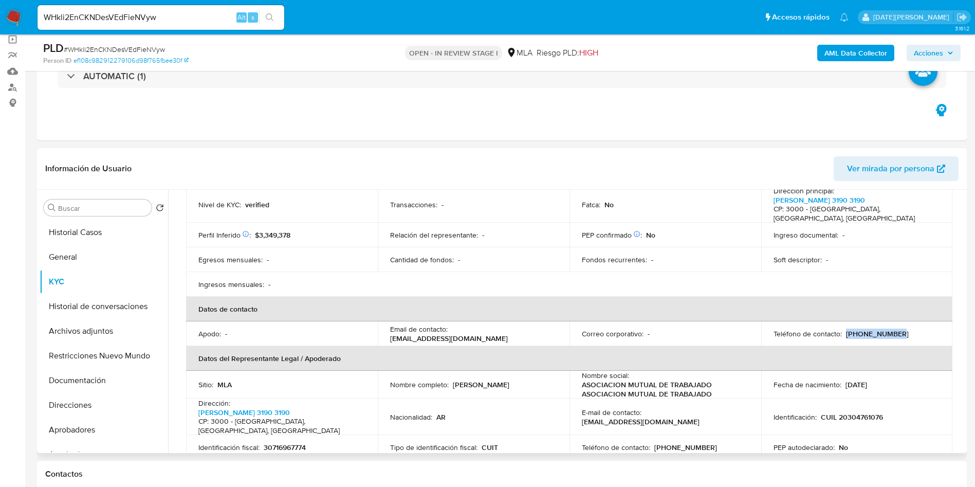
drag, startPoint x: 843, startPoint y: 323, endPoint x: 893, endPoint y: 322, distance: 50.4
click at [897, 329] on div "Teléfono de contacto : (342) 5193769" at bounding box center [857, 333] width 167 height 9
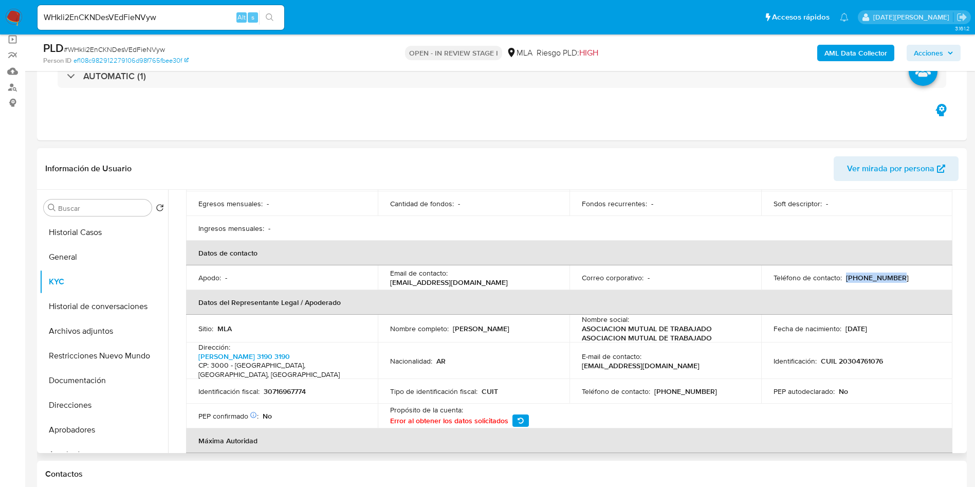
scroll to position [231, 0]
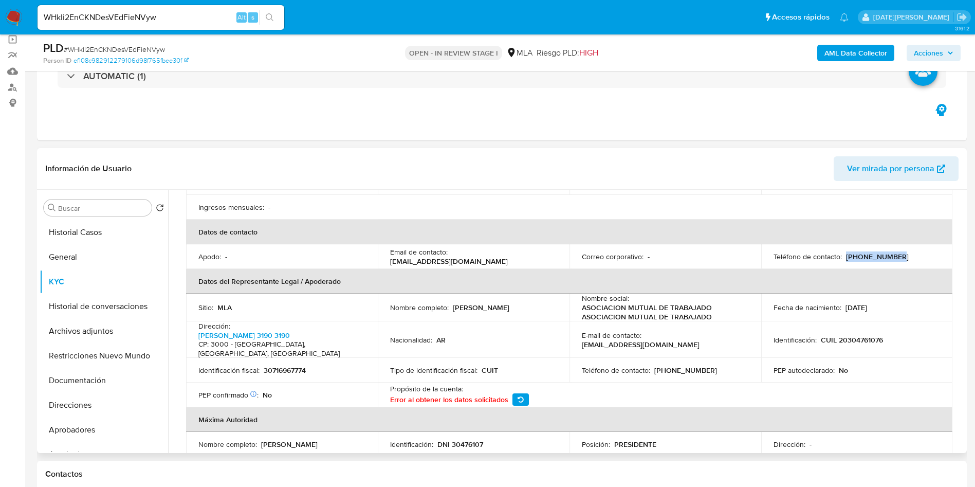
drag, startPoint x: 580, startPoint y: 336, endPoint x: 731, endPoint y: 333, distance: 150.7
click at [731, 333] on div "E-mail de contacto : asoc.trabajadoresindependientes@gmail.com" at bounding box center [665, 340] width 167 height 19
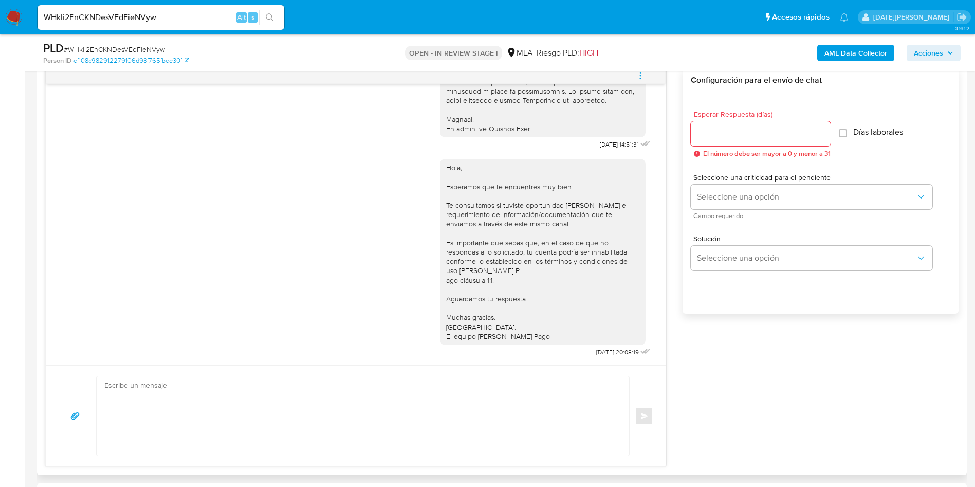
scroll to position [386, 0]
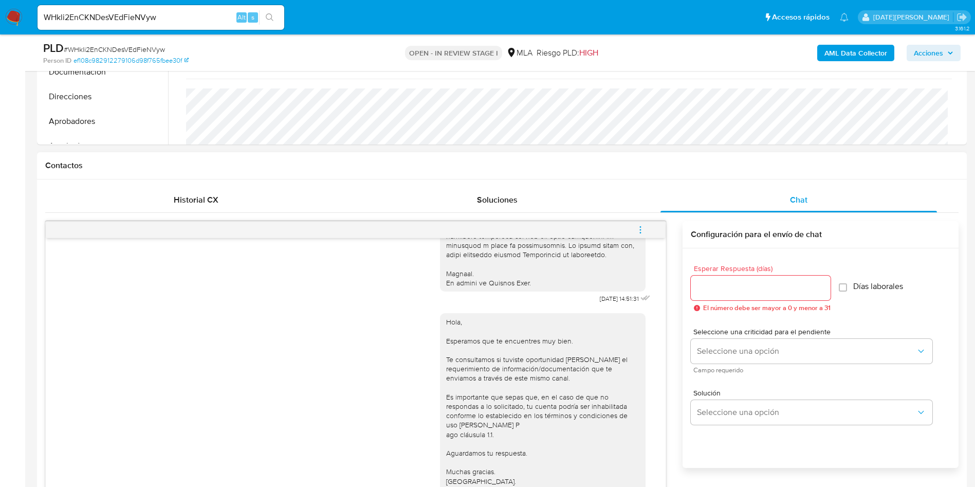
click at [725, 288] on input "Esperar Respuesta (días)" at bounding box center [761, 287] width 140 height 13
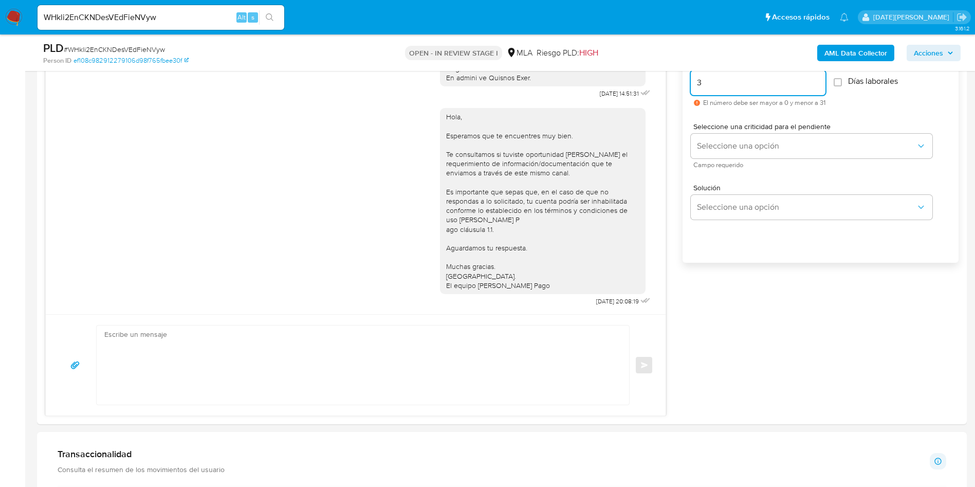
scroll to position [694, 0]
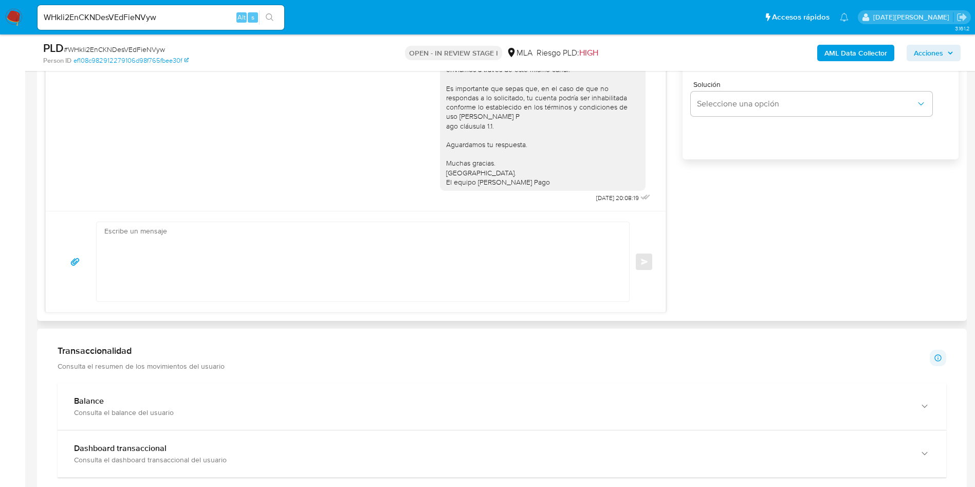
type input "3"
click at [331, 257] on textarea at bounding box center [360, 261] width 512 height 79
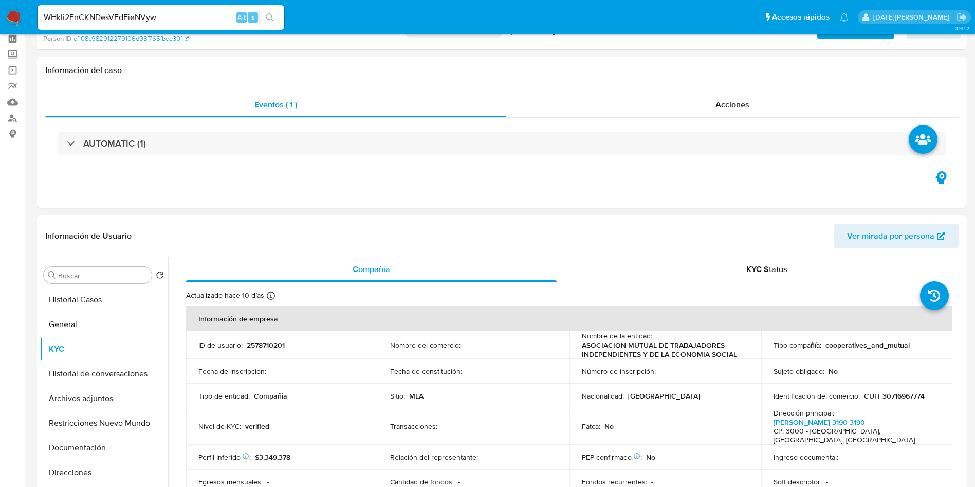
scroll to position [0, 0]
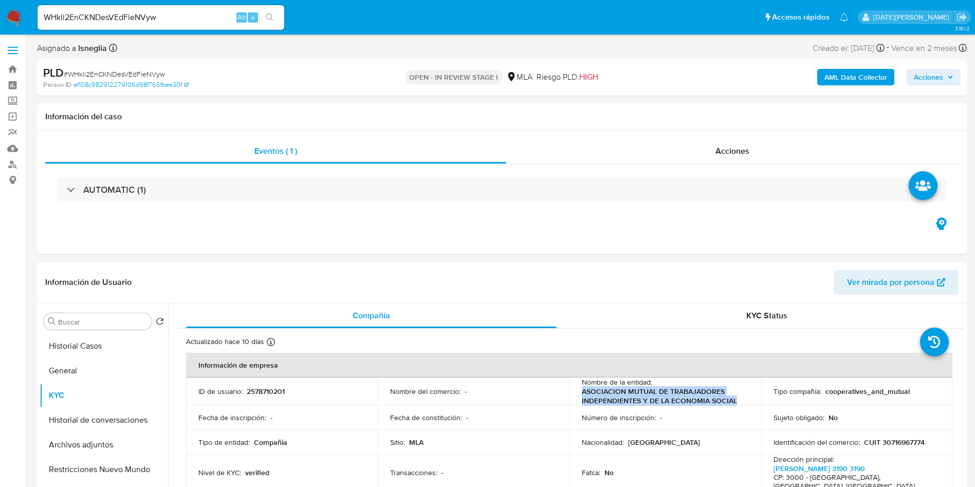
drag, startPoint x: 577, startPoint y: 394, endPoint x: 739, endPoint y: 399, distance: 162.0
click at [739, 399] on td "Nombre de la entidad : ASOCIACION MUTUAL DE TRABAJADORES INDEPENDIENTES Y DE LA…" at bounding box center [666, 391] width 192 height 28
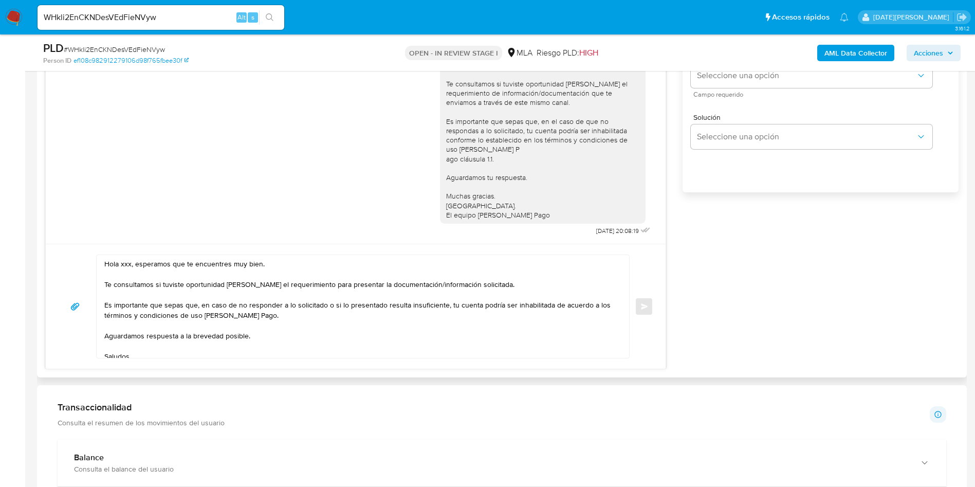
scroll to position [771, 0]
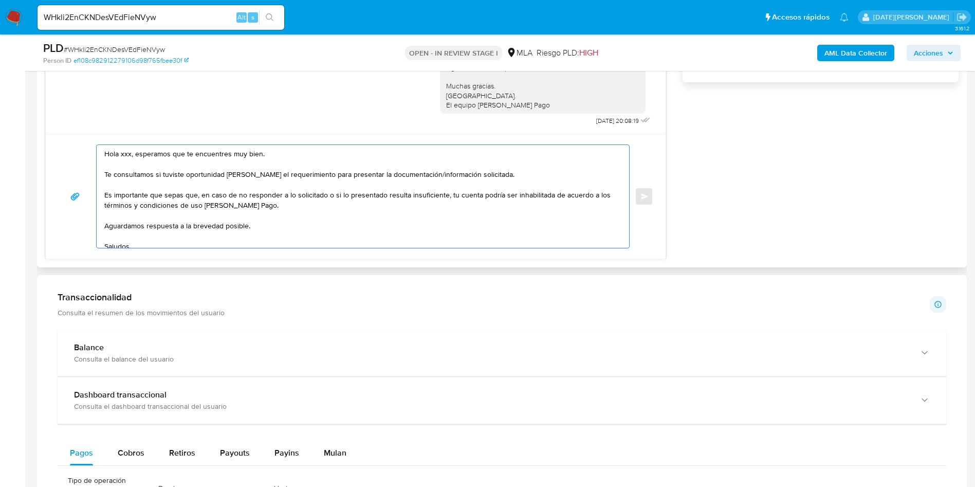
click at [125, 151] on textarea "Hola xxx, esperamos que te encuentres muy bien. Te consultamos si tuviste oport…" at bounding box center [360, 196] width 512 height 103
paste textarea "ASOCIACION MUTUAL DE TRABAJADORES INDEPENDIENTES Y DE LA ECONOMIA SOCIAL"
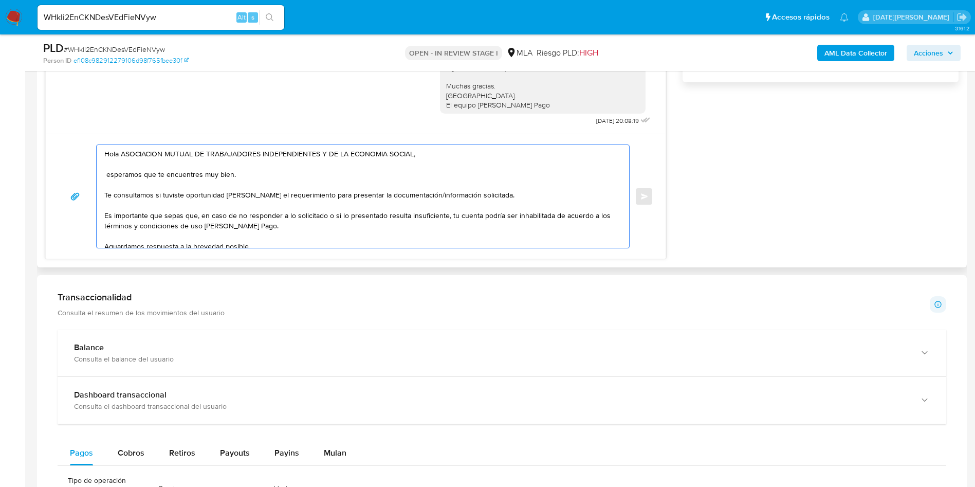
click at [481, 199] on textarea "Hola ASOCIACION MUTUAL DE TRABAJADORES INDEPENDIENTES Y DE LA ECONOMIA SOCIAL, …" at bounding box center [360, 196] width 512 height 103
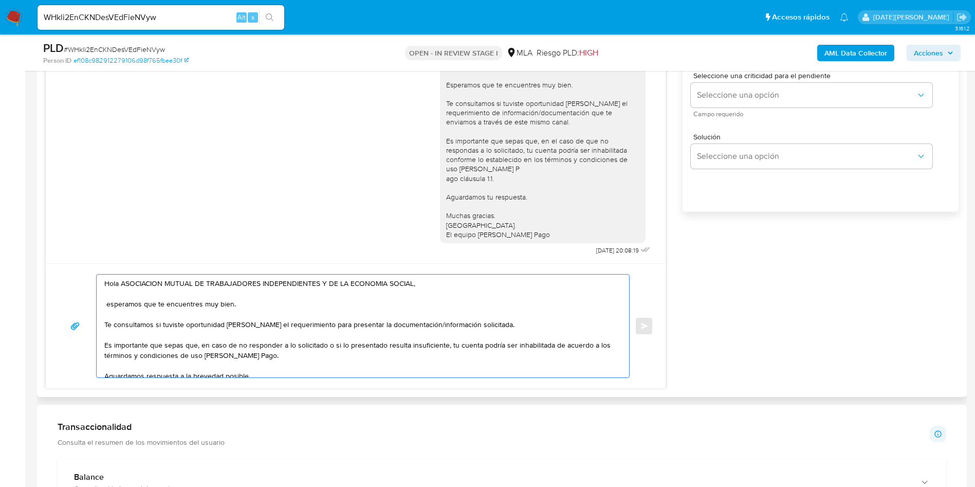
scroll to position [617, 0]
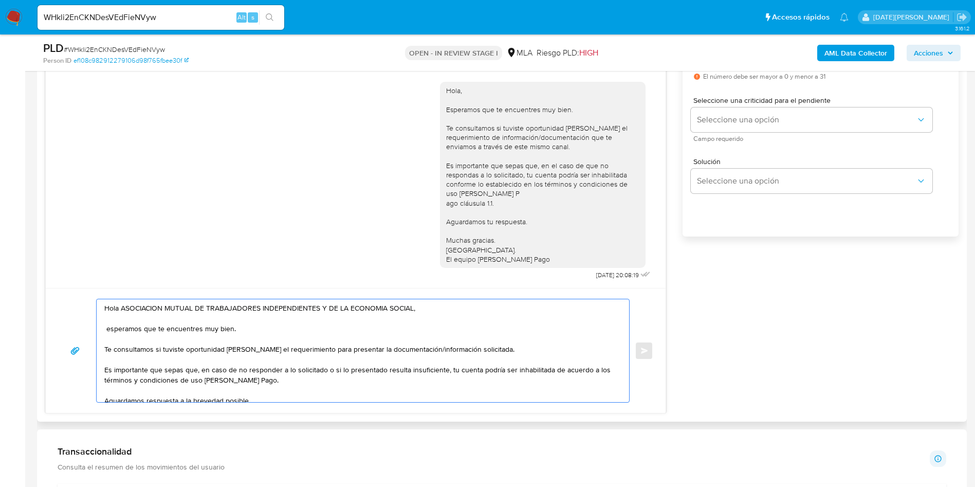
click at [108, 332] on textarea "Hola ASOCIACION MUTUAL DE TRABAJADORES INDEPENDIENTES Y DE LA ECONOMIA SOCIAL, …" at bounding box center [360, 350] width 512 height 103
drag, startPoint x: 104, startPoint y: 371, endPoint x: 155, endPoint y: 371, distance: 50.9
click at [155, 371] on textarea "Hola ASOCIACION MUTUAL DE TRABAJADORES INDEPENDIENTES Y DE LA ECONOMIA SOCIAL, …" at bounding box center [360, 350] width 512 height 103
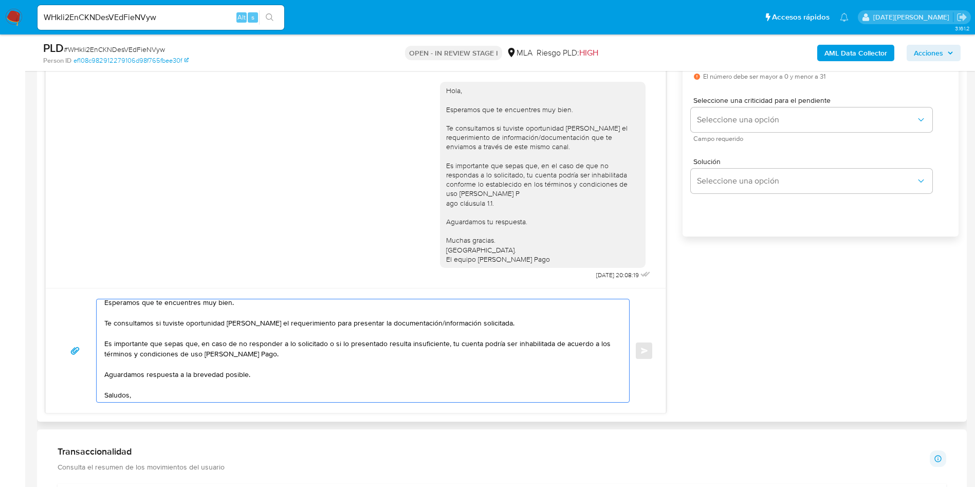
scroll to position [38, 0]
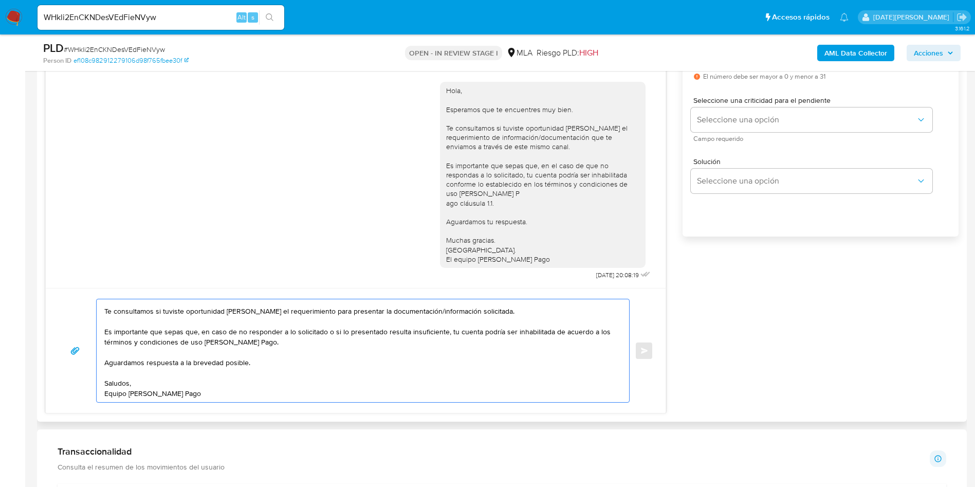
click at [219, 354] on textarea "Hola ASOCIACION MUTUAL DE TRABAJADORES INDEPENDIENTES Y DE LA ECONOMIA SOCIAL, …" at bounding box center [360, 350] width 512 height 103
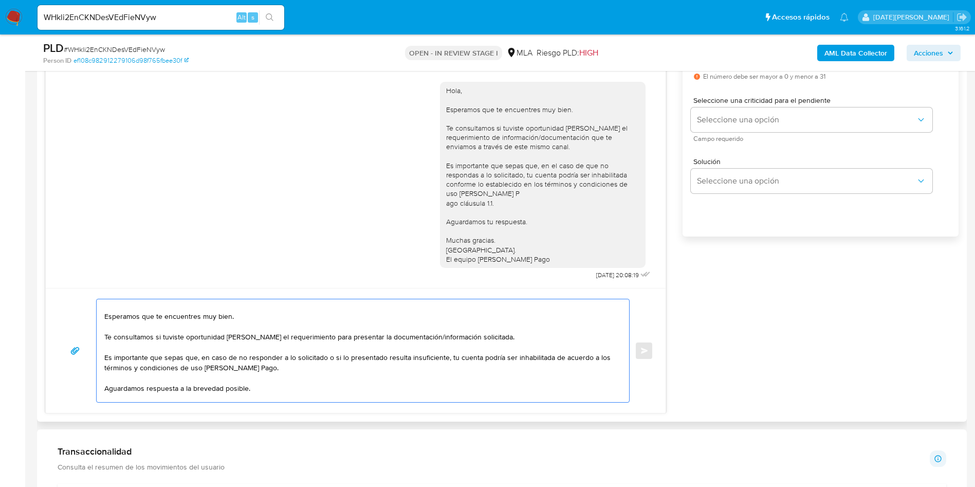
scroll to position [0, 0]
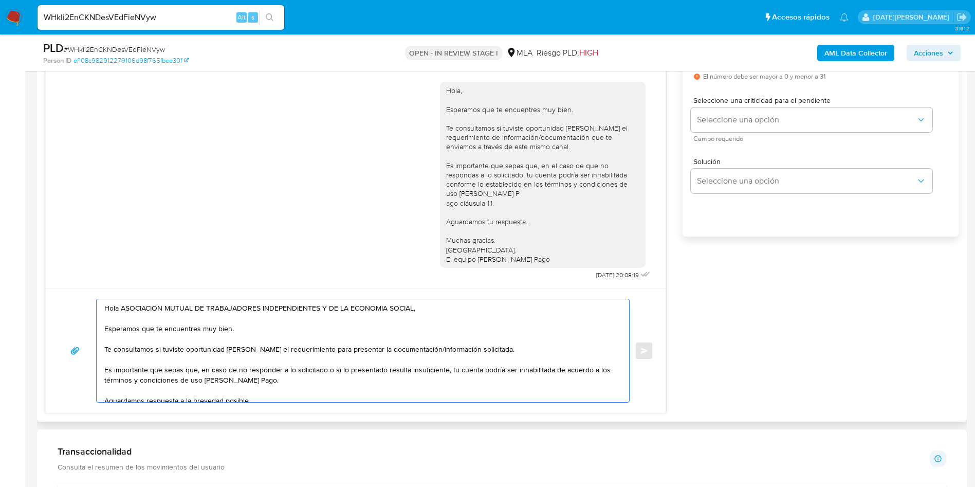
drag, startPoint x: 104, startPoint y: 371, endPoint x: 247, endPoint y: 388, distance: 143.9
click at [247, 388] on div "Hola ASOCIACION MUTUAL DE TRABAJADORES INDEPENDIENTES Y DE LA ECONOMIA SOCIAL, …" at bounding box center [360, 350] width 527 height 103
click at [202, 377] on textarea "Hola ASOCIACION MUTUAL DE TRABAJADORES INDEPENDIENTES Y DE LA ECONOMIA SOCIAL, …" at bounding box center [360, 350] width 512 height 103
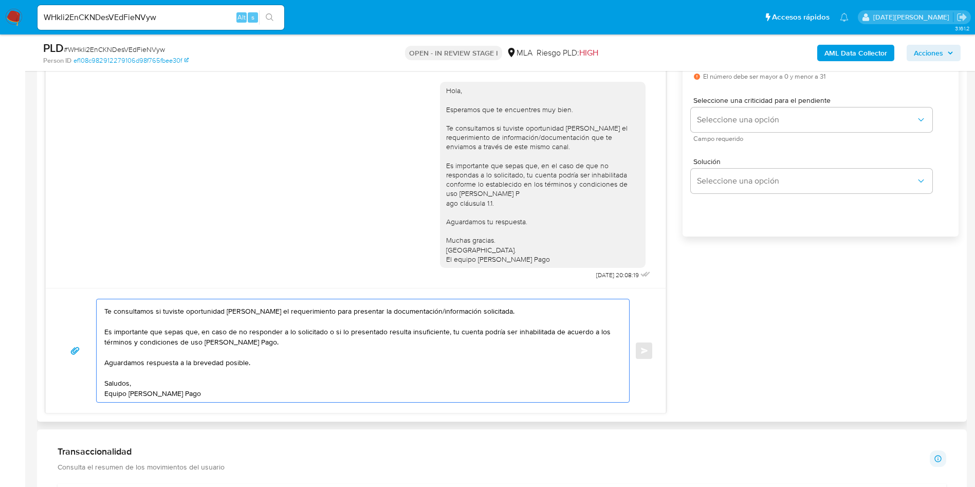
drag, startPoint x: 108, startPoint y: 367, endPoint x: 236, endPoint y: 396, distance: 131.9
click at [239, 397] on textarea "Hola ASOCIACION MUTUAL DE TRABAJADORES INDEPENDIENTES Y DE LA ECONOMIA SOCIAL, …" at bounding box center [360, 350] width 512 height 103
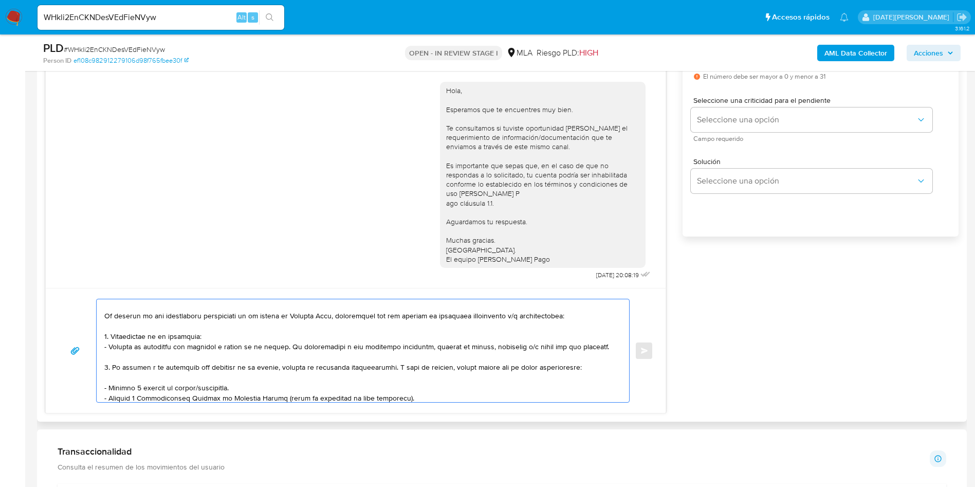
scroll to position [77, 0]
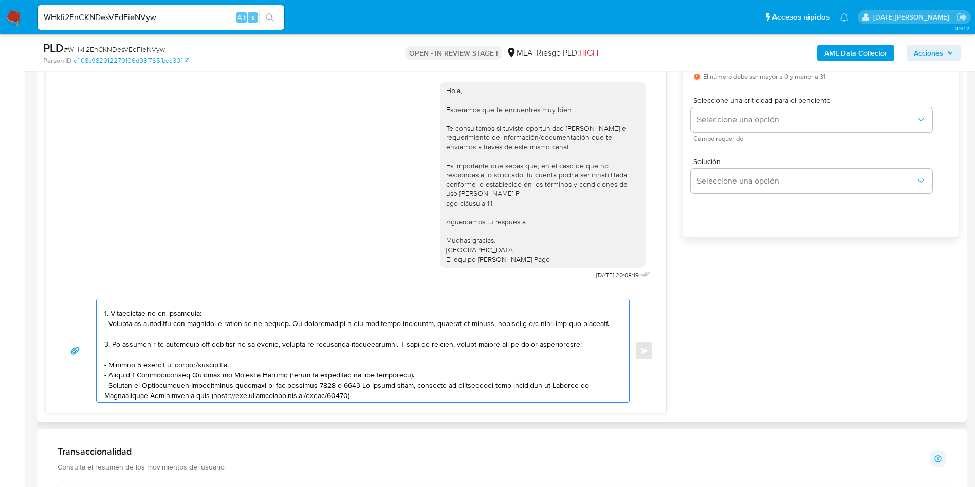
drag, startPoint x: 231, startPoint y: 363, endPoint x: 131, endPoint y: 337, distance: 104.1
click at [93, 359] on div "Enviar" at bounding box center [355, 351] width 595 height 104
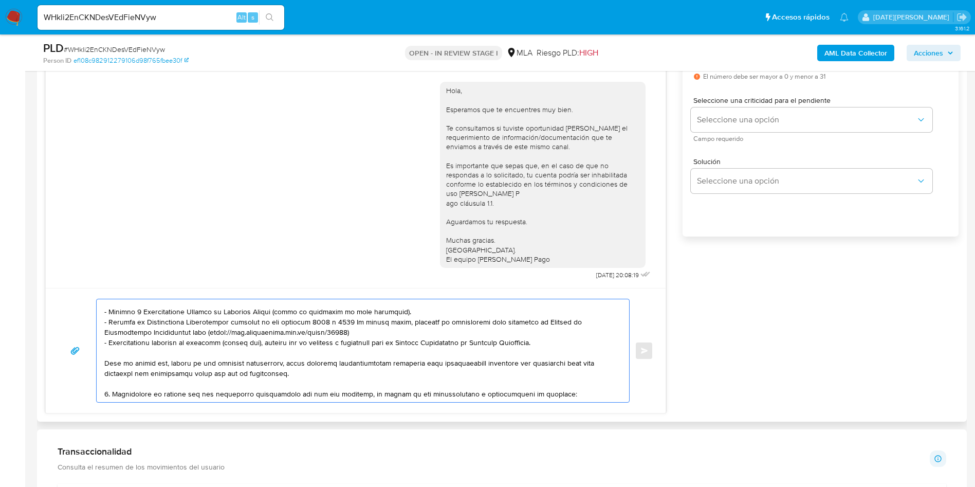
scroll to position [154, 0]
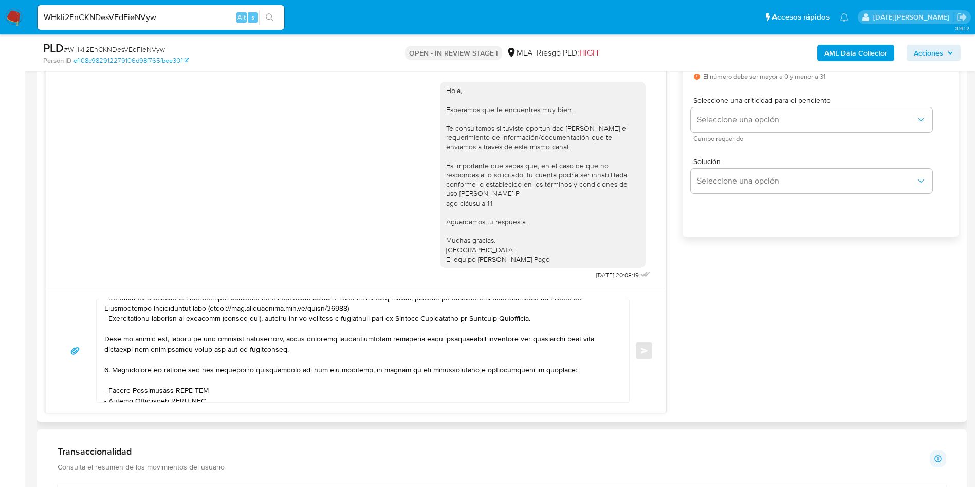
click at [227, 381] on textarea at bounding box center [360, 350] width 512 height 103
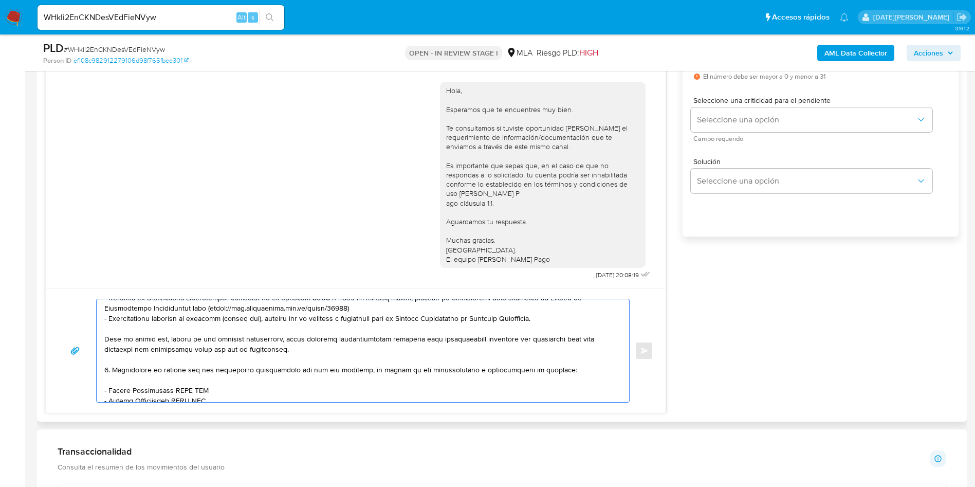
drag, startPoint x: 105, startPoint y: 371, endPoint x: 190, endPoint y: 374, distance: 85.4
click at [190, 374] on textarea at bounding box center [360, 350] width 512 height 103
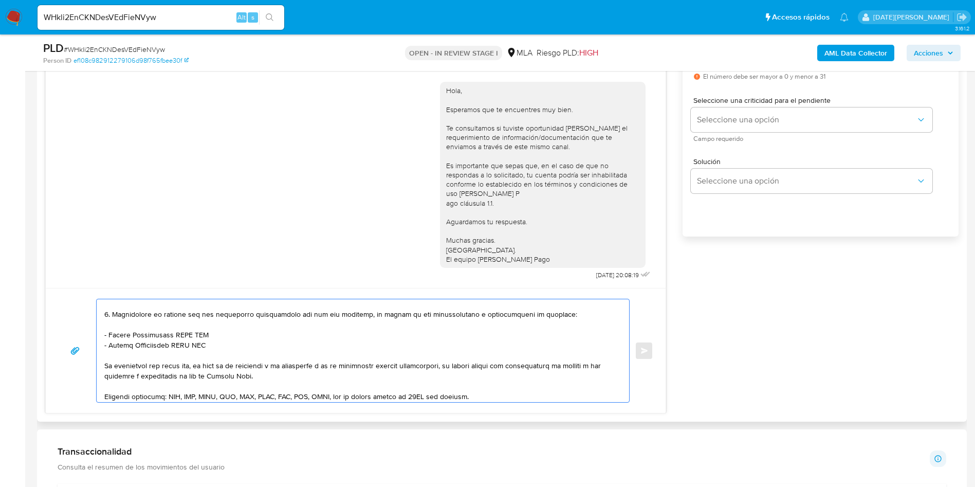
scroll to position [231, 0]
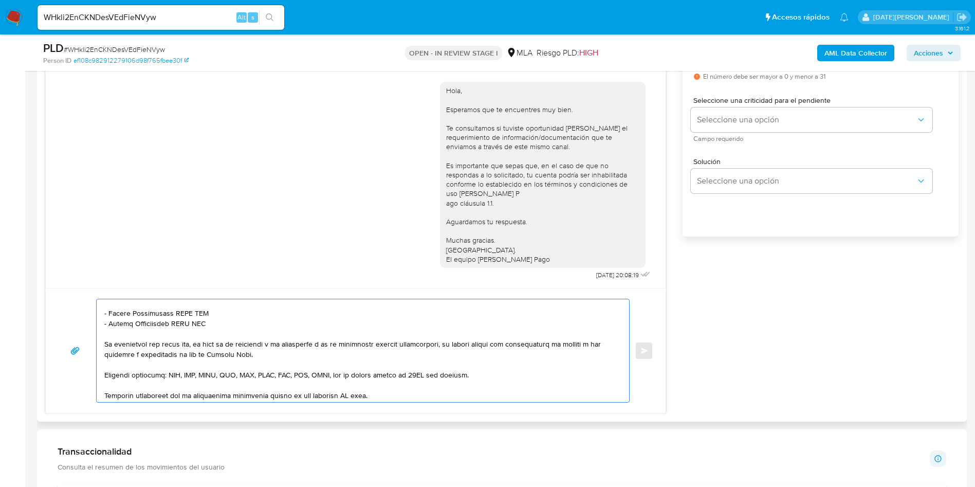
drag, startPoint x: 190, startPoint y: 374, endPoint x: 232, endPoint y: 328, distance: 62.2
click at [232, 329] on textarea at bounding box center [360, 350] width 512 height 103
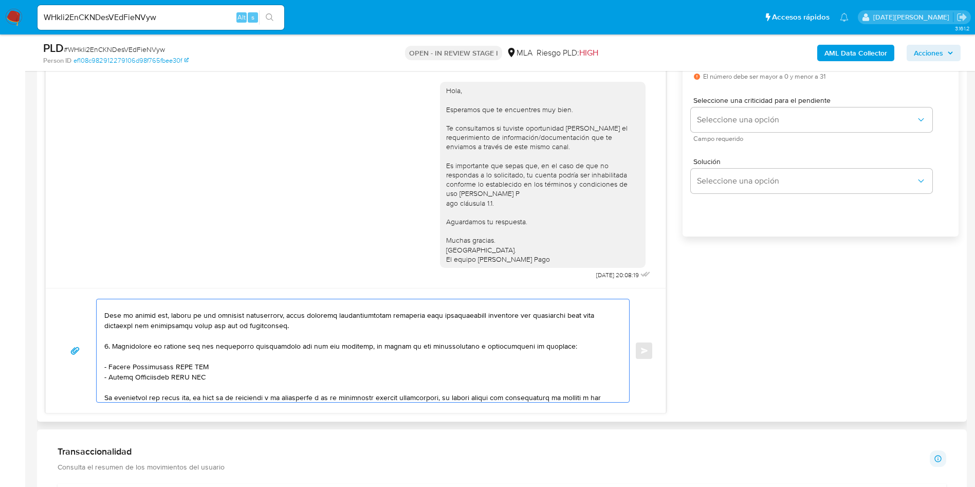
scroll to position [154, 0]
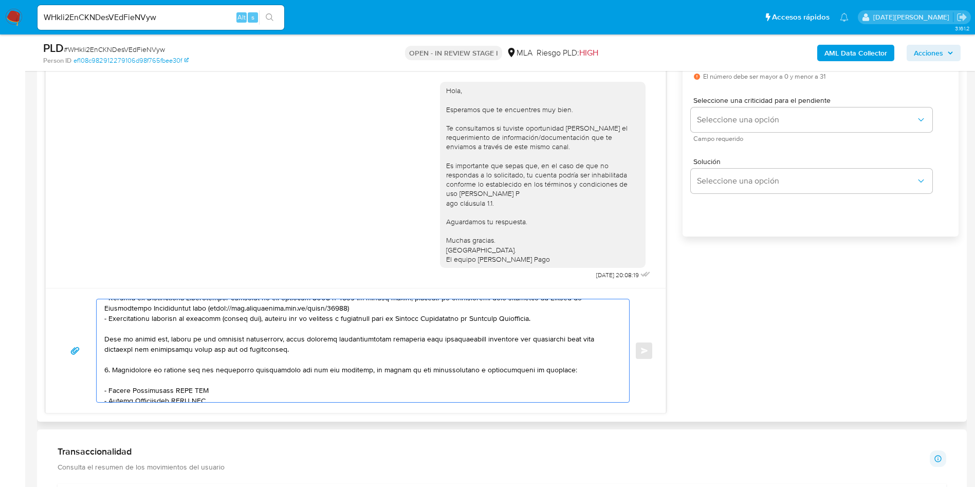
click at [115, 375] on textarea at bounding box center [360, 350] width 512 height 103
drag, startPoint x: 104, startPoint y: 370, endPoint x: 161, endPoint y: 371, distance: 57.1
click at [161, 371] on div at bounding box center [360, 350] width 527 height 103
drag, startPoint x: 220, startPoint y: 325, endPoint x: 102, endPoint y: 371, distance: 126.0
click at [102, 371] on div at bounding box center [360, 350] width 527 height 103
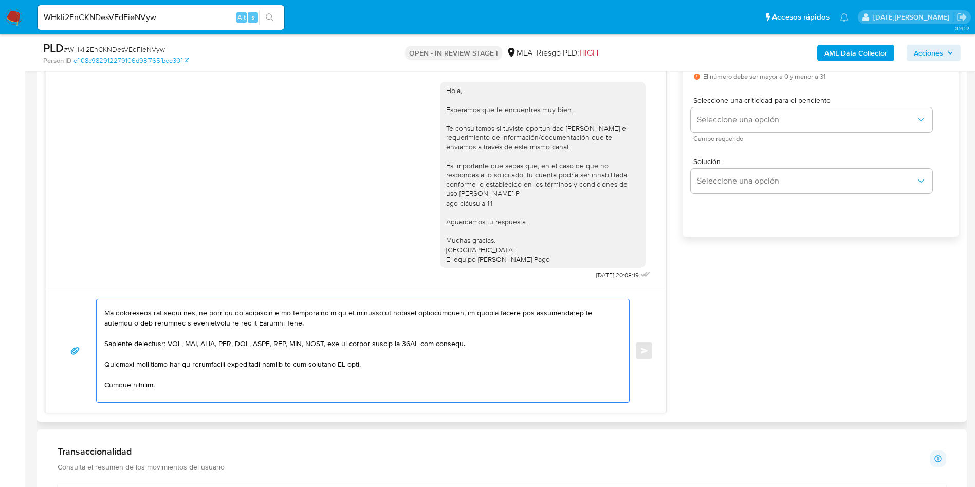
scroll to position [231, 0]
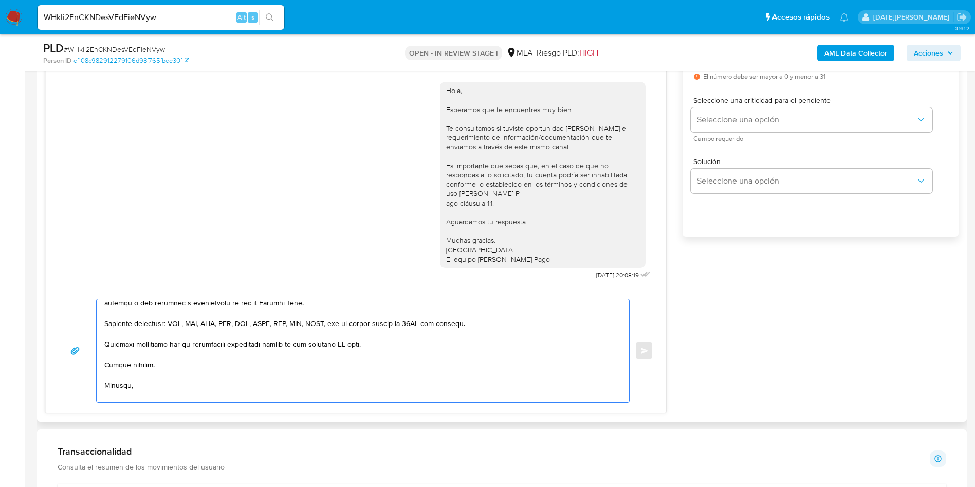
click at [352, 343] on textarea at bounding box center [360, 350] width 512 height 103
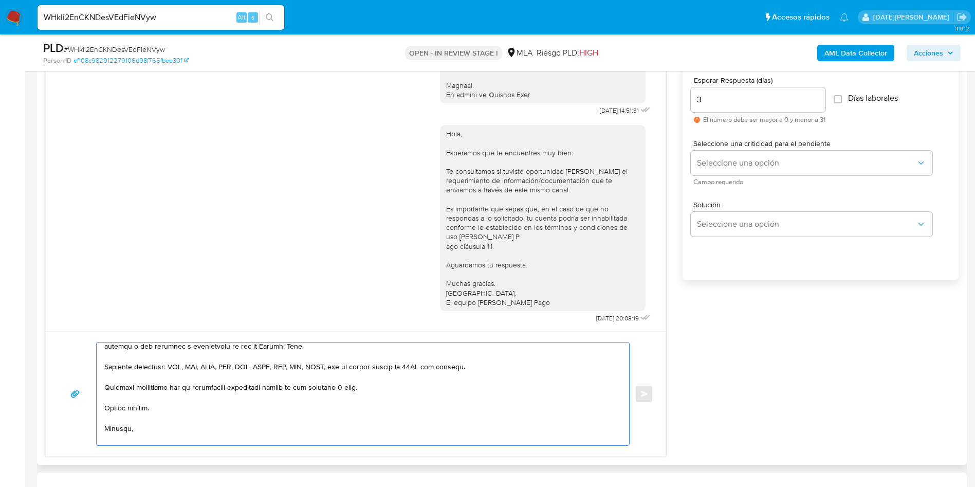
scroll to position [540, 0]
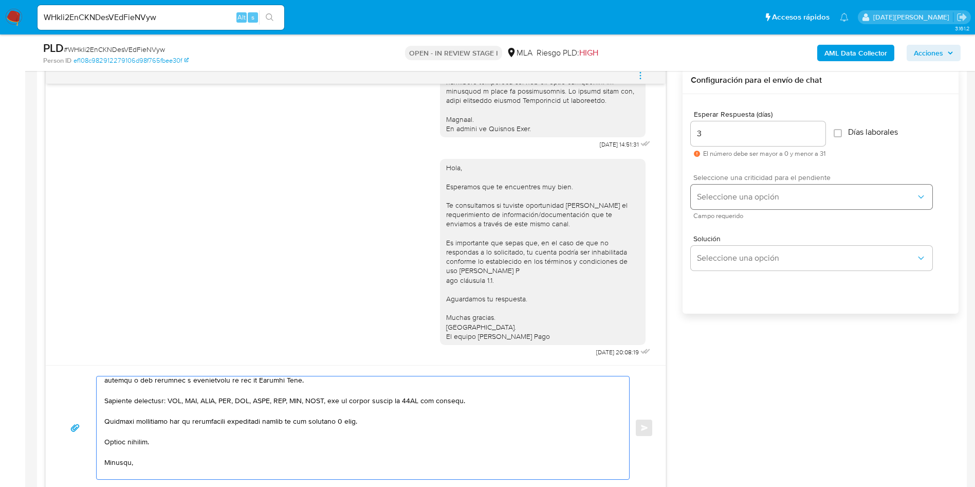
type textarea "Hola ASOCIACION MUTUAL DE TRABAJADORES INDEPENDIENTES Y DE LA ECONOMIA SOCIAL, …"
click at [713, 186] on button "Seleccione una opción" at bounding box center [812, 197] width 242 height 25
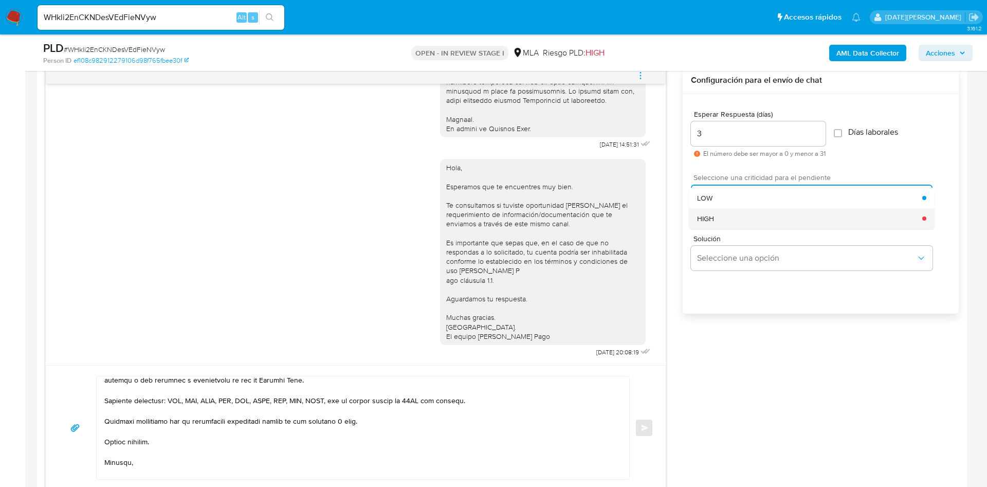
click at [724, 217] on div "HIGH" at bounding box center [809, 218] width 225 height 21
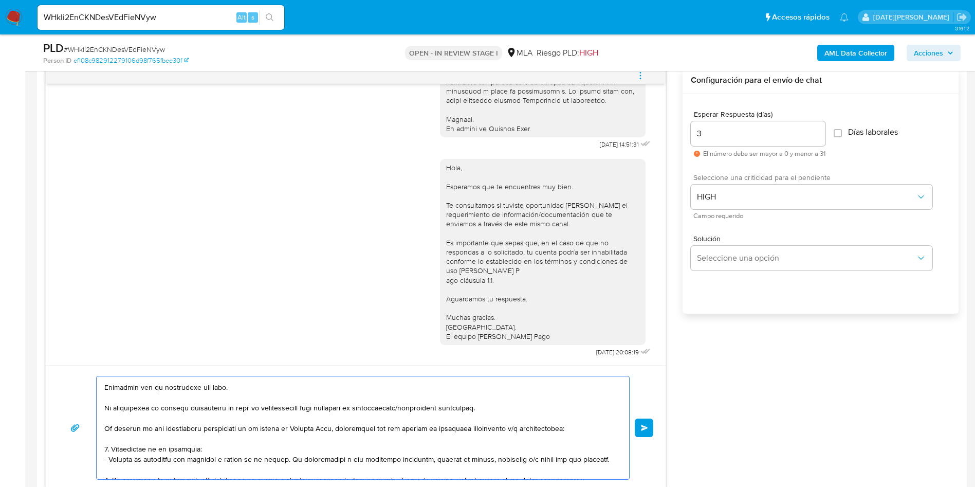
scroll to position [0, 0]
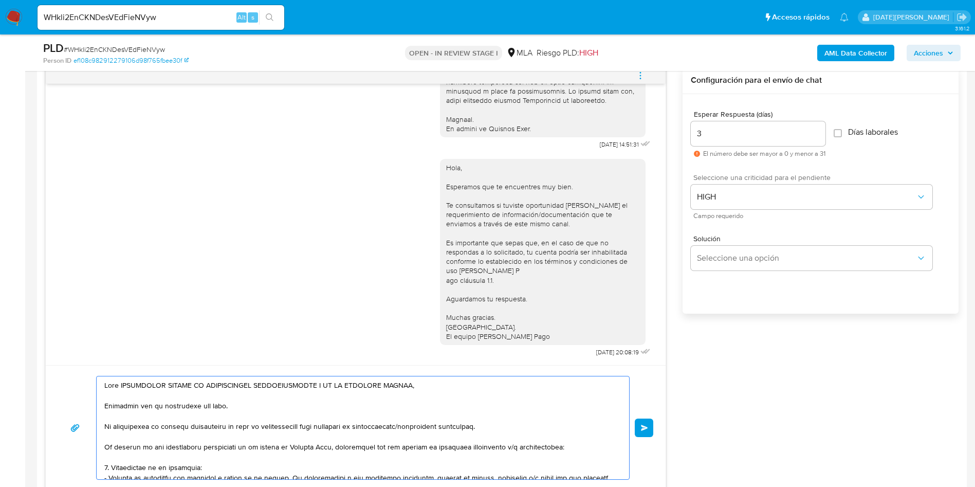
click at [650, 429] on button "Enviar" at bounding box center [644, 427] width 19 height 19
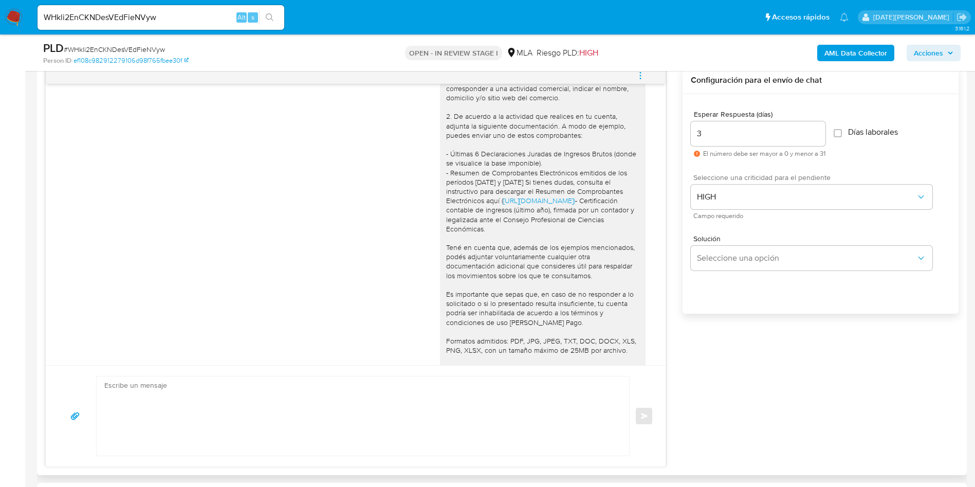
scroll to position [794, 0]
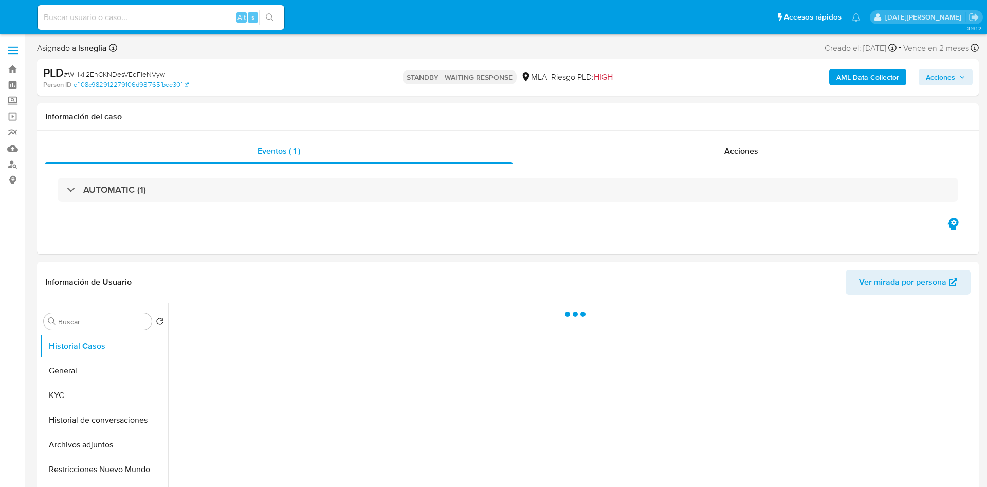
select select "10"
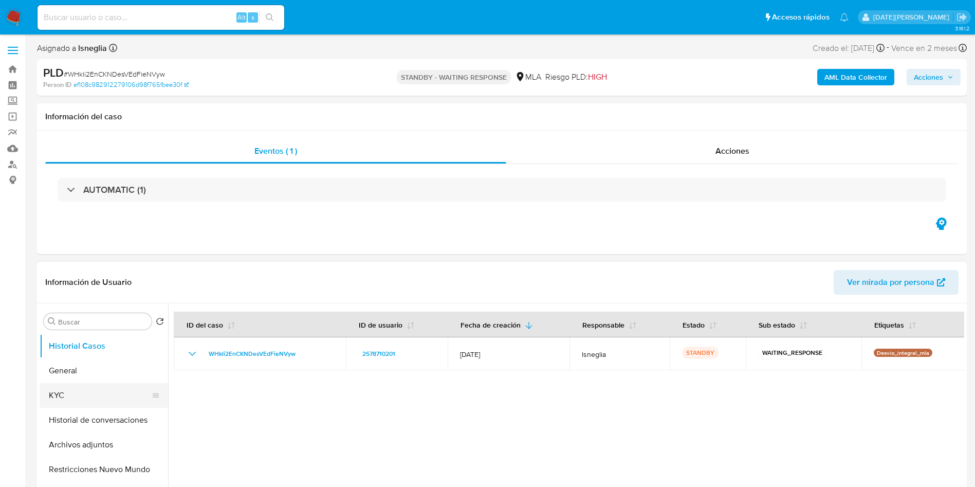
click at [65, 386] on button "KYC" at bounding box center [100, 395] width 120 height 25
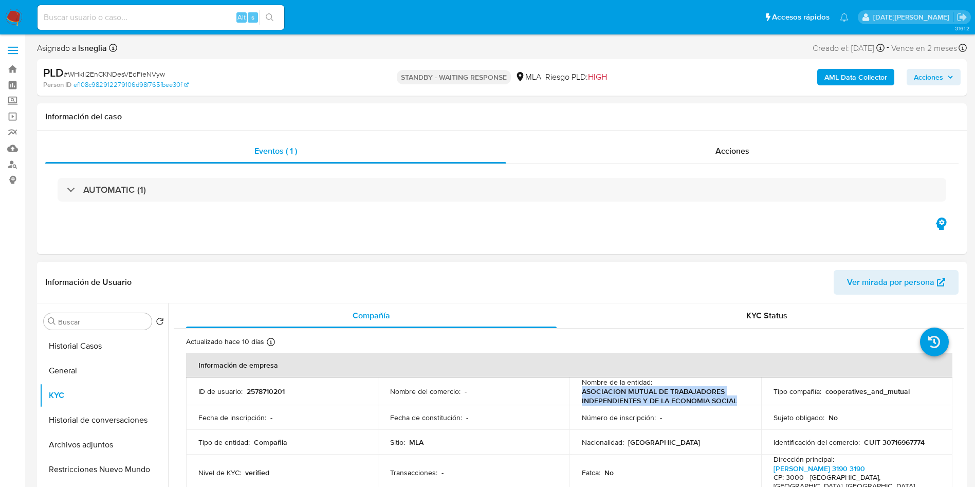
drag, startPoint x: 580, startPoint y: 392, endPoint x: 740, endPoint y: 398, distance: 160.0
click at [740, 398] on p "ASOCIACION MUTUAL DE TRABAJADORES INDEPENDIENTES Y DE LA ECONOMIA SOCIAL" at bounding box center [663, 396] width 163 height 19
copy p "ASOCIACION MUTUAL DE TRABAJADORES INDEPENDIENTES Y DE LA ECONOMIA SOCIAL"
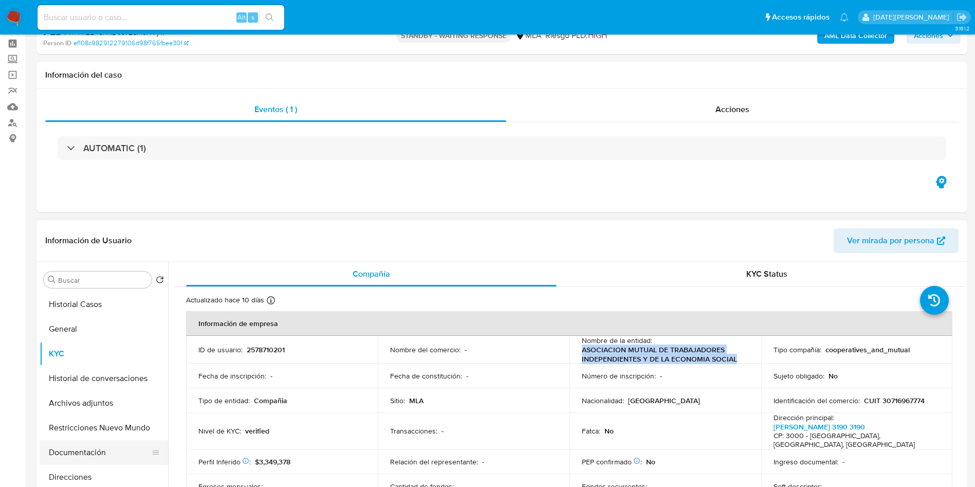
scroll to position [77, 0]
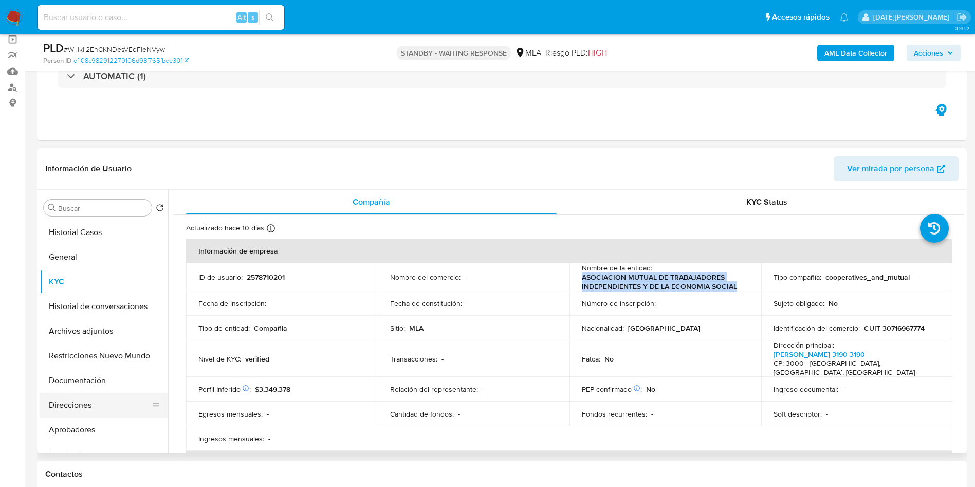
click at [70, 411] on button "Direcciones" at bounding box center [100, 405] width 120 height 25
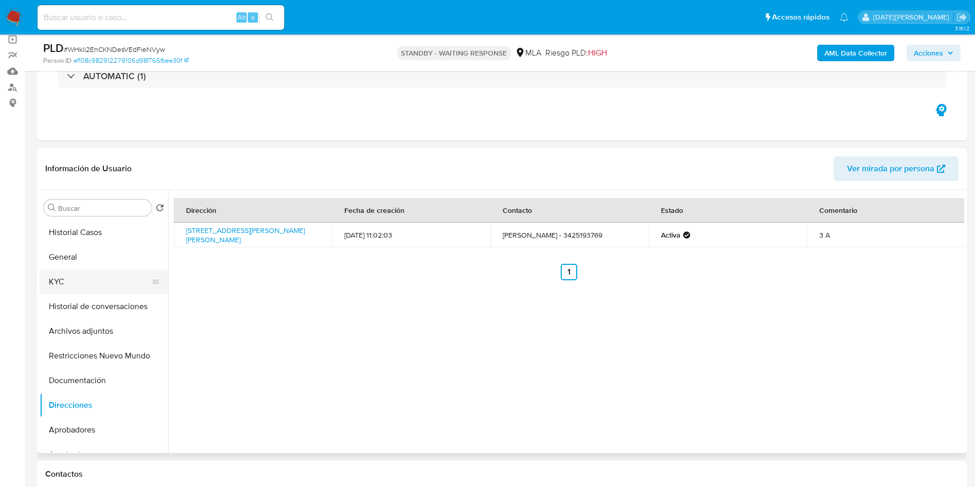
click at [93, 287] on button "KYC" at bounding box center [100, 281] width 120 height 25
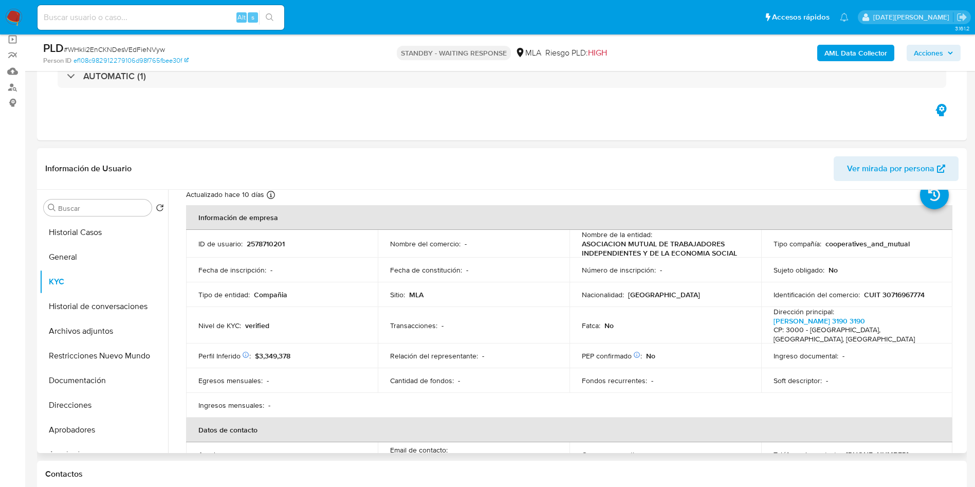
scroll to position [0, 0]
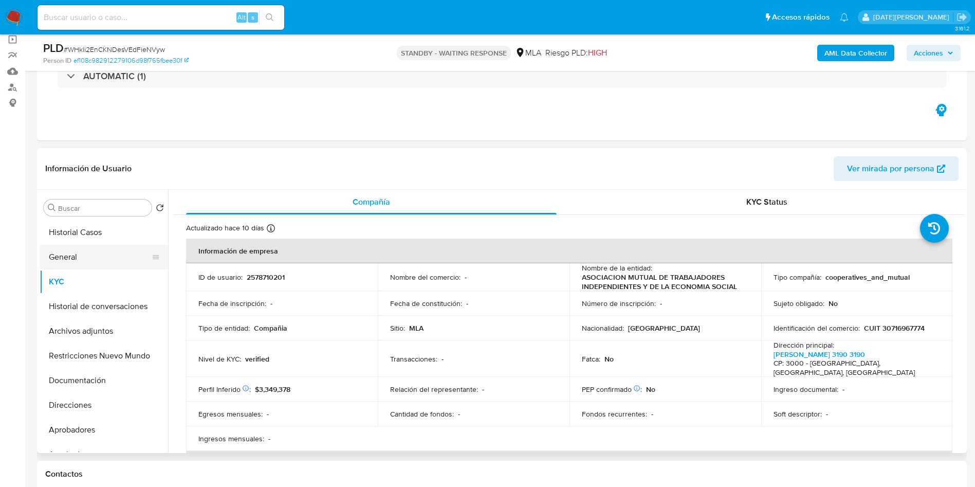
click at [108, 260] on button "General" at bounding box center [100, 257] width 120 height 25
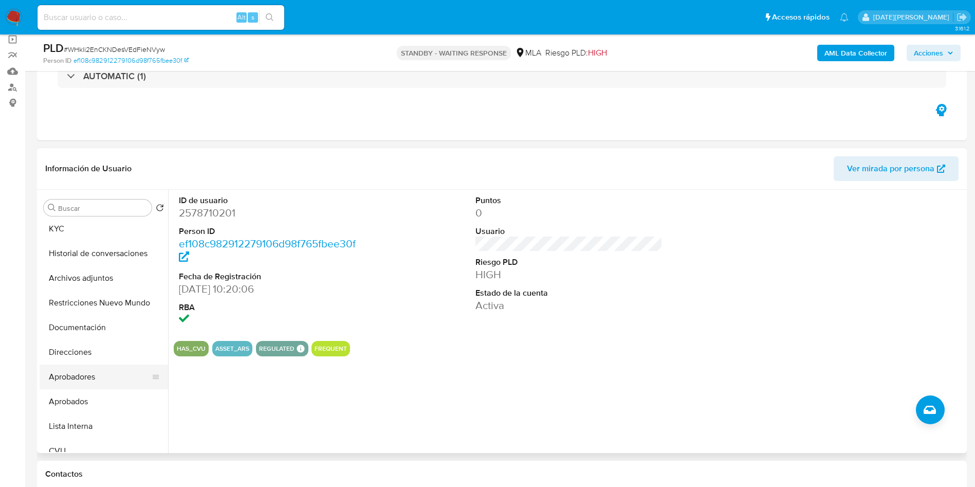
scroll to position [77, 0]
click at [71, 435] on button "CVU" at bounding box center [100, 426] width 120 height 25
